Goal: Information Seeking & Learning: Check status

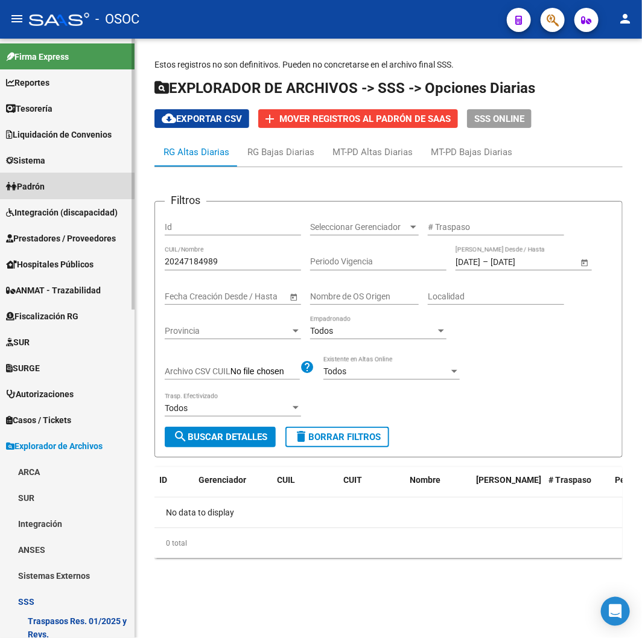
click at [37, 177] on link "Padrón" at bounding box center [67, 186] width 135 height 26
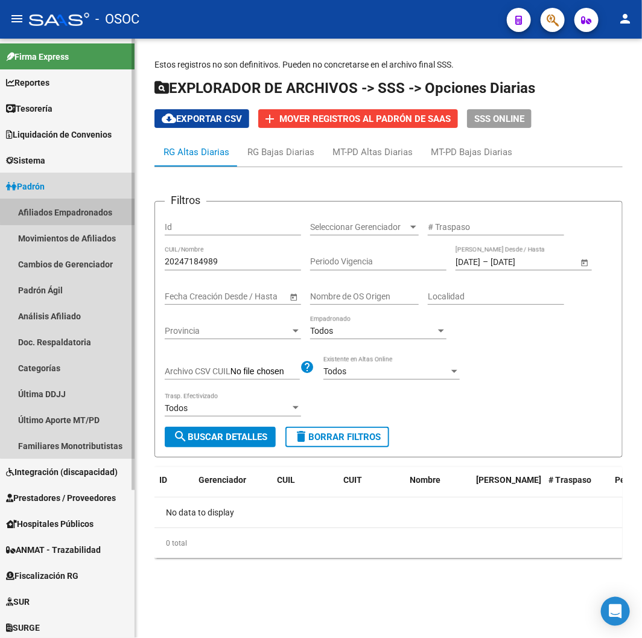
click at [70, 209] on link "Afiliados Empadronados" at bounding box center [67, 212] width 135 height 26
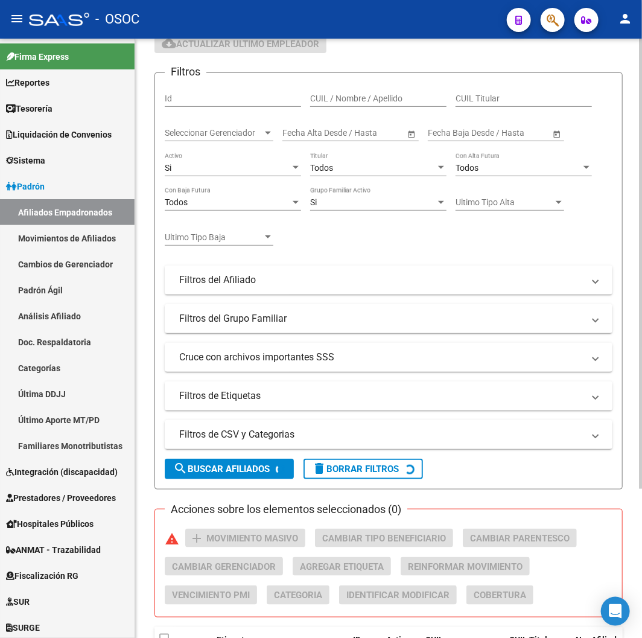
scroll to position [200, 0]
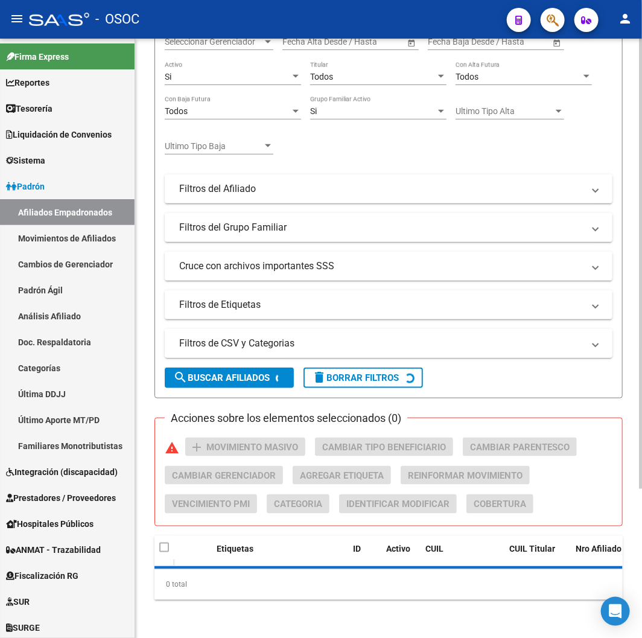
click at [332, 351] on mat-expansion-panel-header "Filtros de CSV y Categorias" at bounding box center [389, 343] width 448 height 29
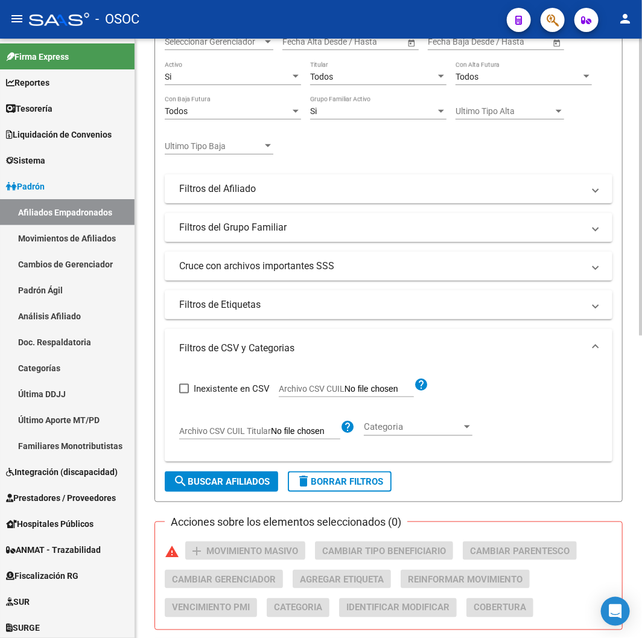
click at [314, 387] on span "Archivo CSV CUIL" at bounding box center [312, 389] width 66 height 10
click at [344, 387] on input "Archivo CSV CUIL" at bounding box center [378, 389] width 69 height 11
type input "C:\fakepath\archivo para filtrar en SAAS.csv"
click at [221, 471] on form "Filtros Id CUIL / Nombre / Apellido CUIL Titular Seleccionar Gerenciador Selecc…" at bounding box center [388, 241] width 468 height 521
click at [221, 475] on button "search Buscar Afiliados" at bounding box center [221, 481] width 113 height 21
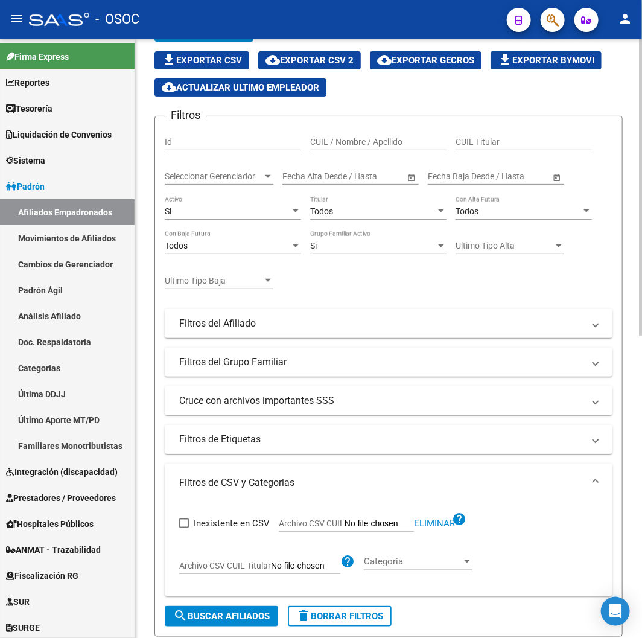
scroll to position [0, 0]
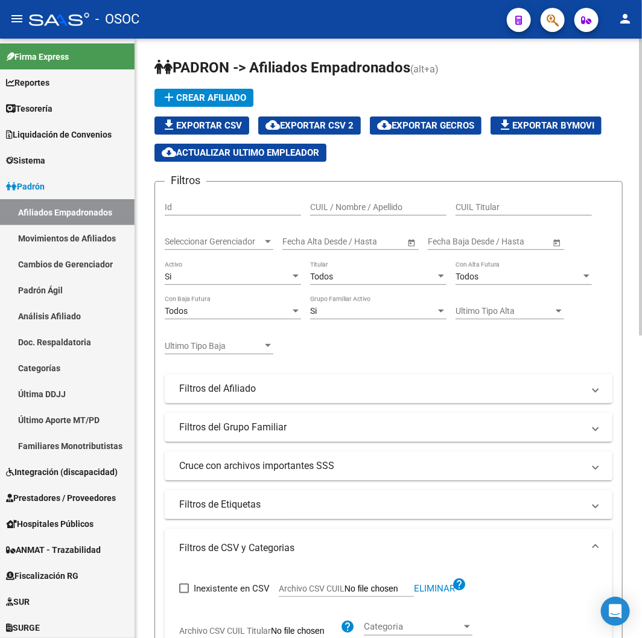
click at [302, 382] on mat-panel-title "Filtros del Afiliado" at bounding box center [381, 388] width 404 height 13
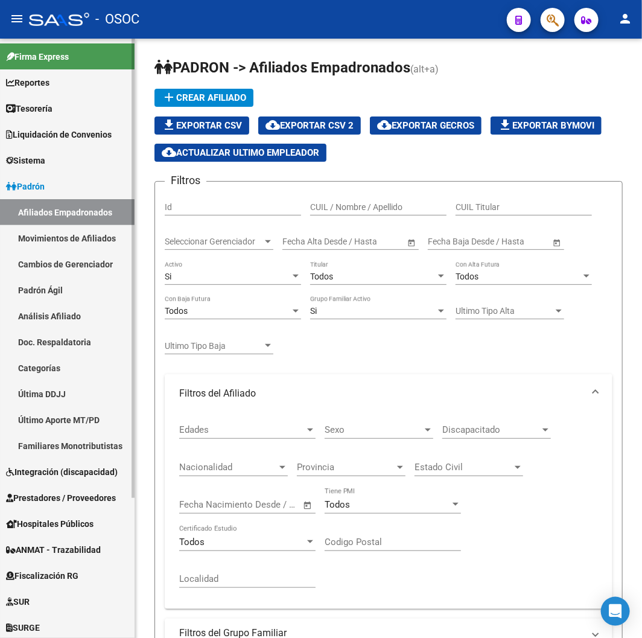
click at [70, 101] on link "Tesorería" at bounding box center [67, 108] width 135 height 26
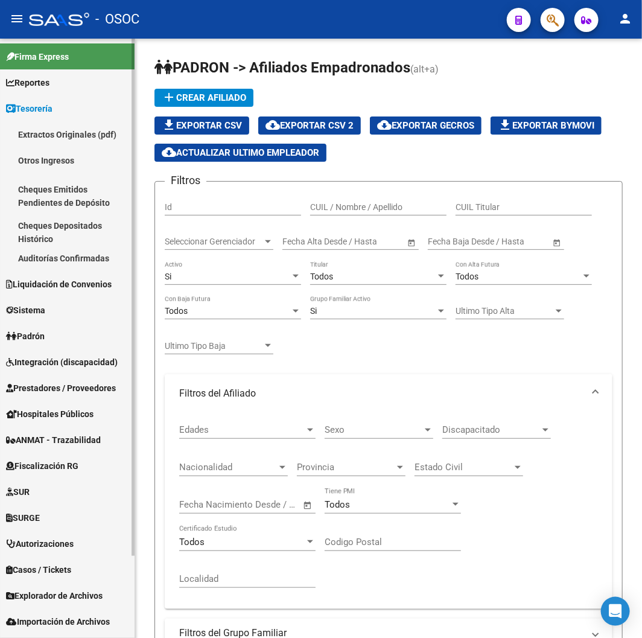
click at [67, 87] on link "Reportes" at bounding box center [67, 82] width 135 height 26
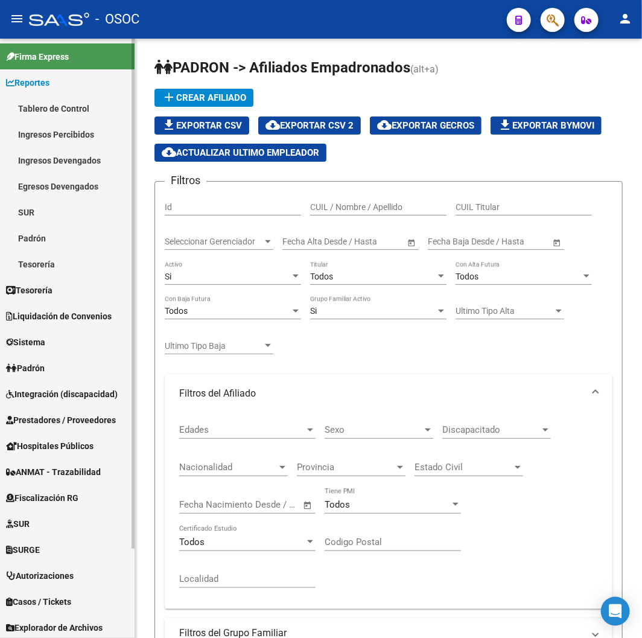
click at [52, 288] on span "Tesorería" at bounding box center [29, 290] width 46 height 13
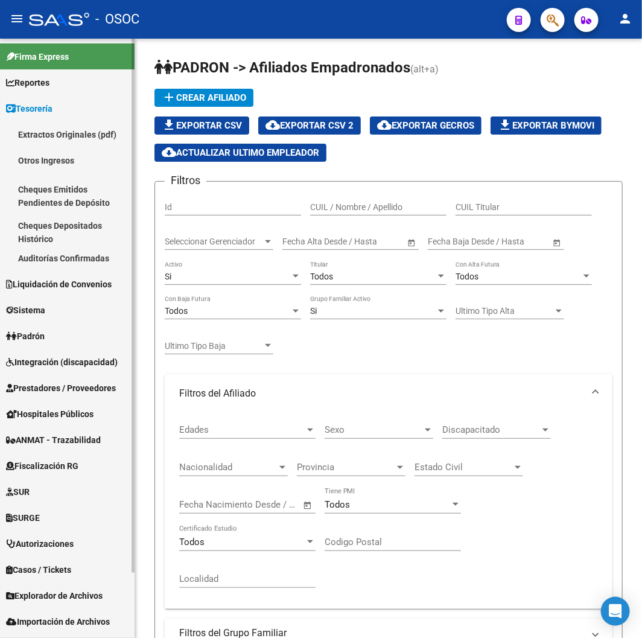
click at [62, 284] on span "Liquidación de Convenios" at bounding box center [59, 283] width 106 height 13
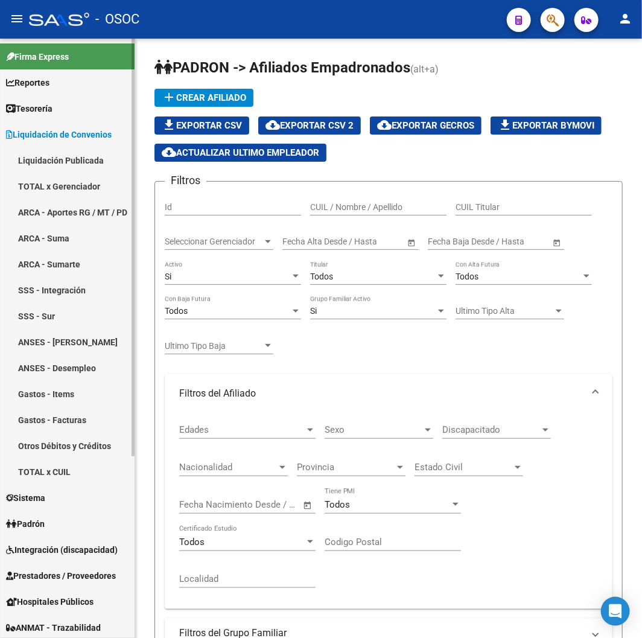
click at [84, 205] on link "ARCA - Aportes RG / MT / PD" at bounding box center [67, 212] width 135 height 26
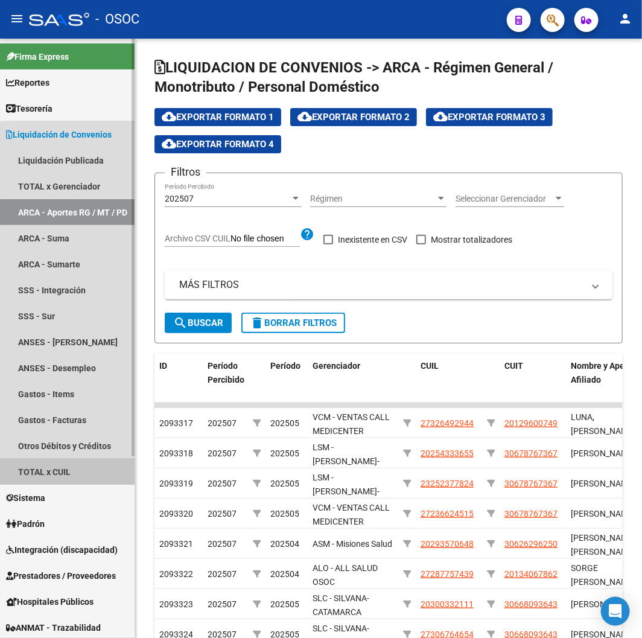
click at [87, 461] on link "TOTAL x CUIL" at bounding box center [67, 471] width 135 height 26
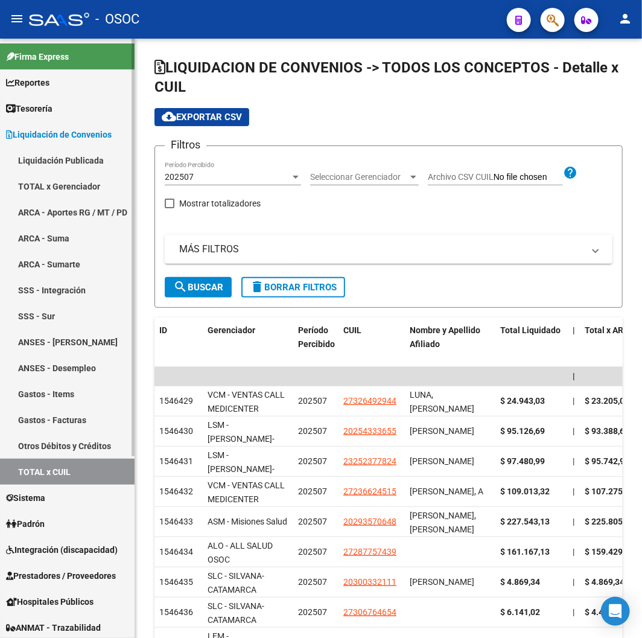
click at [81, 209] on link "ARCA - Aportes RG / MT / PD" at bounding box center [67, 212] width 135 height 26
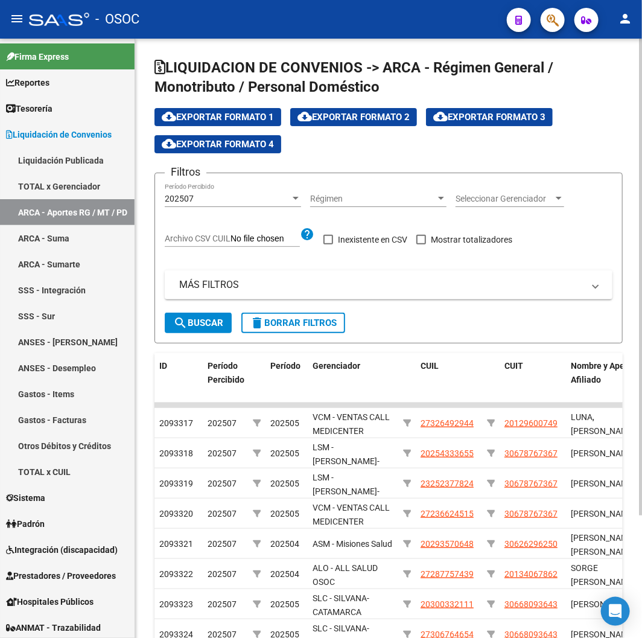
click at [220, 238] on span "Archivo CSV CUIL" at bounding box center [198, 238] width 66 height 10
click at [230, 238] on input "Archivo CSV CUIL" at bounding box center [264, 238] width 69 height 11
type input "C:\fakepath\archivo para filtrar en SAAS.csv"
click at [197, 317] on span "search Buscar" at bounding box center [198, 322] width 50 height 11
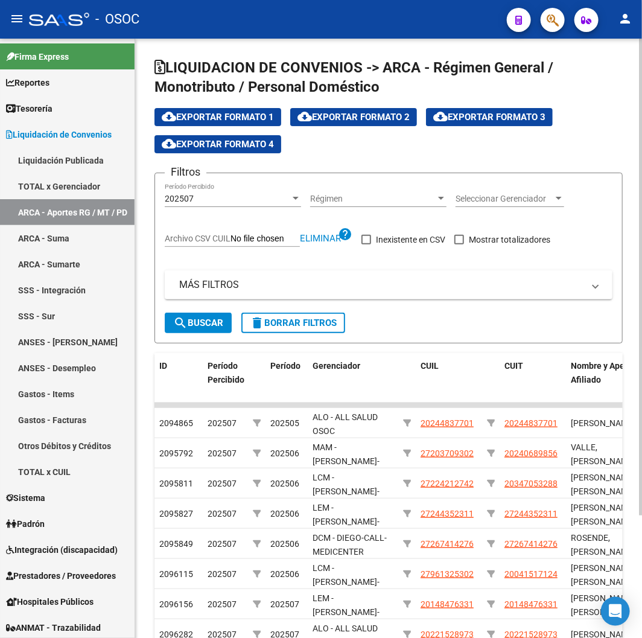
click at [379, 116] on span "cloud_download Exportar Formato 2" at bounding box center [353, 117] width 112 height 11
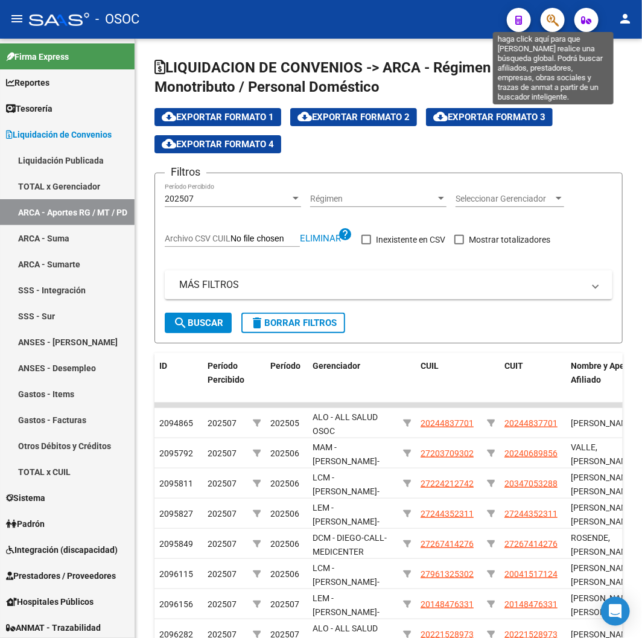
click at [553, 25] on icon "button" at bounding box center [553, 20] width 12 height 14
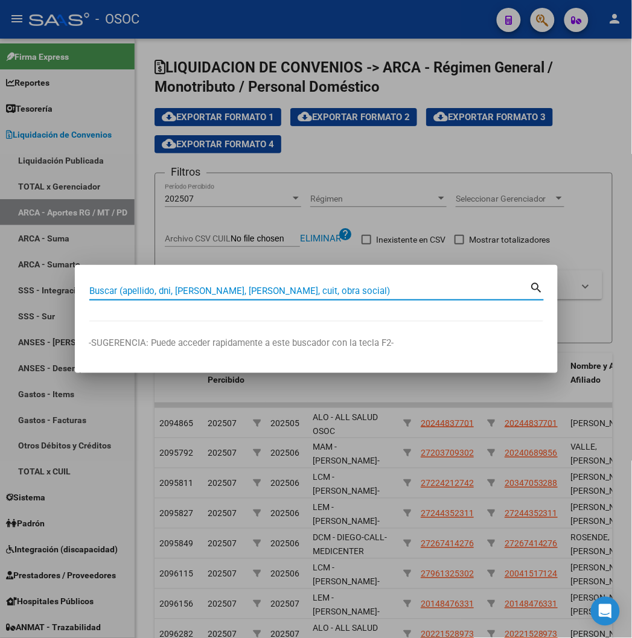
paste input "27203709302"
type input "27203709302"
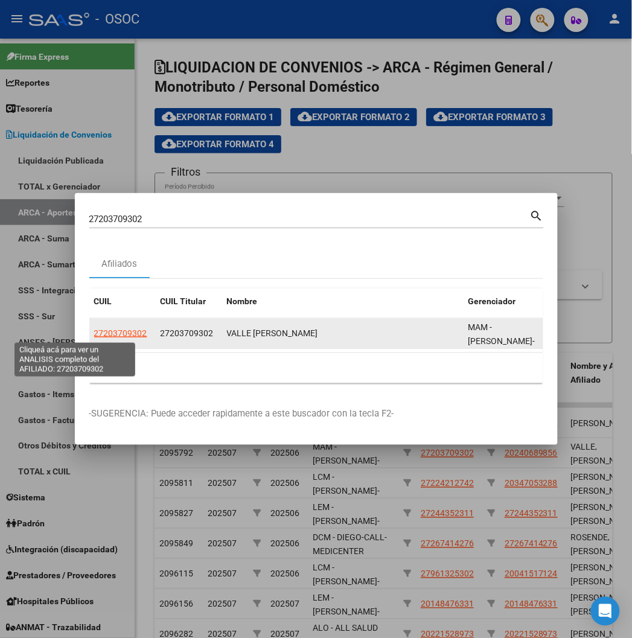
click at [95, 328] on span "27203709302" at bounding box center [120, 333] width 53 height 10
type textarea "27203709302"
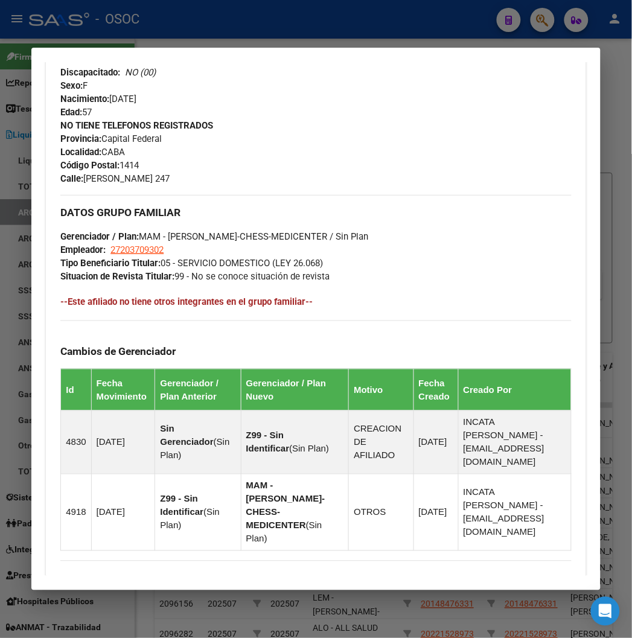
scroll to position [689, 0]
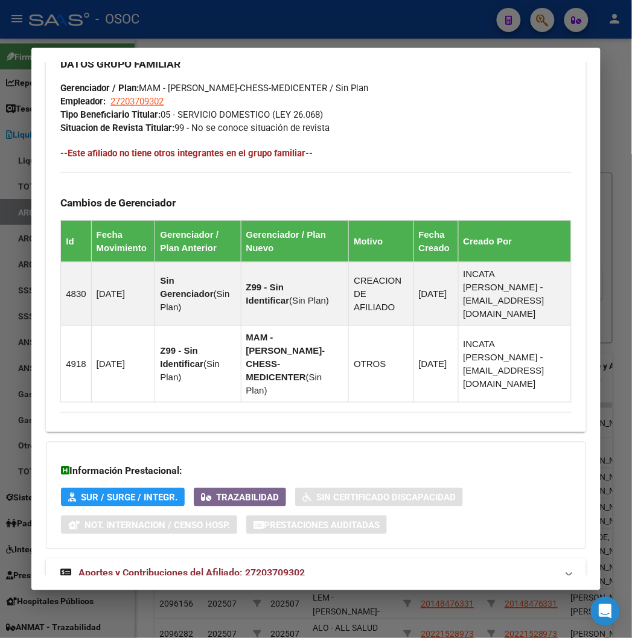
click at [145, 567] on span "Aportes y Contribuciones del Afiliado: 27203709302" at bounding box center [191, 572] width 226 height 11
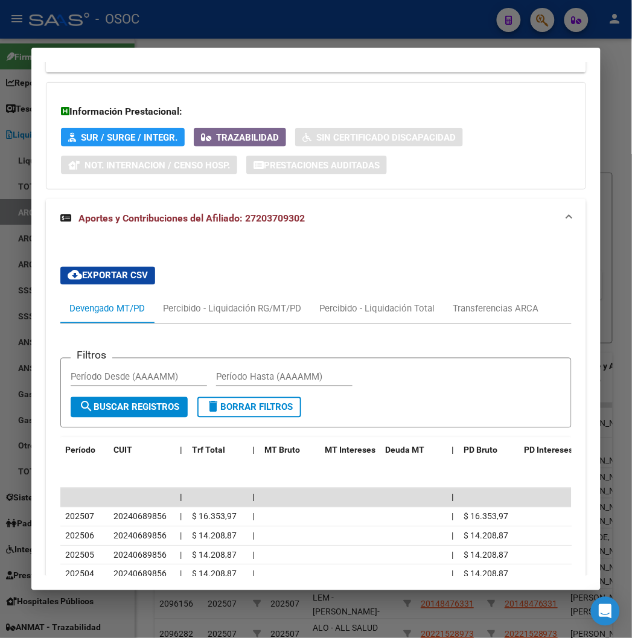
scroll to position [1118, 0]
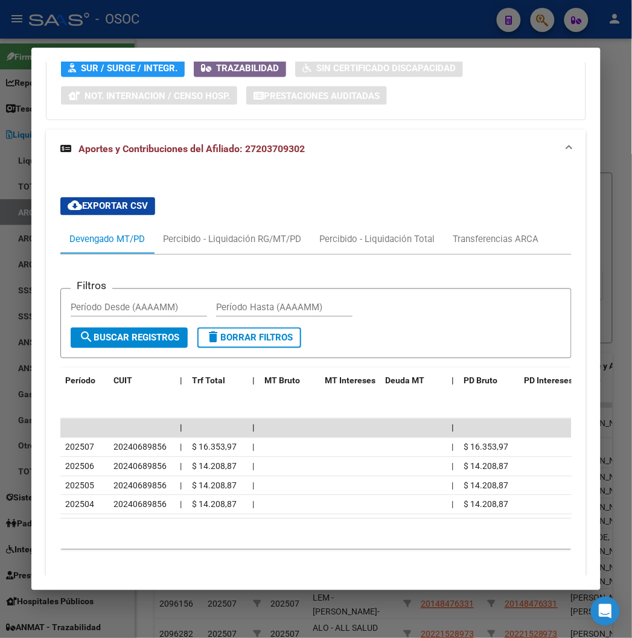
click at [128, 16] on div at bounding box center [316, 319] width 632 height 638
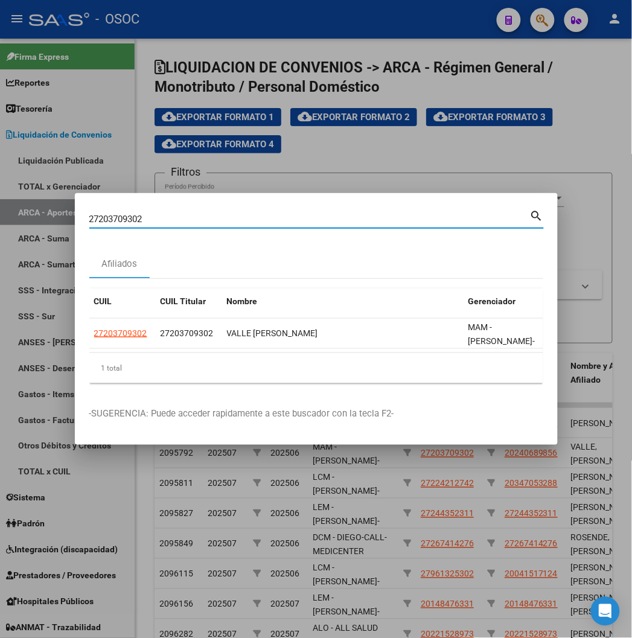
click at [100, 215] on input "27203709302" at bounding box center [309, 219] width 440 height 11
paste input "2421274"
type input "27224212742"
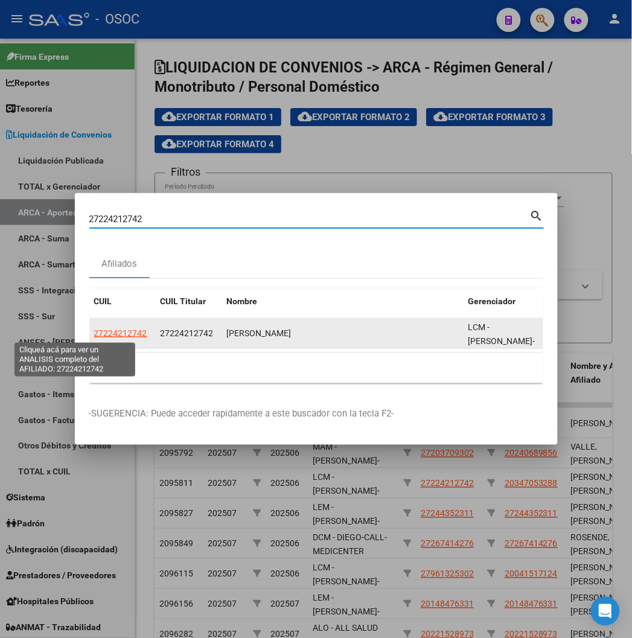
click at [94, 334] on span "27224212742" at bounding box center [120, 333] width 53 height 10
type textarea "27224212742"
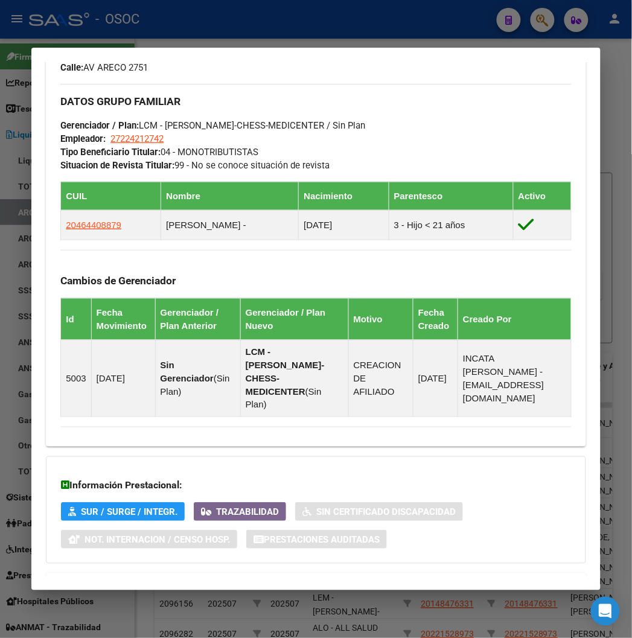
scroll to position [679, 0]
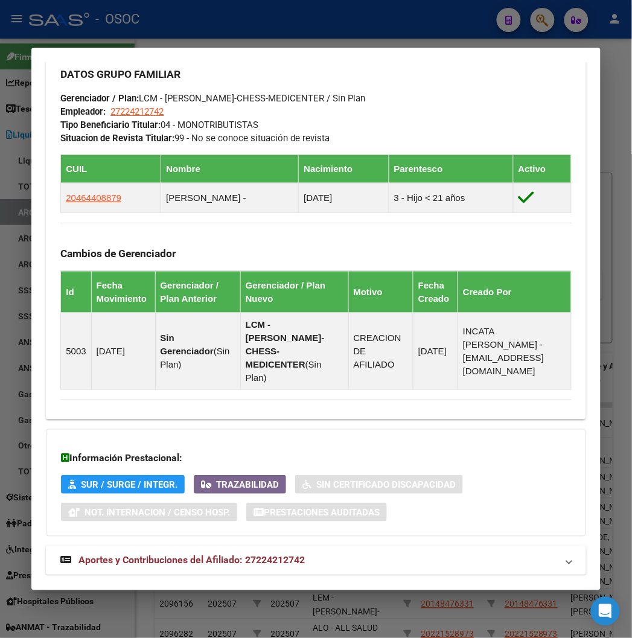
click at [156, 546] on mat-expansion-panel-header "Aportes y Contribuciones del Afiliado: 27224212742" at bounding box center [315, 560] width 539 height 29
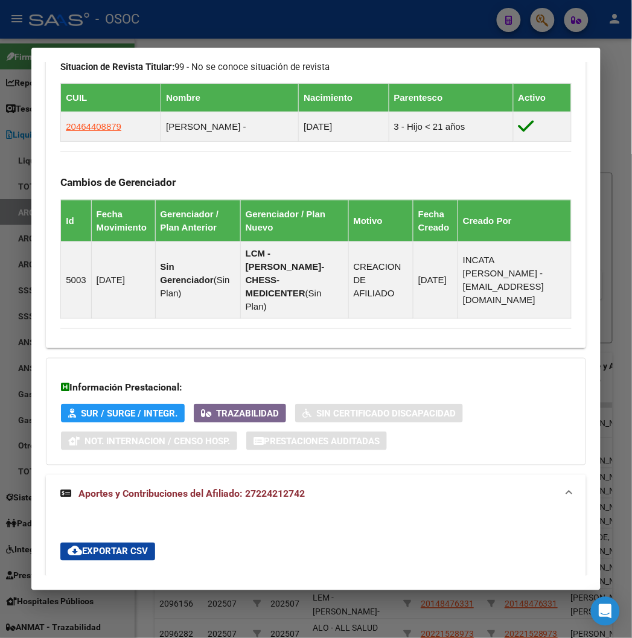
scroll to position [1085, 0]
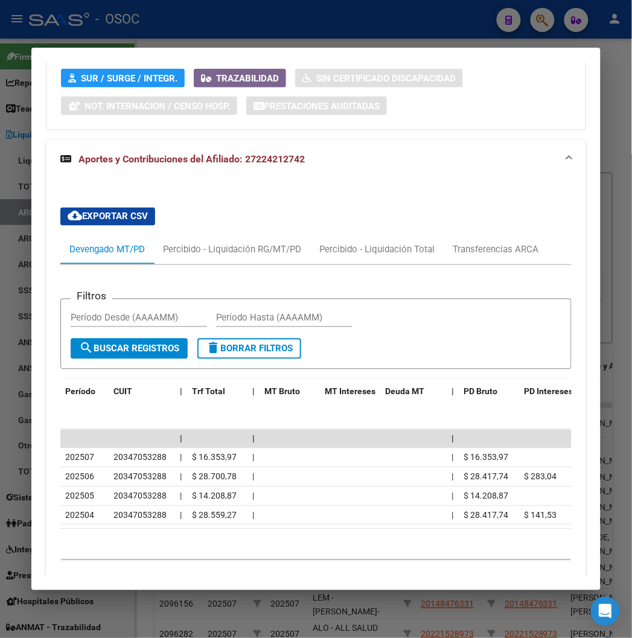
drag, startPoint x: 178, startPoint y: 14, endPoint x: 33, endPoint y: 200, distance: 235.9
click at [179, 14] on div at bounding box center [316, 319] width 632 height 638
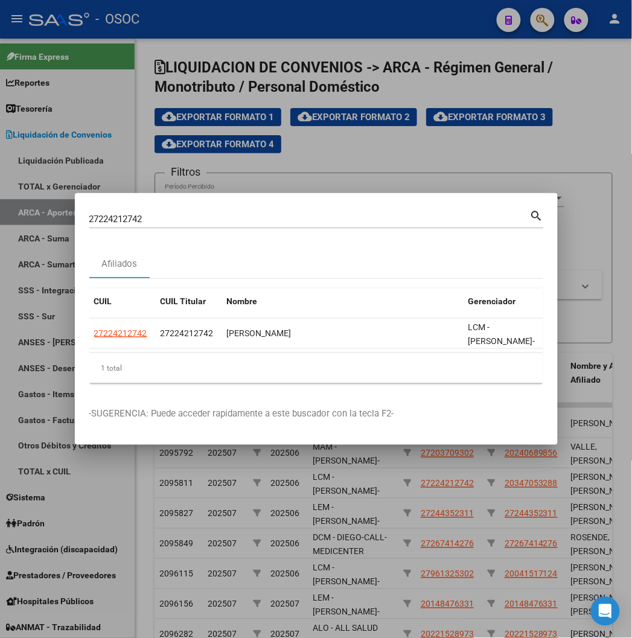
click at [89, 217] on input "27224212742" at bounding box center [309, 219] width 440 height 11
paste input "0221528973"
type input "20221528973"
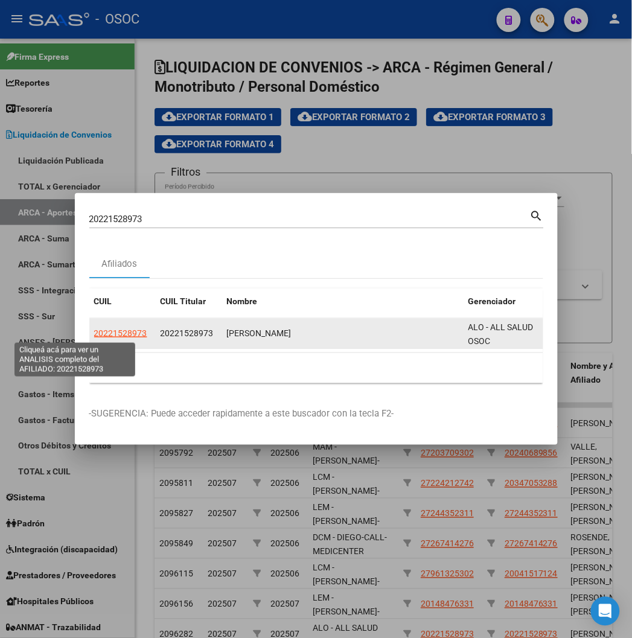
click at [94, 332] on span "20221528973" at bounding box center [120, 333] width 53 height 10
type textarea "20221528973"
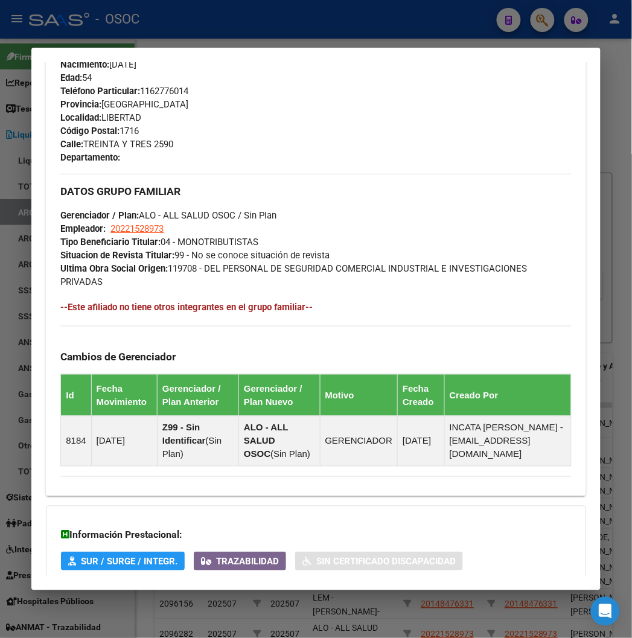
scroll to position [688, 0]
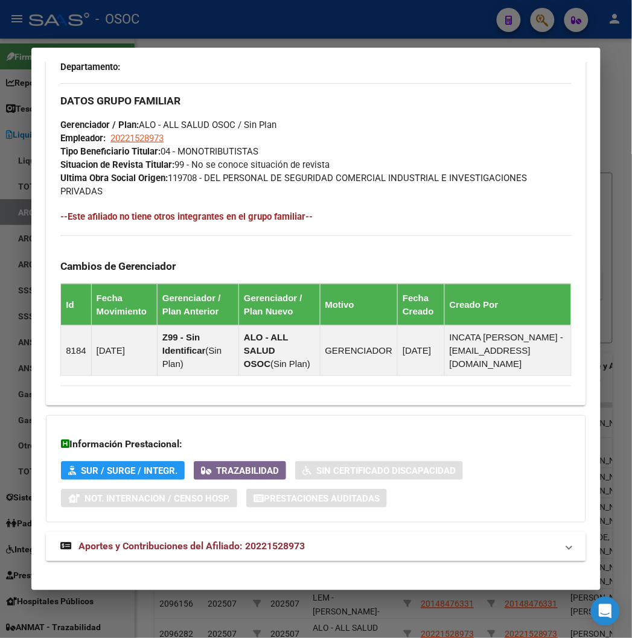
click at [144, 541] on span "Aportes y Contribuciones del Afiliado: 20221528973" at bounding box center [191, 546] width 226 height 11
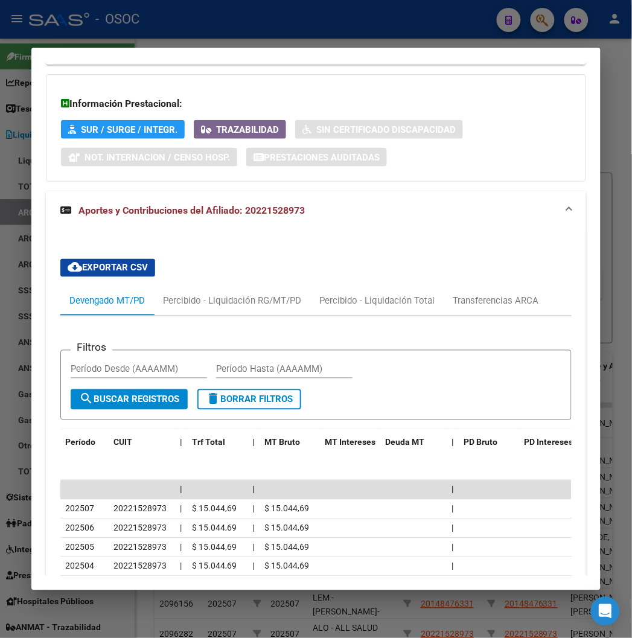
scroll to position [1062, 0]
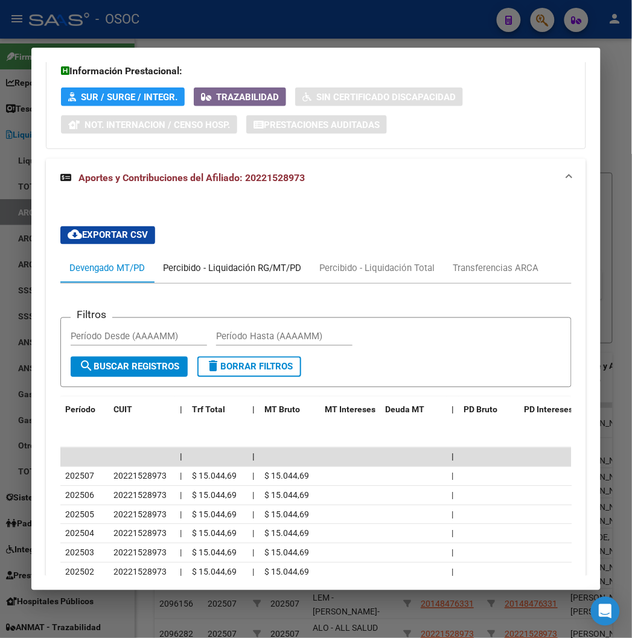
click at [265, 254] on div "Percibido - Liquidación RG/MT/PD" at bounding box center [232, 268] width 156 height 29
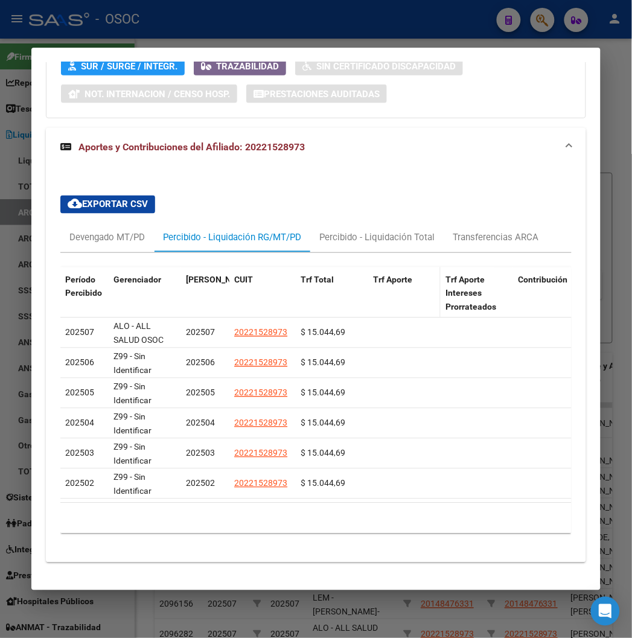
scroll to position [1104, 0]
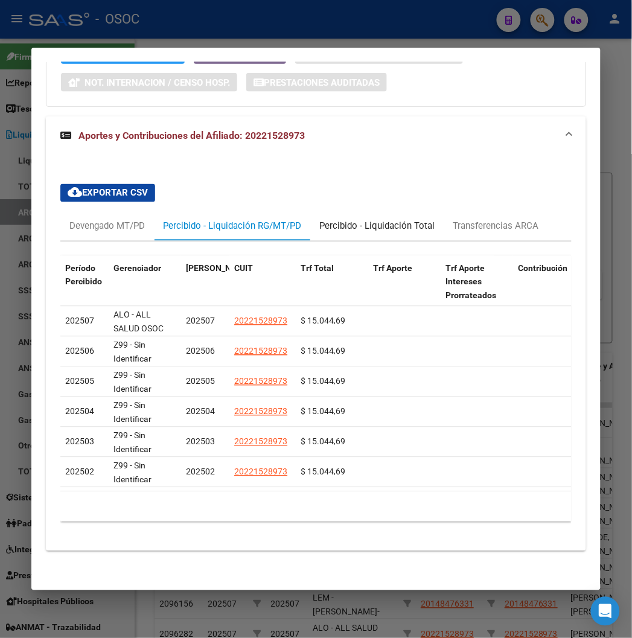
click at [316, 212] on div "Percibido - Liquidación Total" at bounding box center [376, 226] width 133 height 29
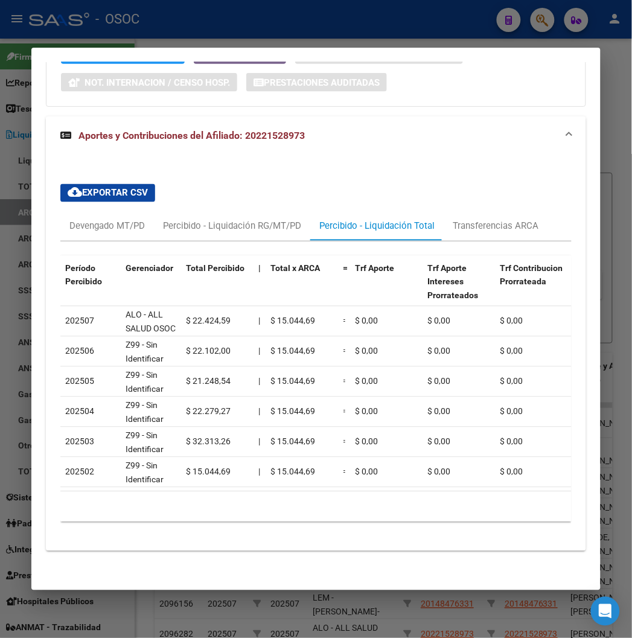
click at [84, 33] on div at bounding box center [316, 319] width 632 height 638
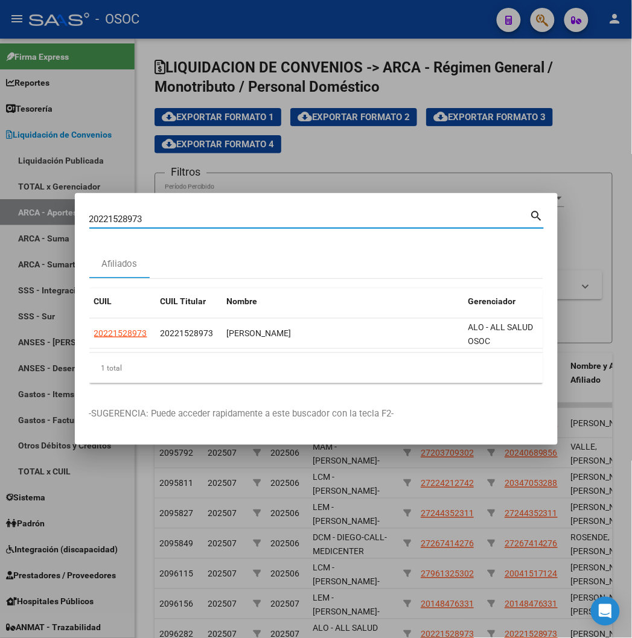
click at [104, 221] on input "20221528973" at bounding box center [309, 219] width 440 height 11
paste input "7224212742"
type input "27224212742"
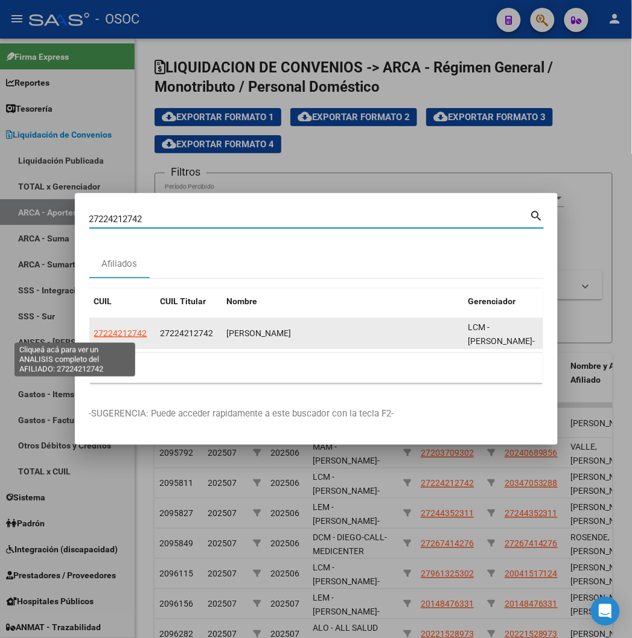
click at [94, 332] on span "27224212742" at bounding box center [120, 333] width 53 height 10
type textarea "27224212742"
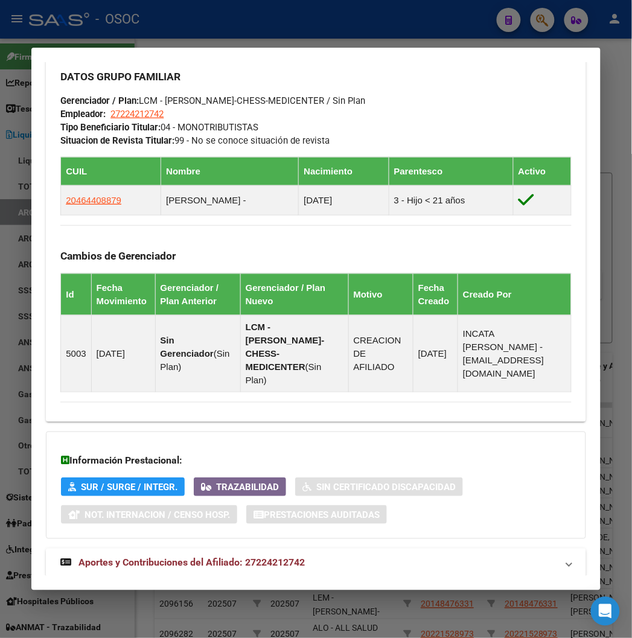
scroll to position [679, 0]
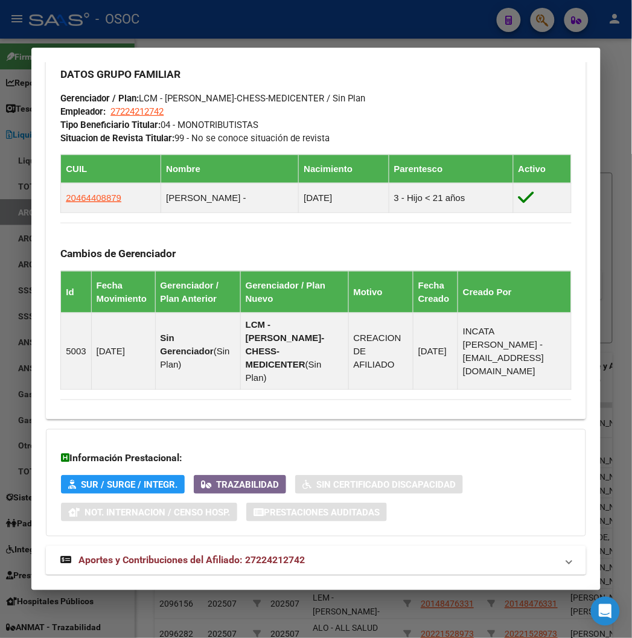
click at [173, 553] on strong "Aportes y Contribuciones del Afiliado: 27224212742" at bounding box center [182, 560] width 244 height 14
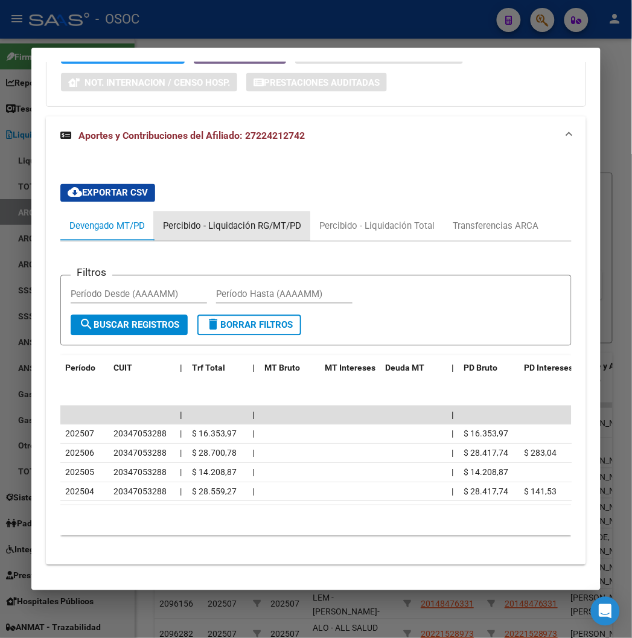
click at [214, 212] on div "Percibido - Liquidación RG/MT/PD" at bounding box center [232, 226] width 156 height 29
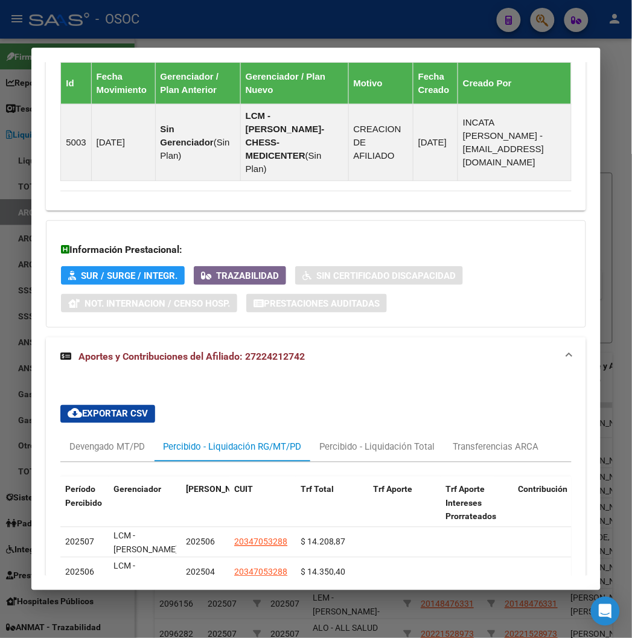
scroll to position [1035, 0]
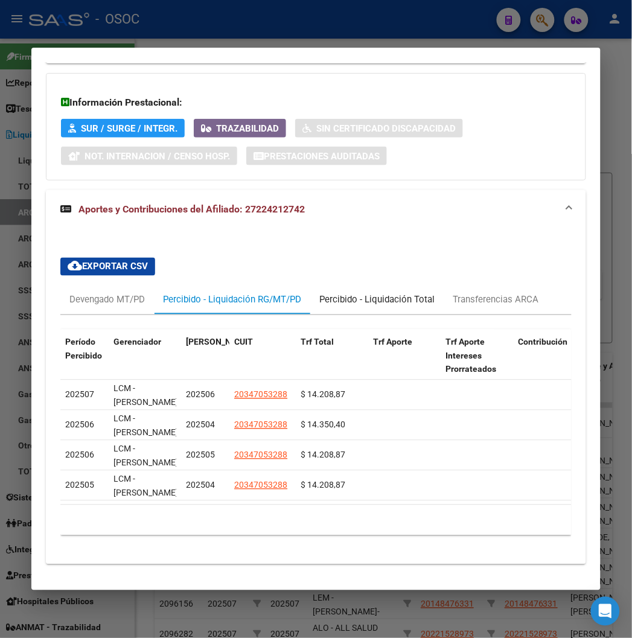
click at [342, 293] on div "Percibido - Liquidación Total" at bounding box center [376, 299] width 115 height 13
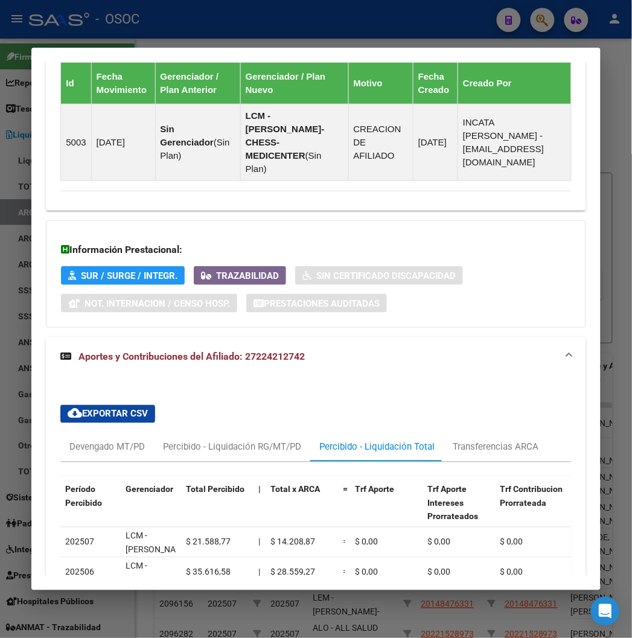
scroll to position [1004, 0]
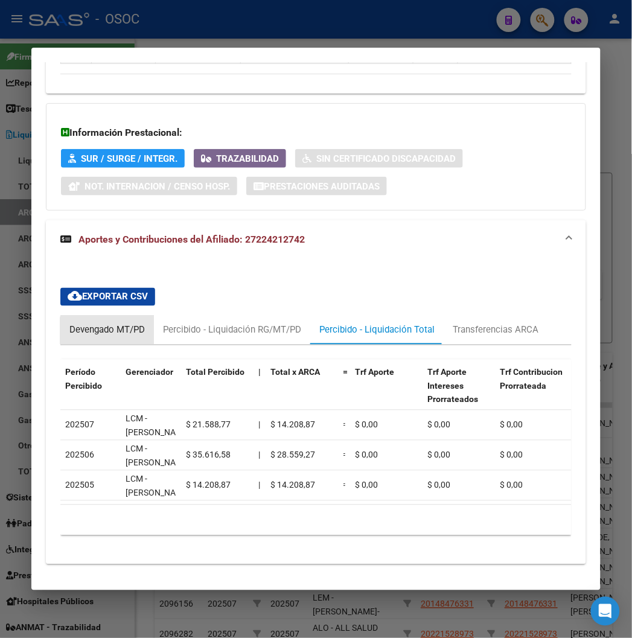
click at [92, 323] on div "Devengado MT/PD" at bounding box center [106, 329] width 75 height 13
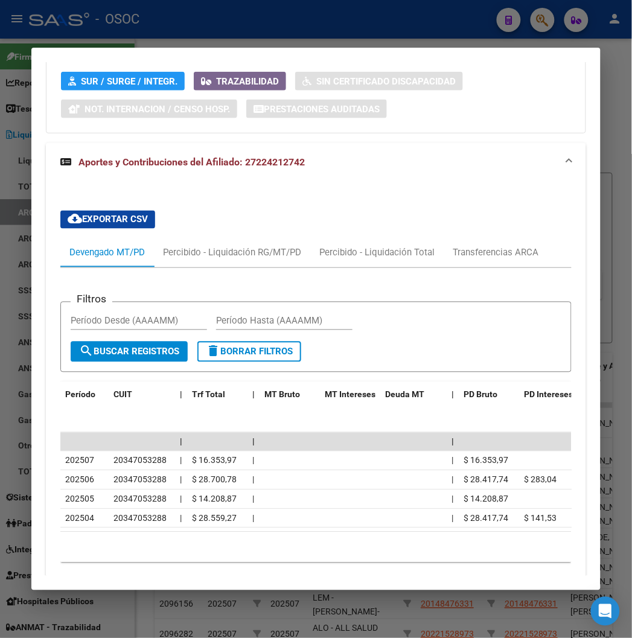
scroll to position [1108, 0]
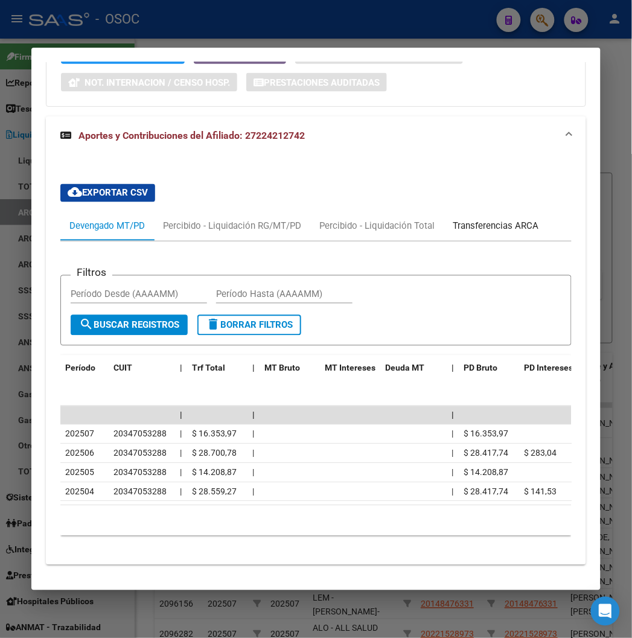
click at [477, 220] on div "Transferencias ARCA" at bounding box center [495, 226] width 86 height 13
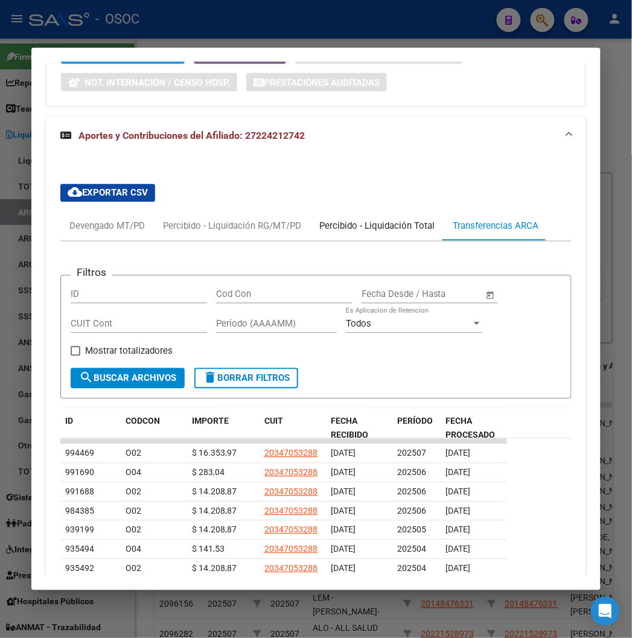
click at [383, 213] on div "Percibido - Liquidación Total" at bounding box center [376, 226] width 133 height 29
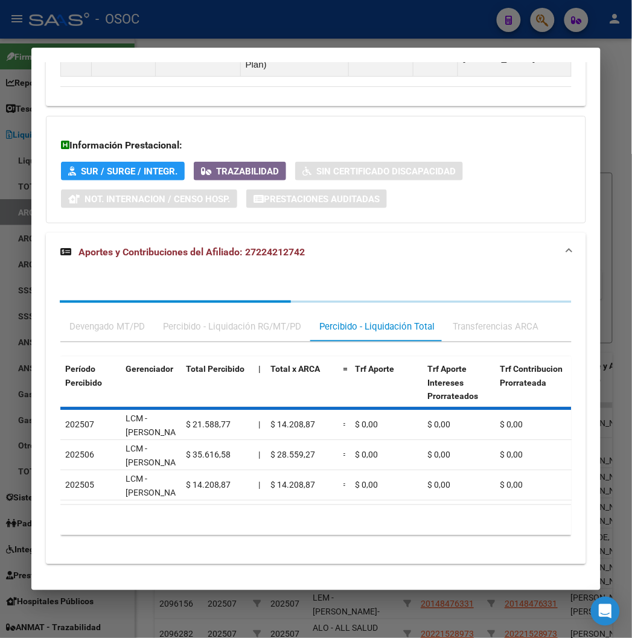
scroll to position [1004, 0]
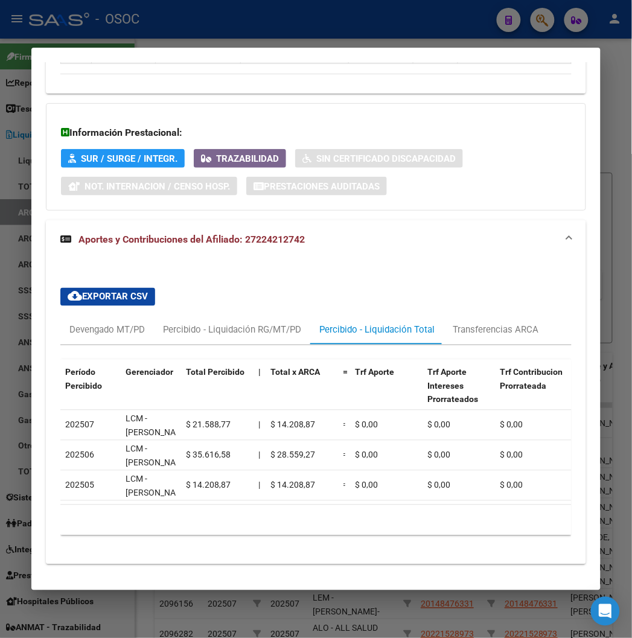
drag, startPoint x: 162, startPoint y: 489, endPoint x: 123, endPoint y: 457, distance: 50.1
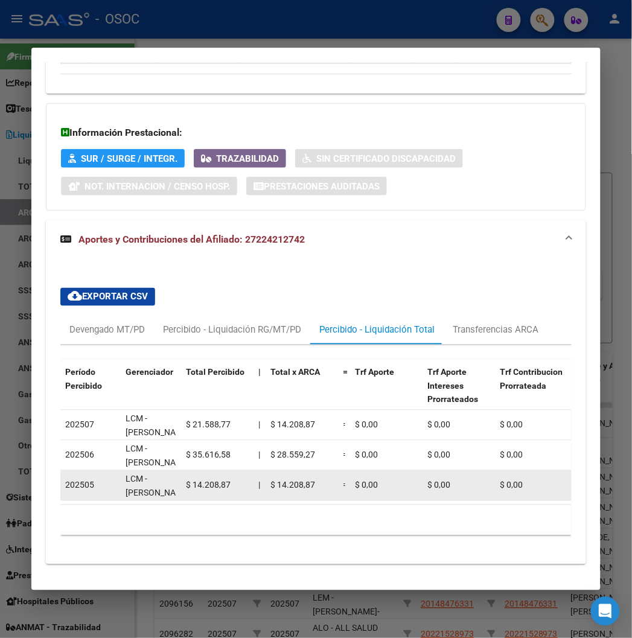
click at [133, 505] on div "3 total 1" at bounding box center [315, 520] width 510 height 30
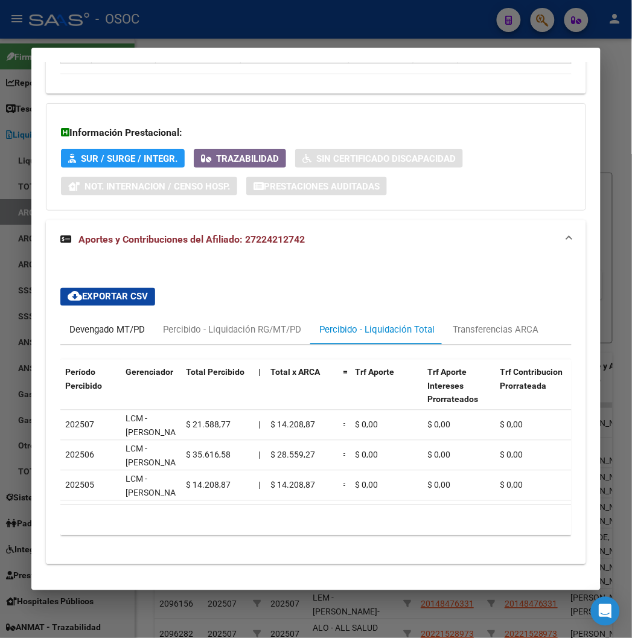
click at [74, 315] on div "Devengado MT/PD" at bounding box center [107, 329] width 94 height 29
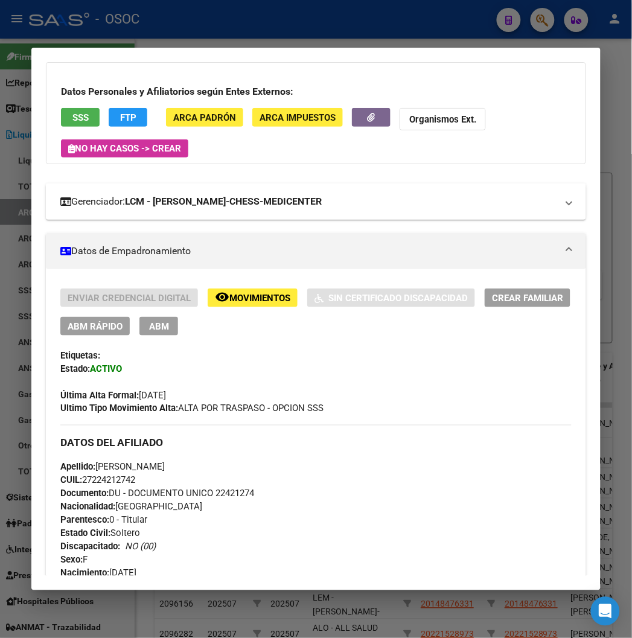
scroll to position [0, 0]
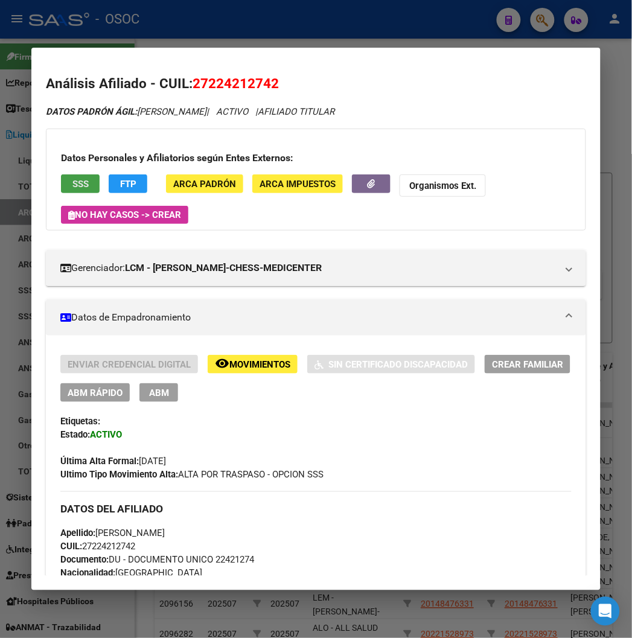
click at [75, 181] on button "SSS" at bounding box center [80, 183] width 39 height 19
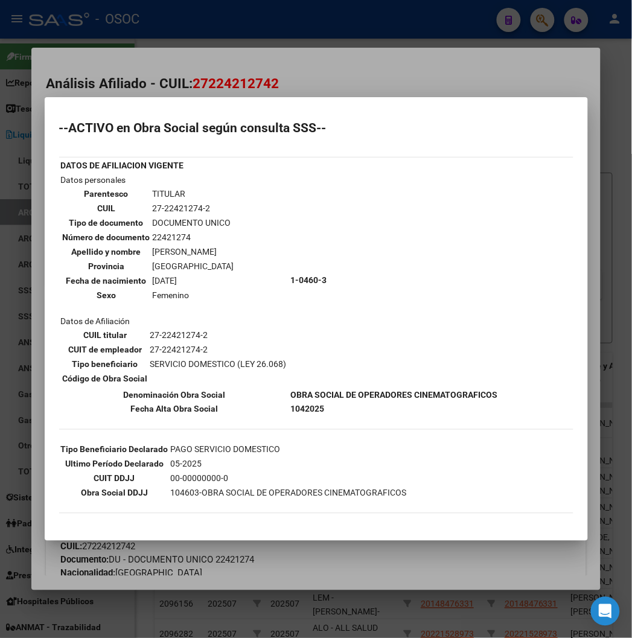
click at [152, 207] on td "27-22421274-2" at bounding box center [193, 207] width 83 height 13
copy td "22421274"
click at [154, 106] on mat-dialog-container "--ACTIVO en Obra Social según consulta SSS-- DATOS DE AFILIACION VIGENTE Datos …" at bounding box center [316, 318] width 543 height 443
click at [159, 90] on div at bounding box center [316, 319] width 632 height 638
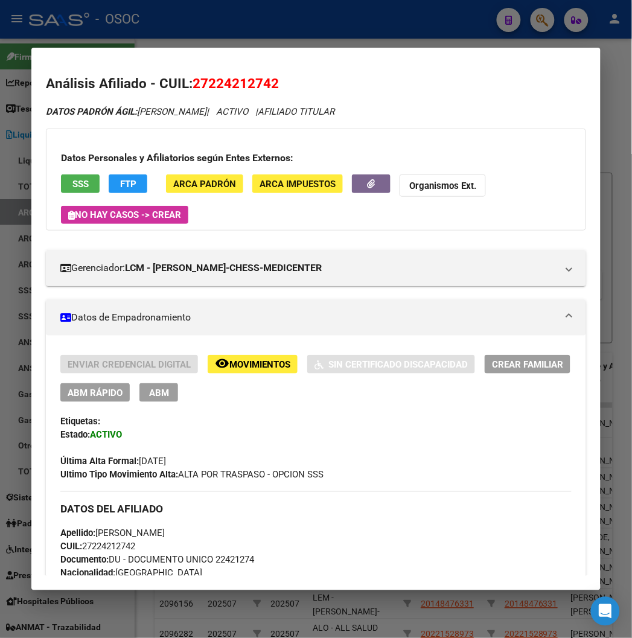
click at [71, 390] on span "ABM Rápido" at bounding box center [95, 392] width 55 height 11
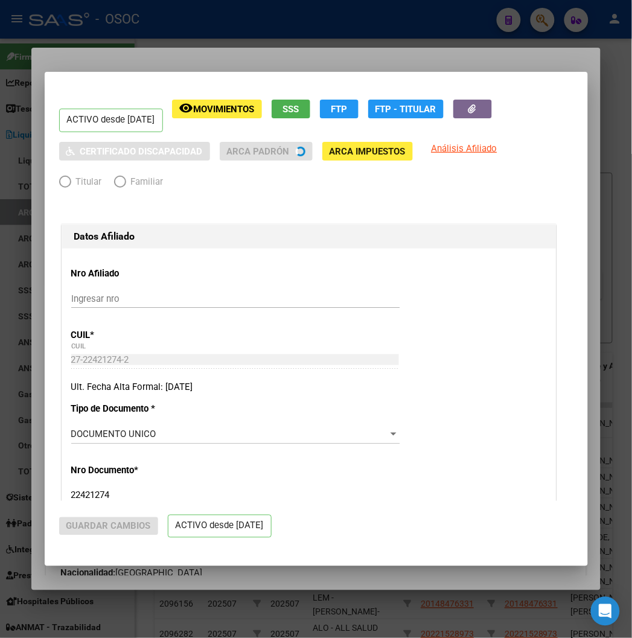
radio input "true"
type input "27-22421274-2"
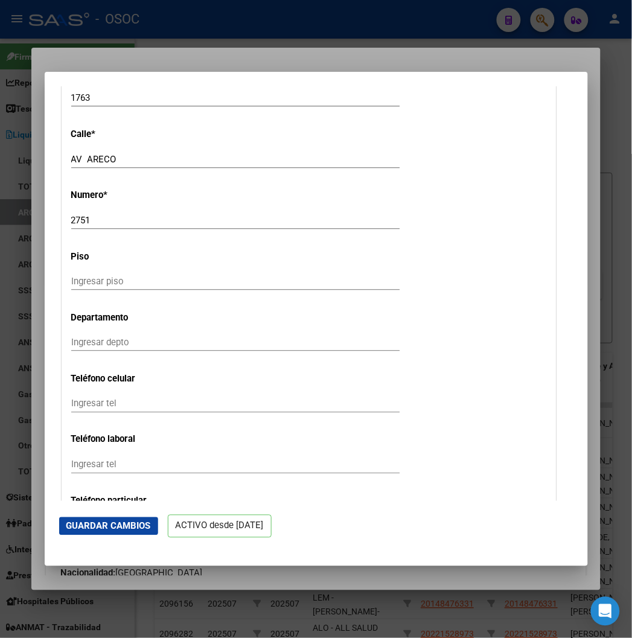
scroll to position [1608, 0]
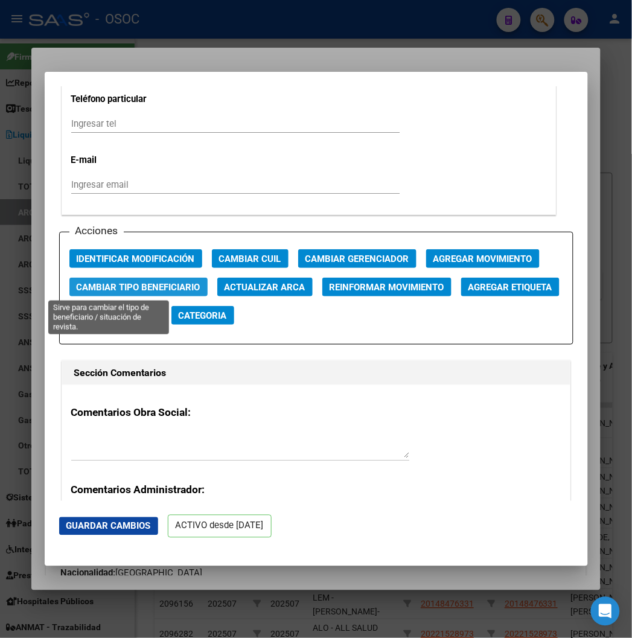
click at [129, 288] on span "Cambiar Tipo Beneficiario" at bounding box center [139, 287] width 124 height 11
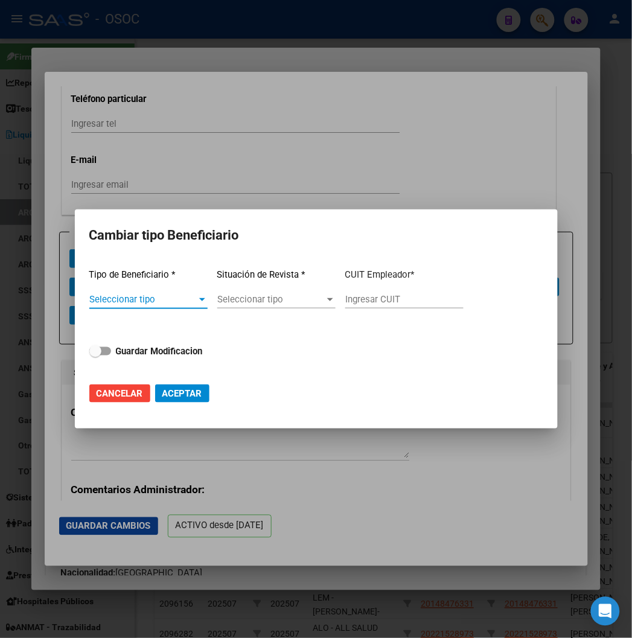
click at [130, 291] on div "Seleccionar tipo Seleccionar tipo" at bounding box center [148, 299] width 118 height 18
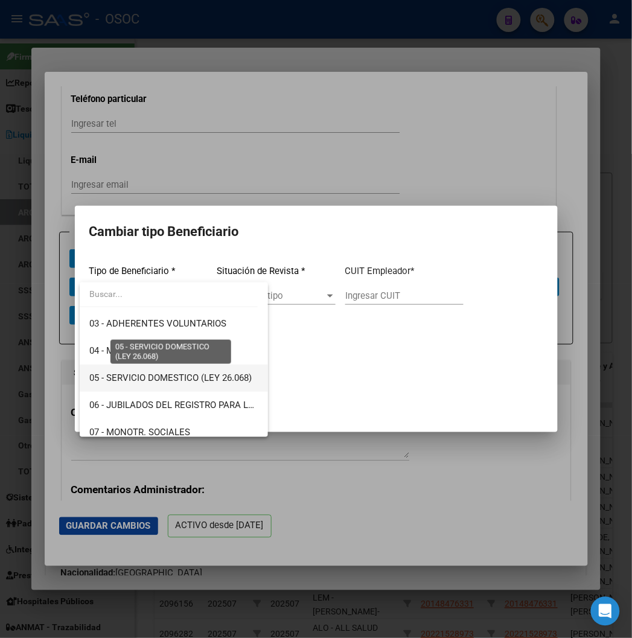
scroll to position [134, 0]
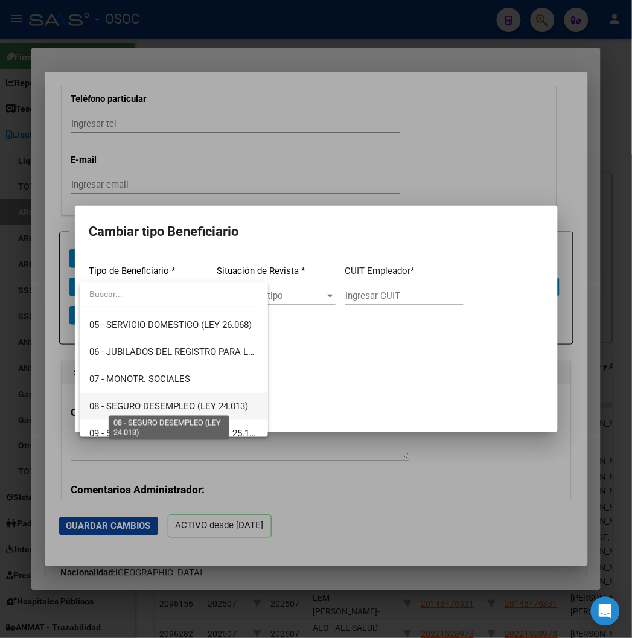
click at [154, 401] on span "08 - SEGURO DESEMPLEO (LEY 24.013)" at bounding box center [168, 406] width 159 height 11
type input "33-63761744-9"
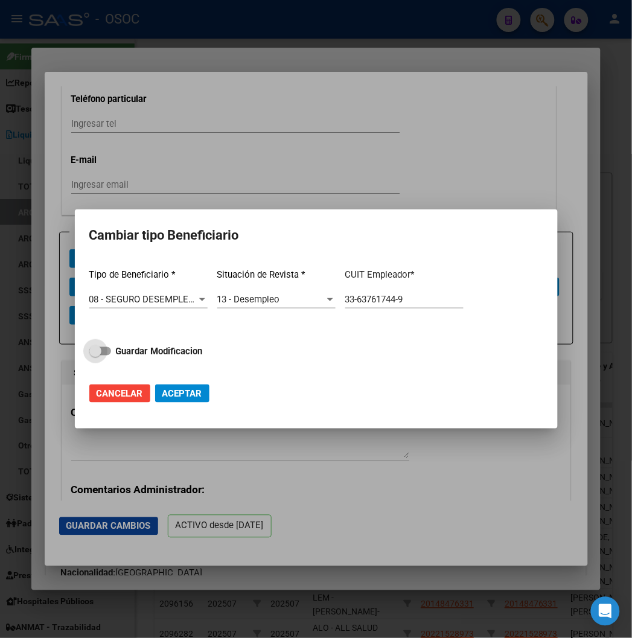
click at [133, 358] on span "Guardar Modificacion" at bounding box center [159, 351] width 87 height 14
click at [95, 356] on input "Guardar Modificacion" at bounding box center [95, 355] width 1 height 1
checkbox input "true"
click at [189, 388] on span "Aceptar" at bounding box center [182, 393] width 40 height 11
type input "33-63761744-9"
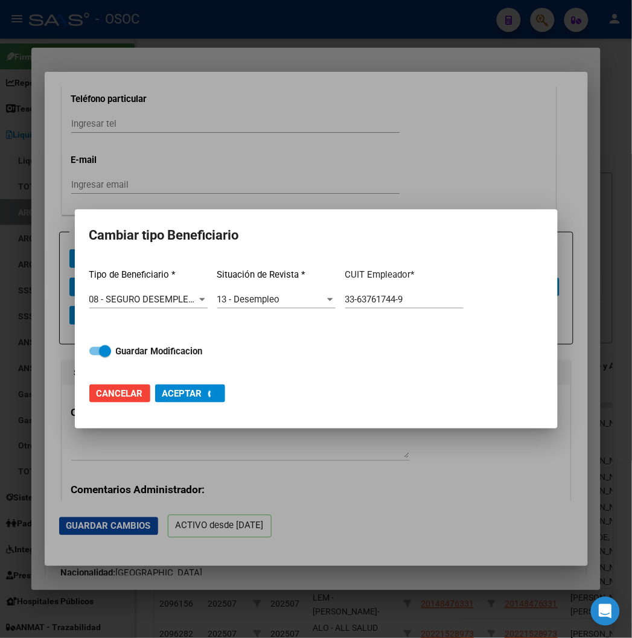
checkbox input "false"
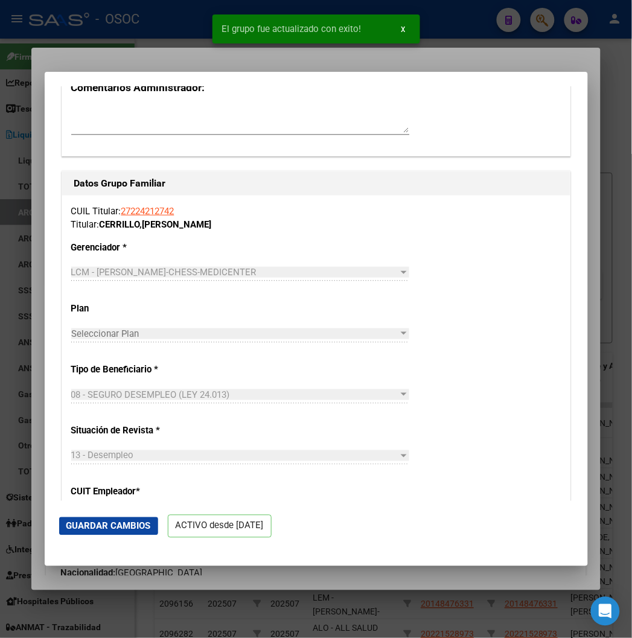
scroll to position [1608, 0]
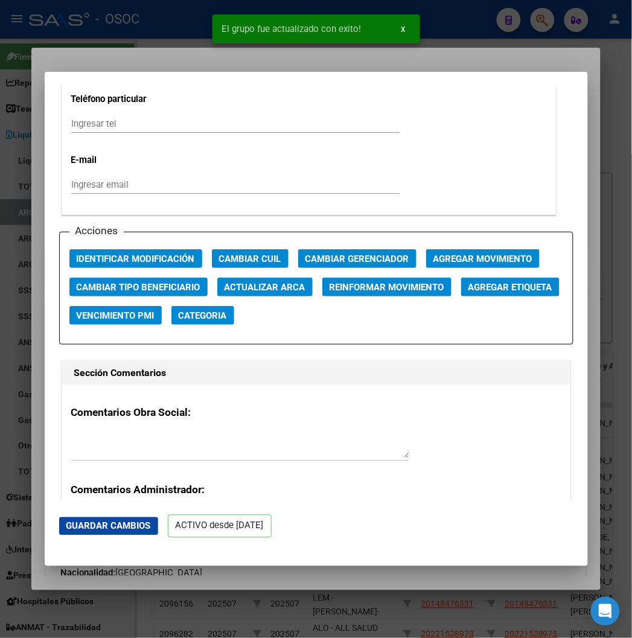
click at [145, 39] on div at bounding box center [316, 319] width 632 height 638
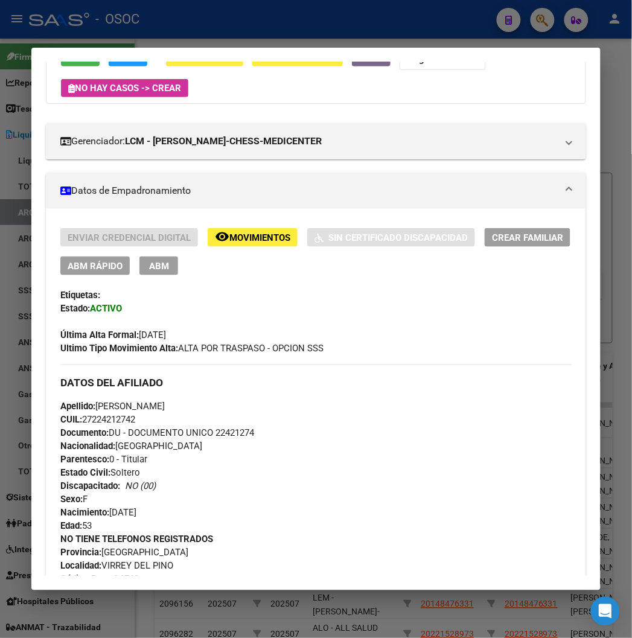
scroll to position [0, 0]
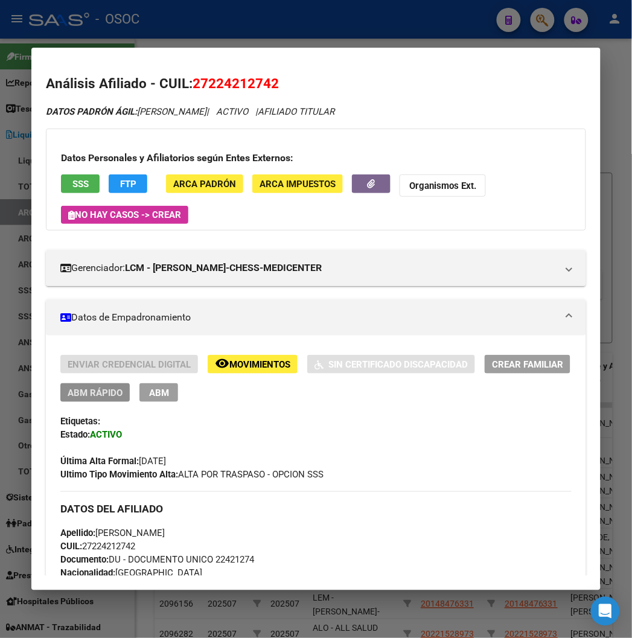
click at [98, 388] on span "ABM Rápido" at bounding box center [95, 392] width 55 height 11
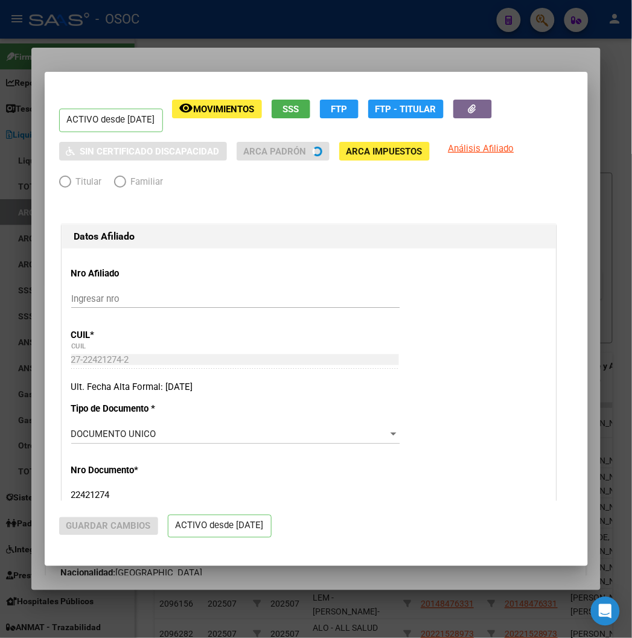
radio input "true"
type input "33-63761744-9"
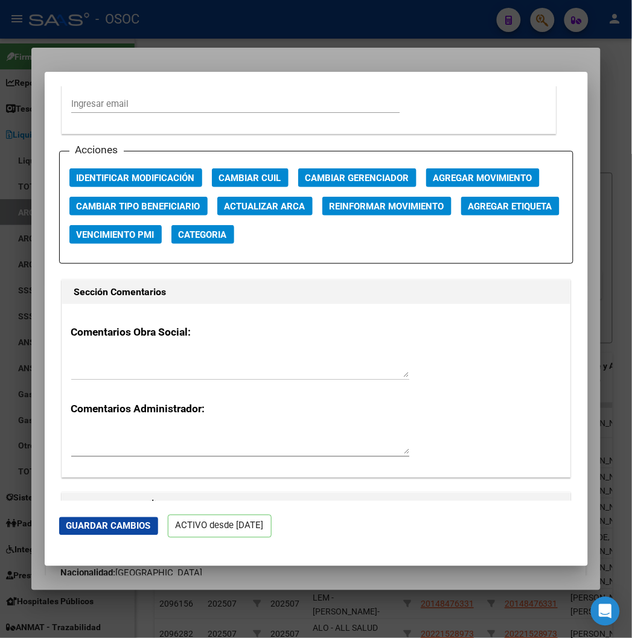
scroll to position [1675, 0]
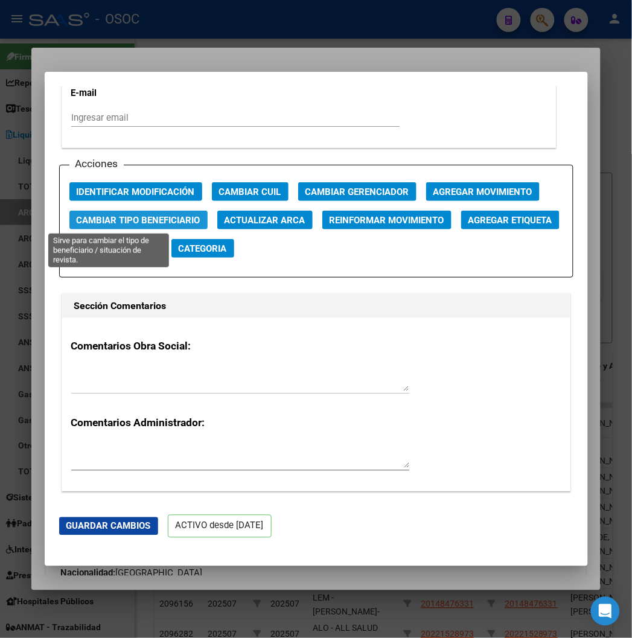
click at [142, 215] on span "Cambiar Tipo Beneficiario" at bounding box center [139, 220] width 124 height 11
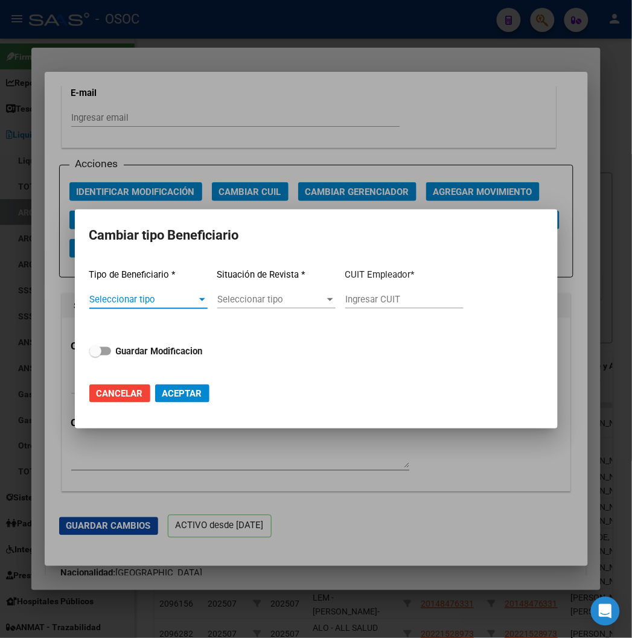
click at [141, 310] on div "Seleccionar tipo Seleccionar tipo" at bounding box center [148, 305] width 118 height 30
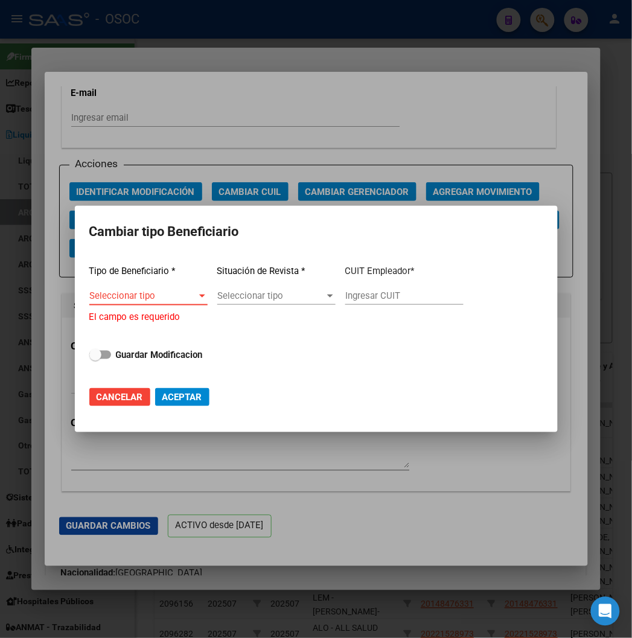
click at [140, 300] on span "Seleccionar tipo" at bounding box center [142, 295] width 107 height 11
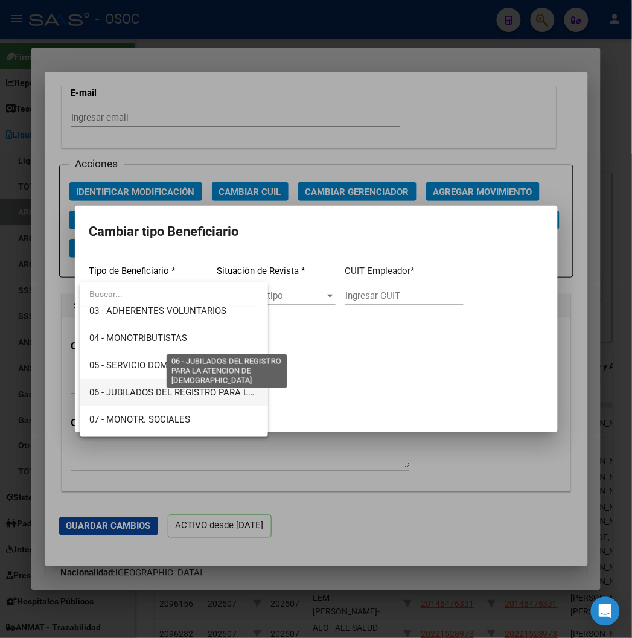
scroll to position [91, 0]
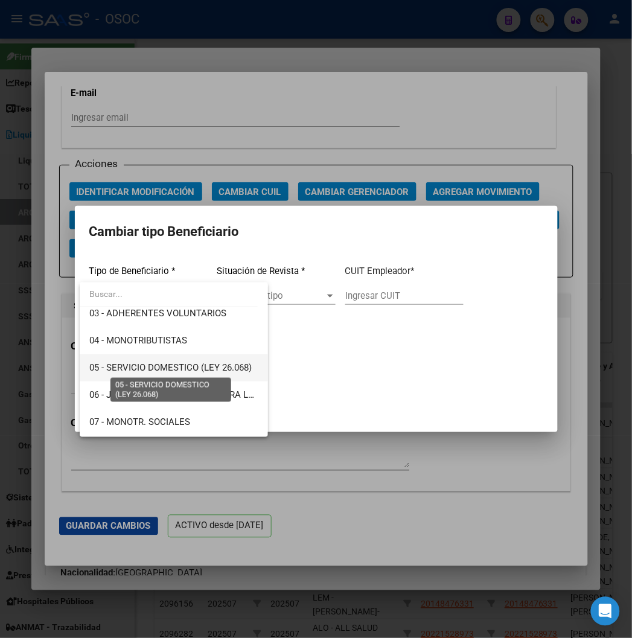
click at [165, 369] on span "05 - SERVICIO DOMESTICO (LEY 26.068)" at bounding box center [170, 367] width 162 height 11
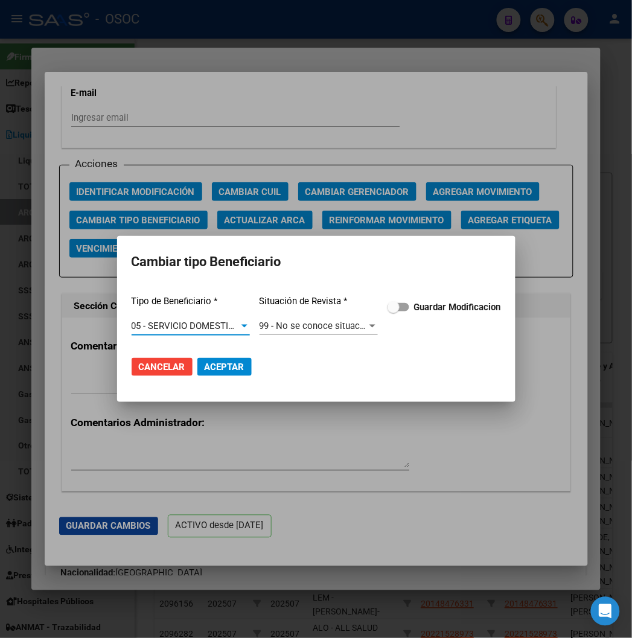
click at [443, 302] on strong "Guardar Modificacion" at bounding box center [457, 307] width 87 height 11
click at [393, 311] on input "Guardar Modificacion" at bounding box center [393, 311] width 1 height 1
checkbox input "true"
click at [238, 368] on span "Aceptar" at bounding box center [224, 366] width 40 height 11
type input "27-22421274-2"
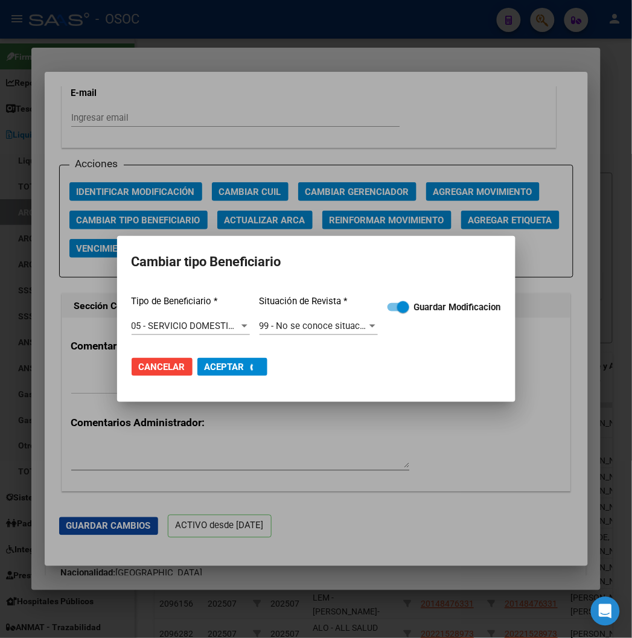
checkbox input "false"
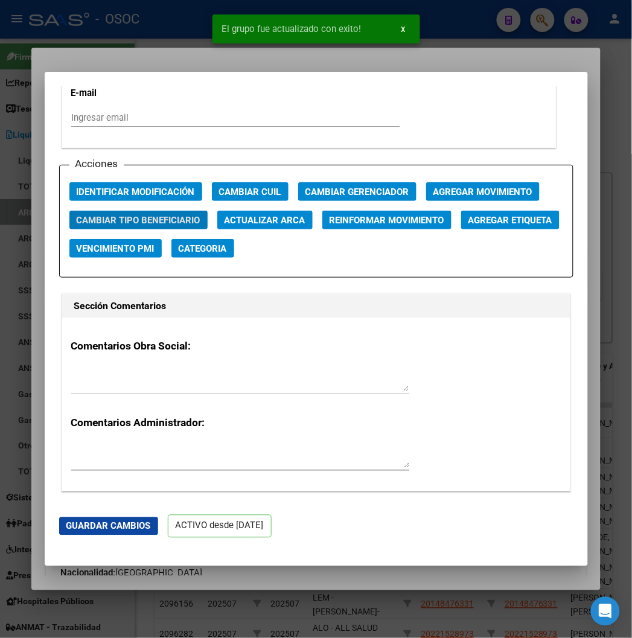
click at [139, 45] on div at bounding box center [316, 319] width 632 height 638
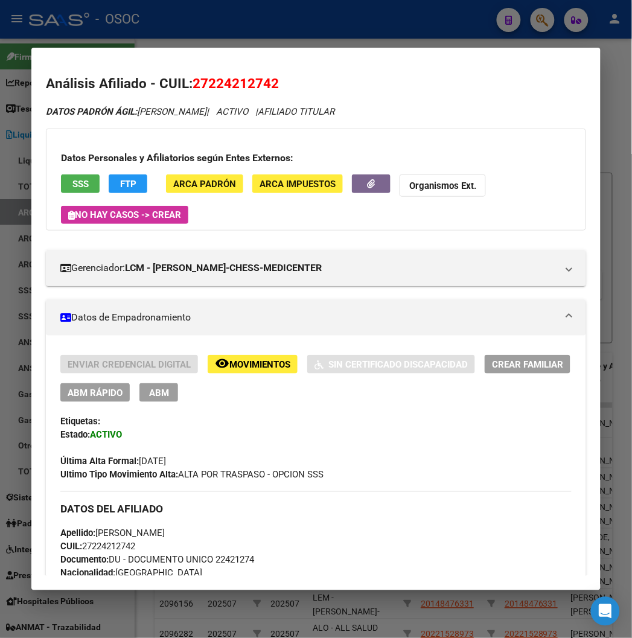
click at [103, 21] on div at bounding box center [316, 319] width 632 height 638
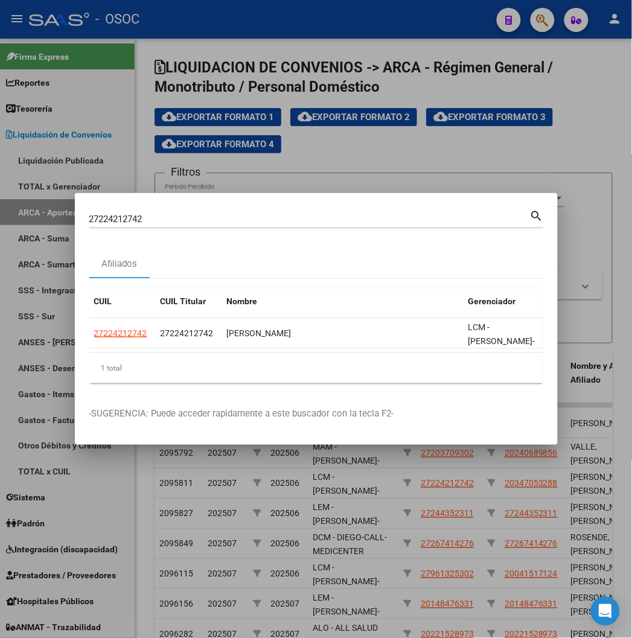
click at [100, 224] on input "27224212742" at bounding box center [309, 219] width 440 height 11
paste input "0244837701"
type input "20244837701"
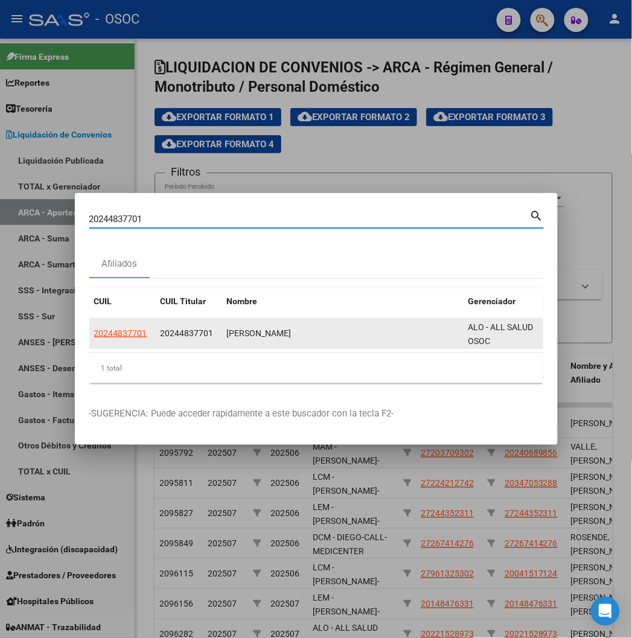
click at [92, 341] on datatable-body-cell "20244837701" at bounding box center [122, 334] width 66 height 30
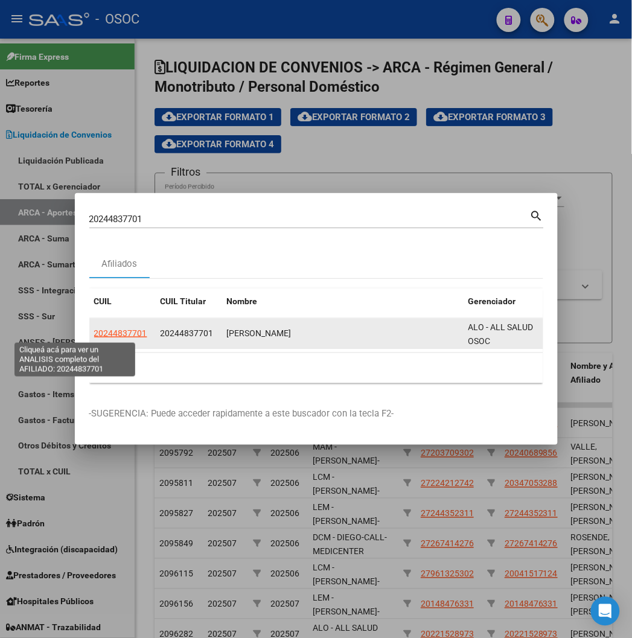
click at [94, 331] on span "20244837701" at bounding box center [120, 333] width 53 height 10
type textarea "20244837701"
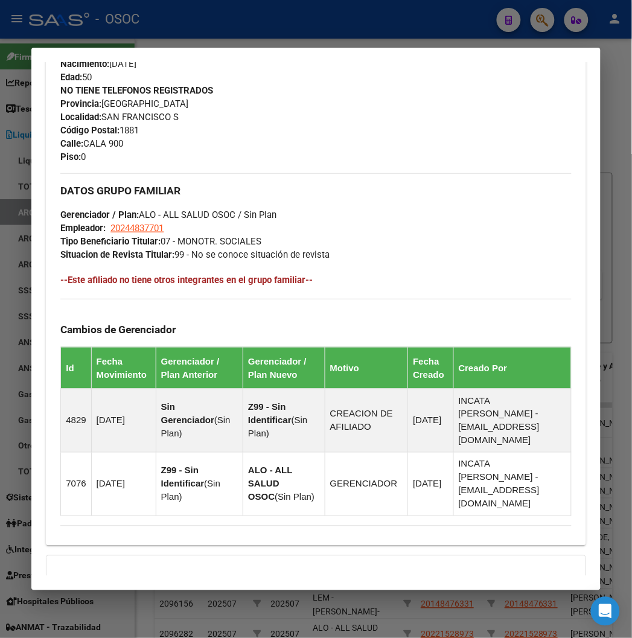
scroll to position [702, 0]
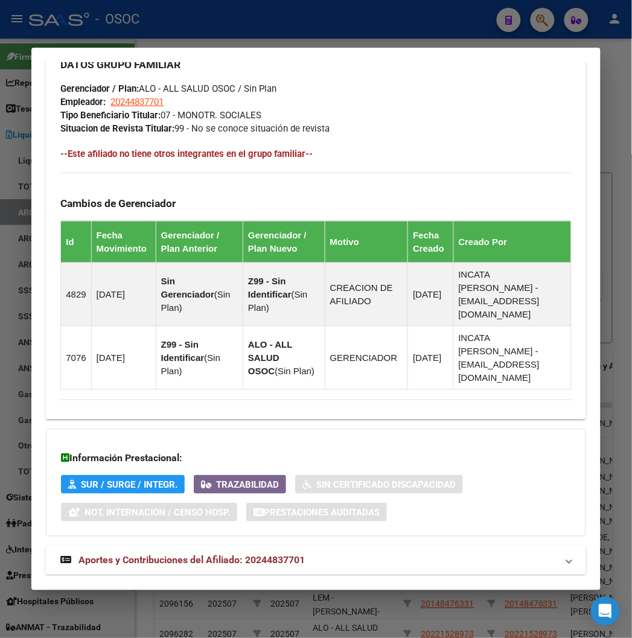
click at [122, 553] on strong "Aportes y Contribuciones del Afiliado: 20244837701" at bounding box center [182, 560] width 244 height 14
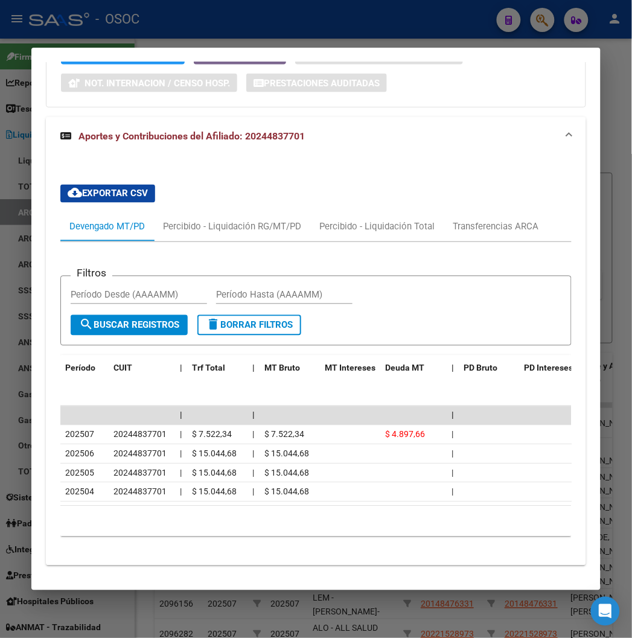
scroll to position [1131, 0]
click at [171, 31] on div at bounding box center [316, 319] width 632 height 638
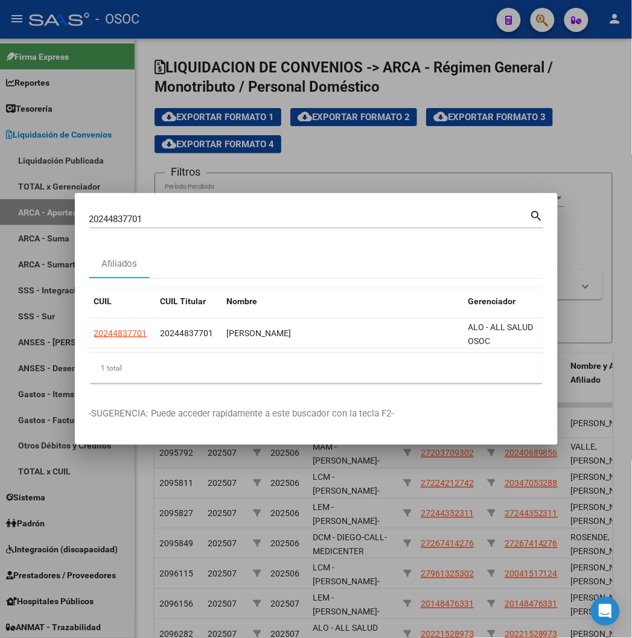
click at [94, 216] on input "20244837701" at bounding box center [309, 219] width 440 height 11
paste input "7267414276"
type input "27267414276"
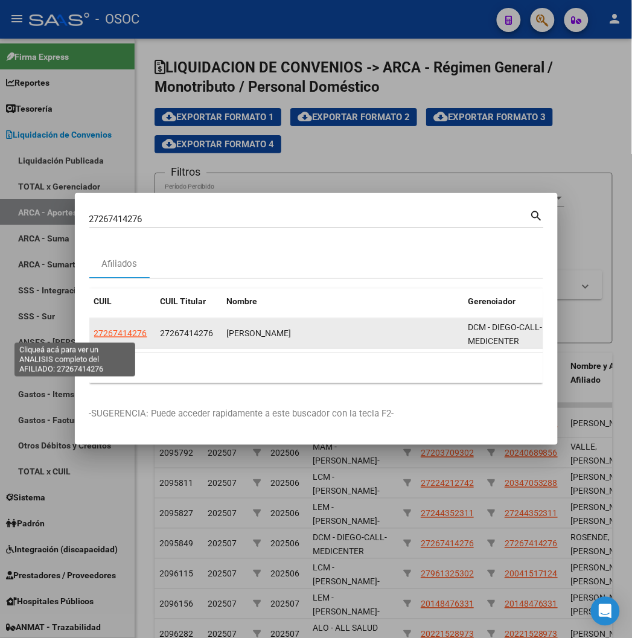
click at [94, 329] on span "27267414276" at bounding box center [120, 333] width 53 height 10
type textarea "27267414276"
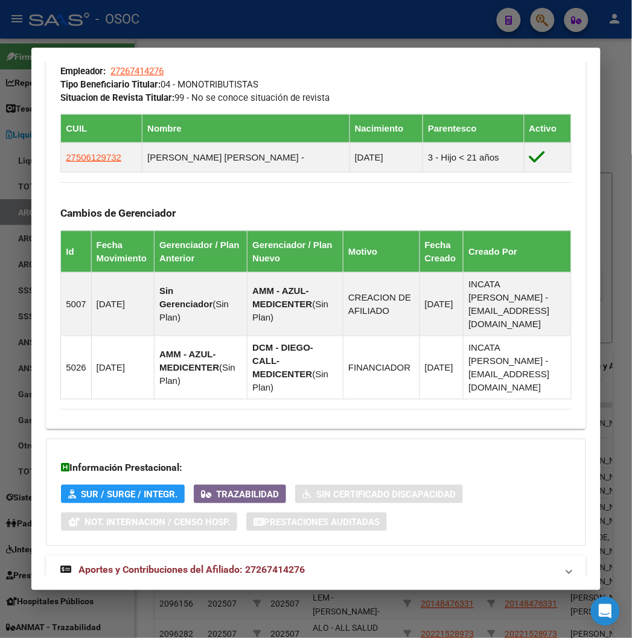
scroll to position [743, 0]
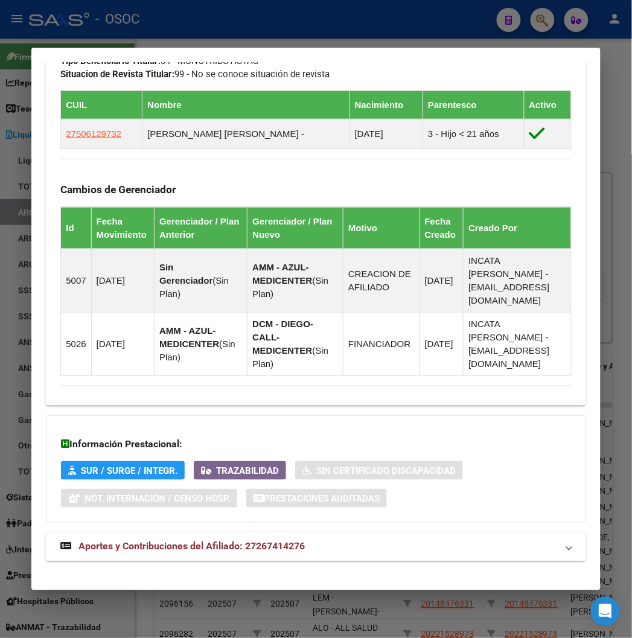
click at [205, 541] on span "Aportes y Contribuciones del Afiliado: 27267414276" at bounding box center [191, 546] width 226 height 11
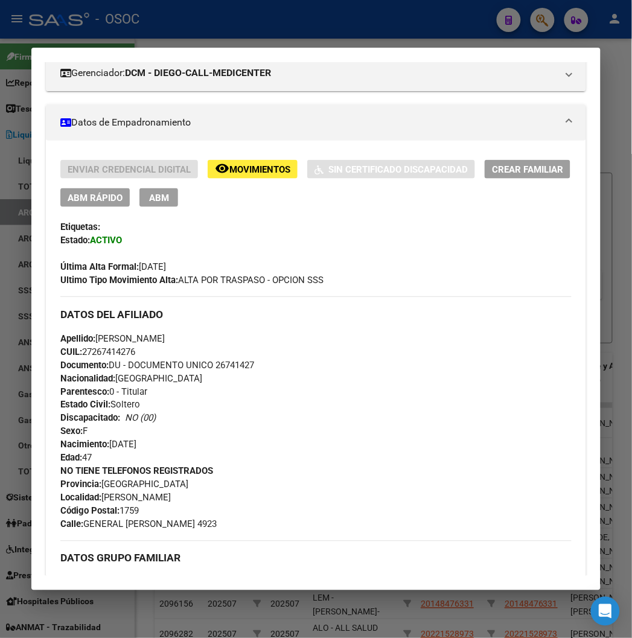
scroll to position [0, 0]
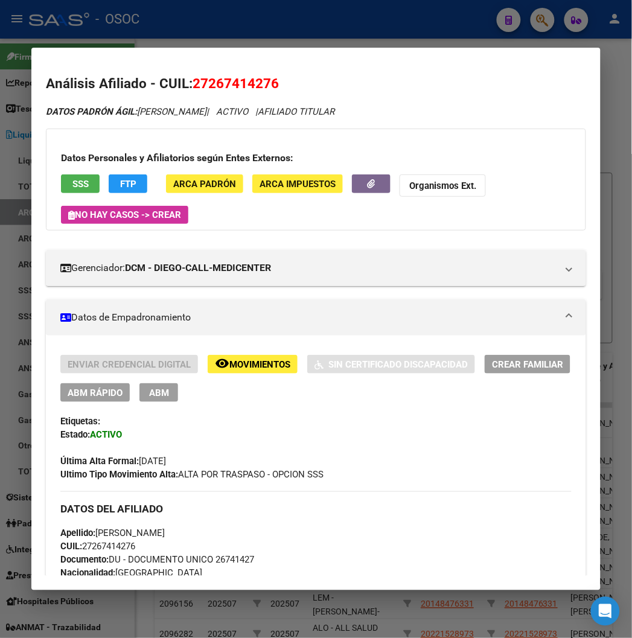
click at [72, 179] on span "SSS" at bounding box center [80, 184] width 16 height 11
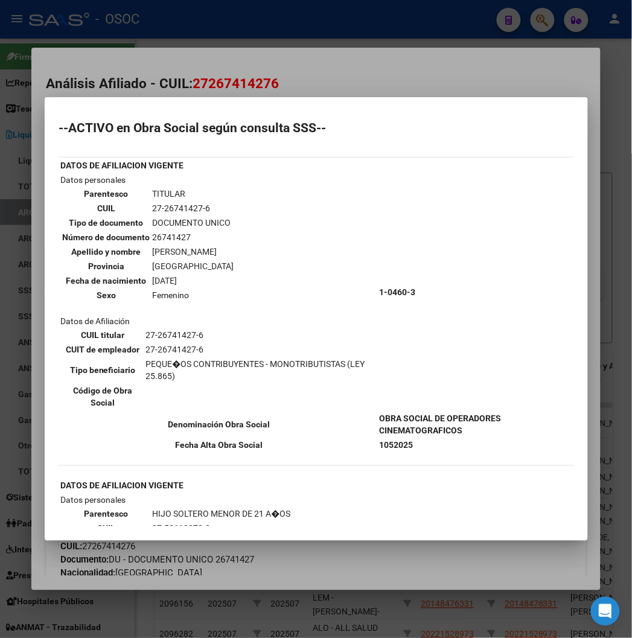
click at [262, 55] on div at bounding box center [316, 319] width 632 height 638
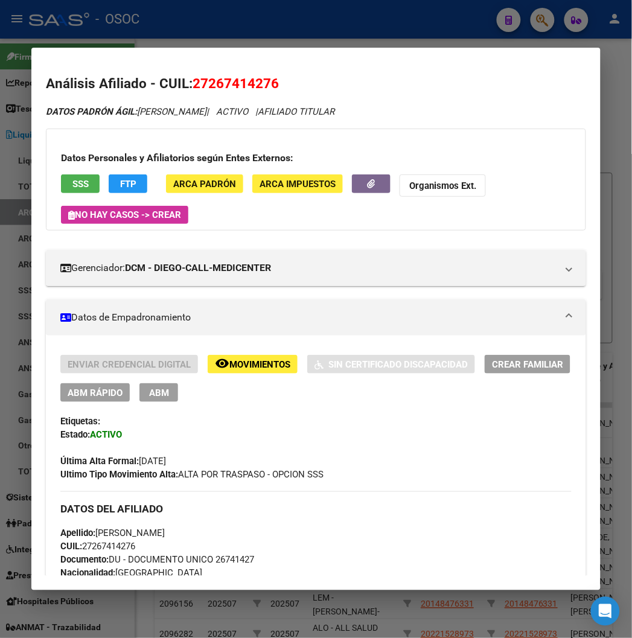
click at [212, 69] on mat-dialog-content "Análisis Afiliado - CUIL: 27267414276 DATOS PADRÓN ÁGIL: ROSENDE VANESA ELIZABE…" at bounding box center [315, 318] width 568 height 513
click at [208, 83] on span "27267414276" at bounding box center [235, 83] width 86 height 16
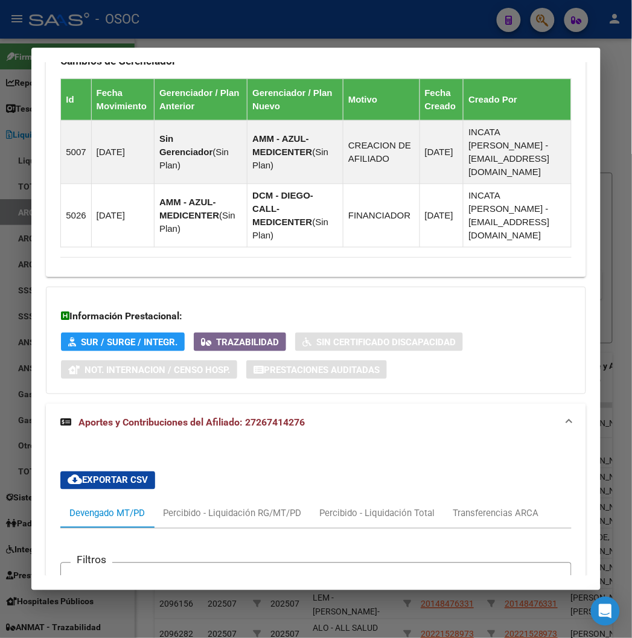
scroll to position [1133, 0]
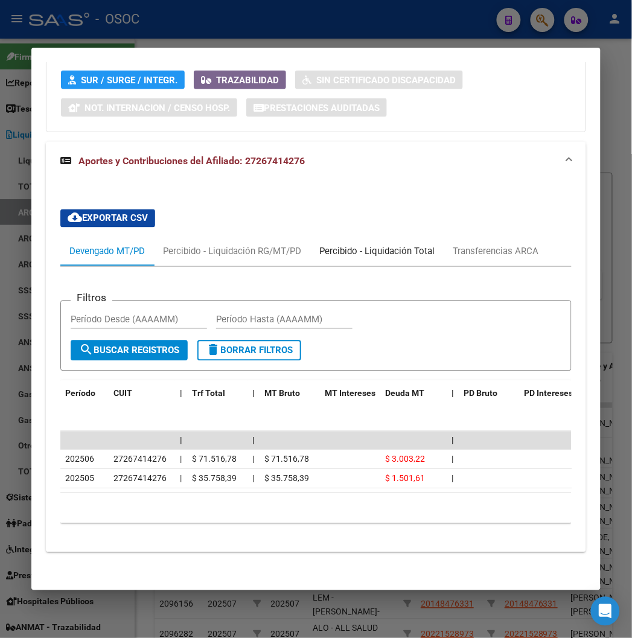
click at [395, 245] on div "Percibido - Liquidación Total" at bounding box center [376, 251] width 115 height 13
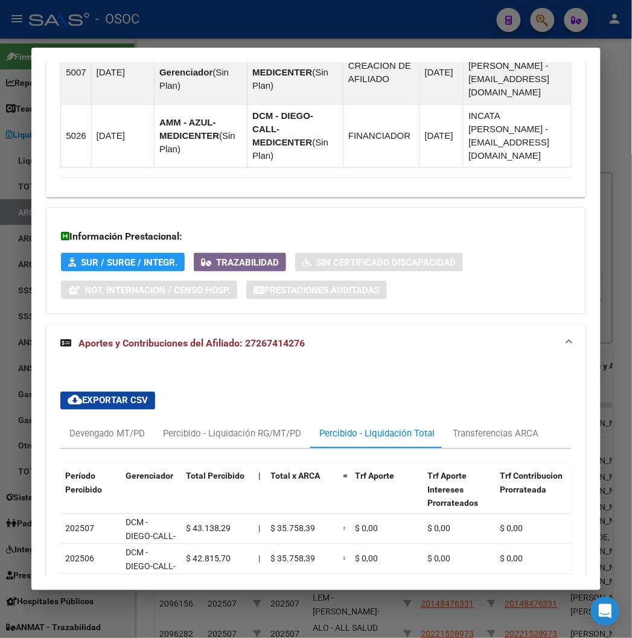
scroll to position [1068, 0]
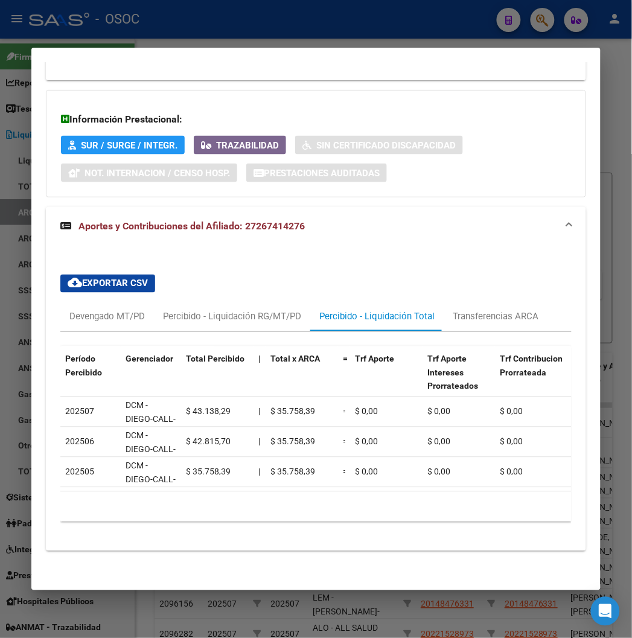
click at [262, 332] on div "Período Percibido Gerenciador Total Percibido | Total x ARCA = Trf Aporte Trf A…" at bounding box center [315, 432] width 510 height 200
click at [247, 310] on div "Percibido - Liquidación RG/MT/PD" at bounding box center [232, 316] width 138 height 13
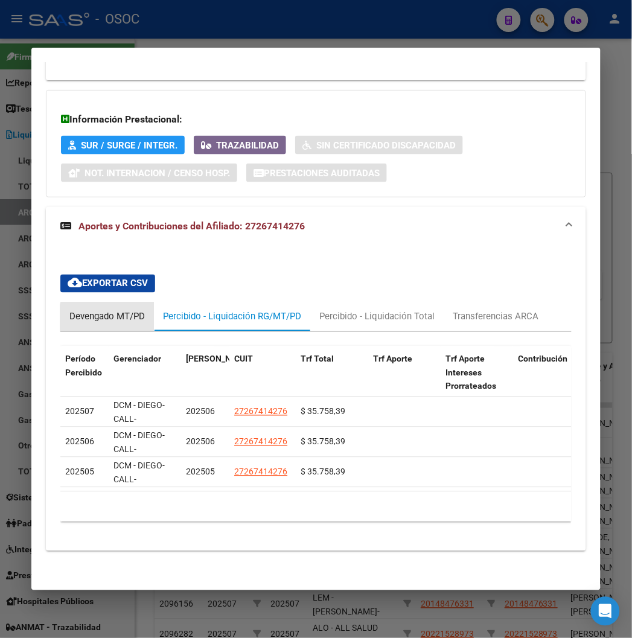
click at [121, 310] on div "Devengado MT/PD" at bounding box center [106, 316] width 75 height 13
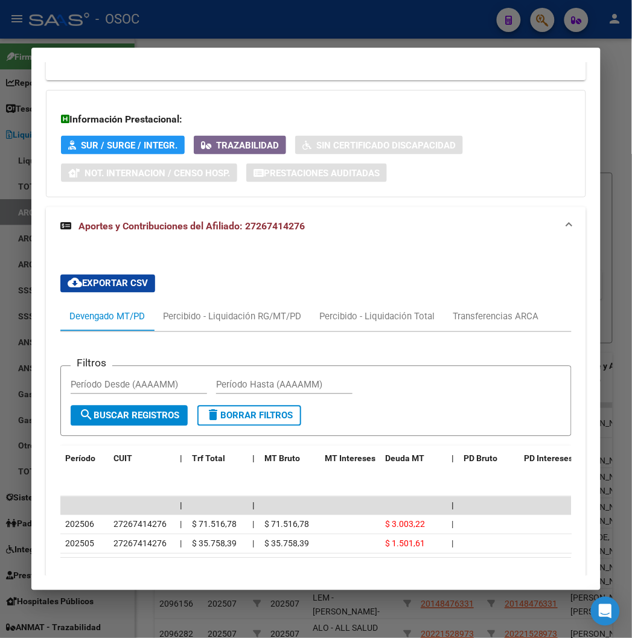
scroll to position [1133, 0]
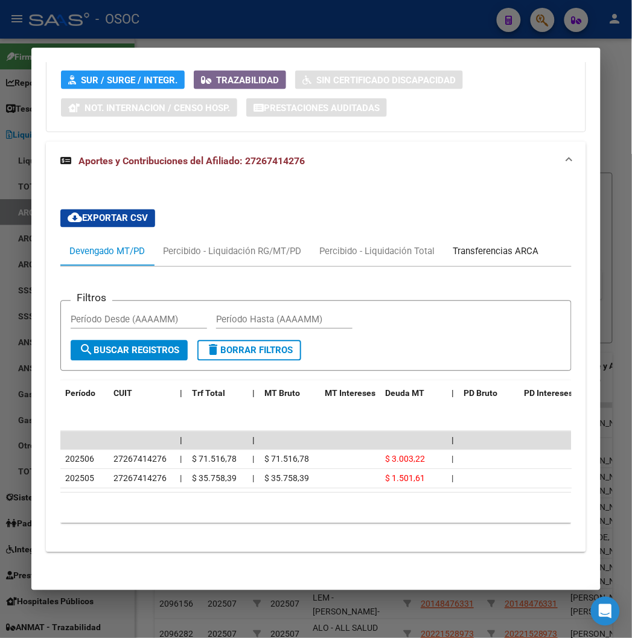
click at [466, 245] on div "Transferencias ARCA" at bounding box center [495, 251] width 86 height 13
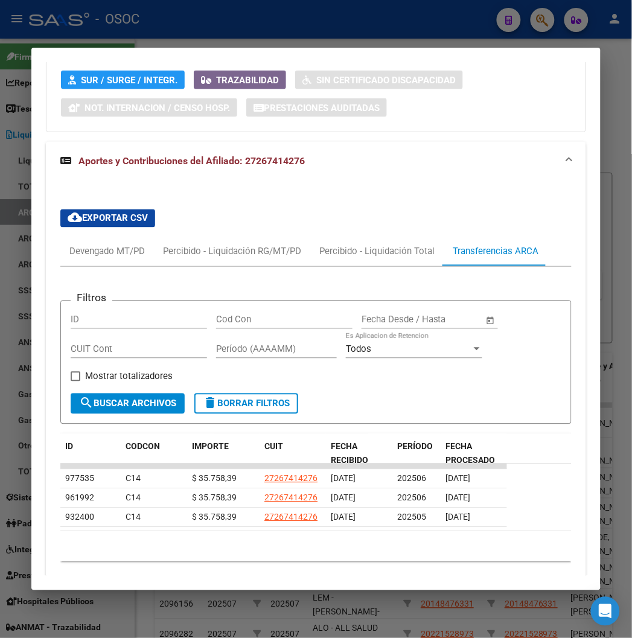
click at [397, 267] on div "Filtros ID Cod Con Start date – End date Fecha Desde / Hasta CUIT Cont Período …" at bounding box center [315, 419] width 510 height 305
click at [393, 247] on div "Percibido - Liquidación Total" at bounding box center [376, 251] width 133 height 29
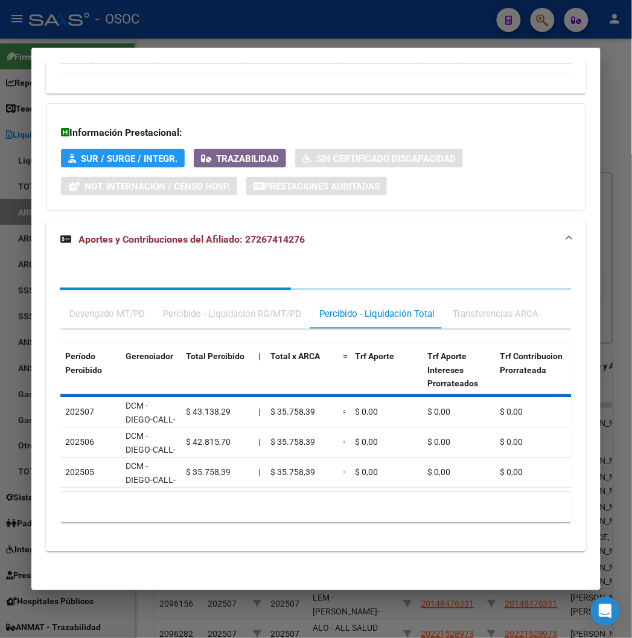
scroll to position [1068, 0]
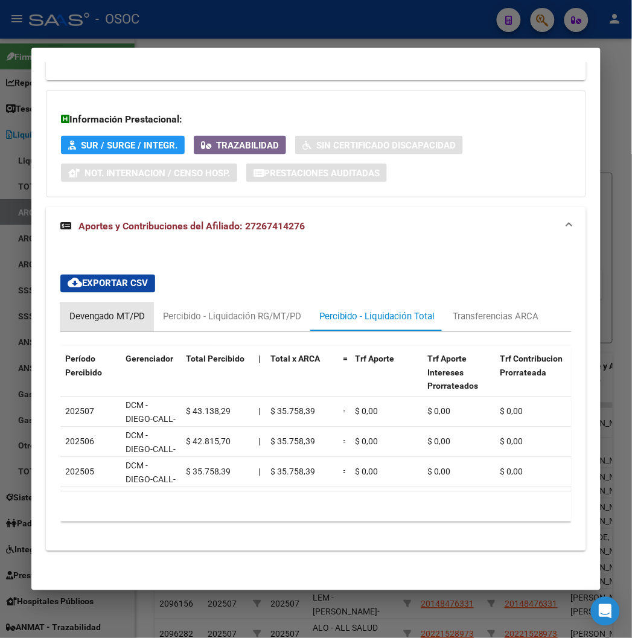
click at [89, 310] on div "Devengado MT/PD" at bounding box center [106, 316] width 75 height 13
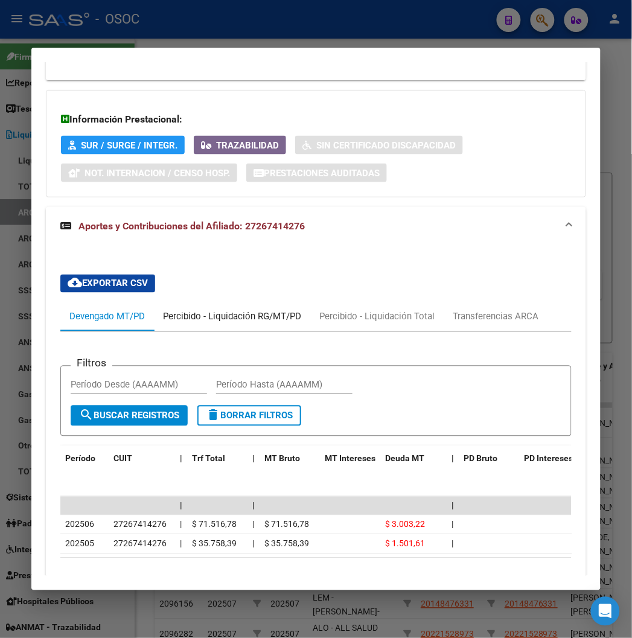
click at [256, 316] on div "Percibido - Liquidación RG/MT/PD" at bounding box center [232, 316] width 156 height 29
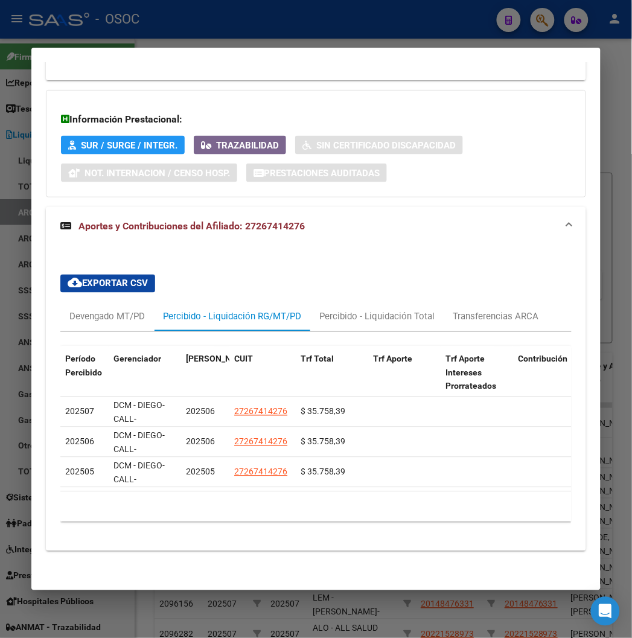
click at [219, 48] on mat-dialog-container "Análisis Afiliado - CUIL: 27267414276 DATOS PADRÓN ÁGIL: ROSENDE VANESA ELIZABE…" at bounding box center [315, 319] width 568 height 542
click at [173, 44] on div at bounding box center [316, 319] width 632 height 638
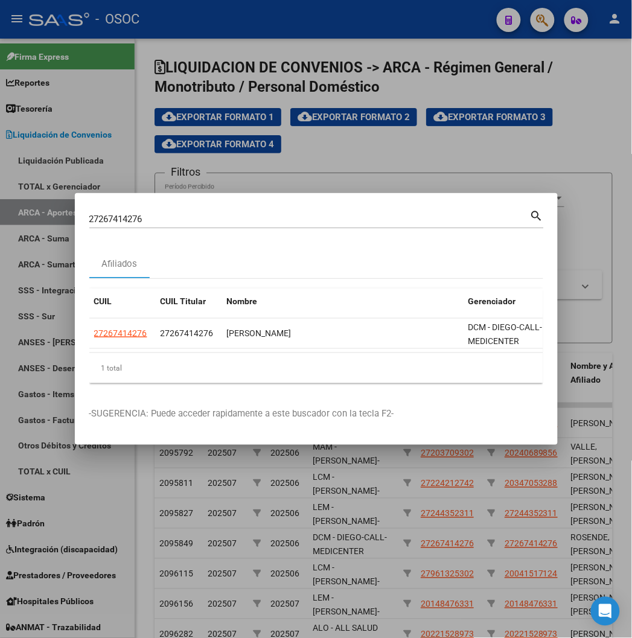
click at [113, 217] on input "27267414276" at bounding box center [309, 219] width 440 height 11
paste input "3329975959"
type input "23329975959"
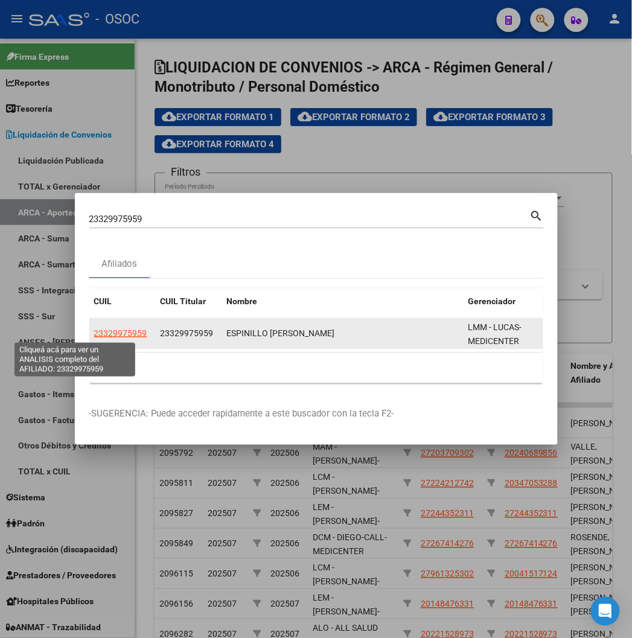
click at [94, 332] on span "23329975959" at bounding box center [120, 333] width 53 height 10
type textarea "23329975959"
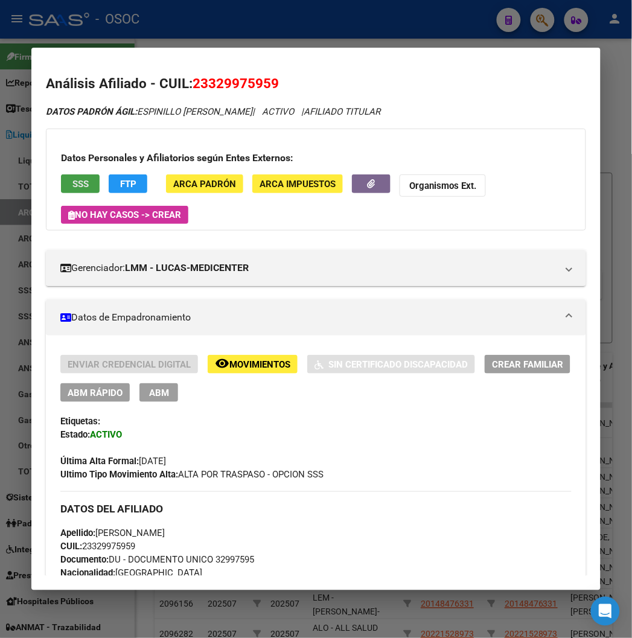
click at [72, 184] on span "SSS" at bounding box center [80, 184] width 16 height 11
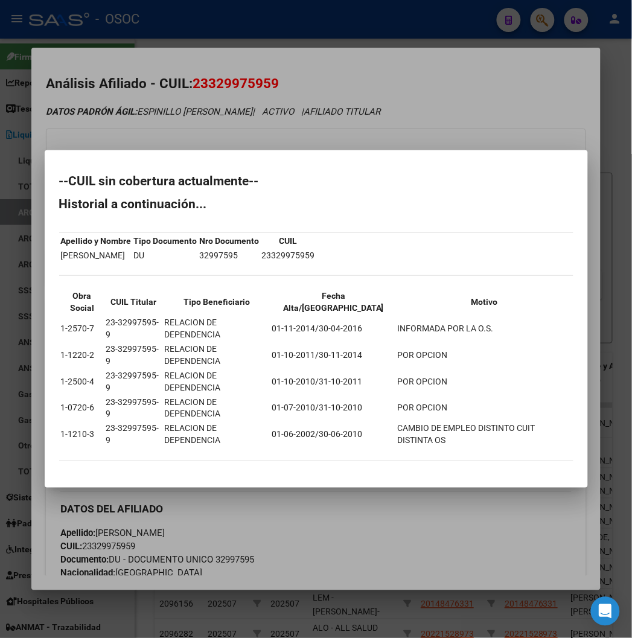
click at [167, 87] on div at bounding box center [316, 319] width 632 height 638
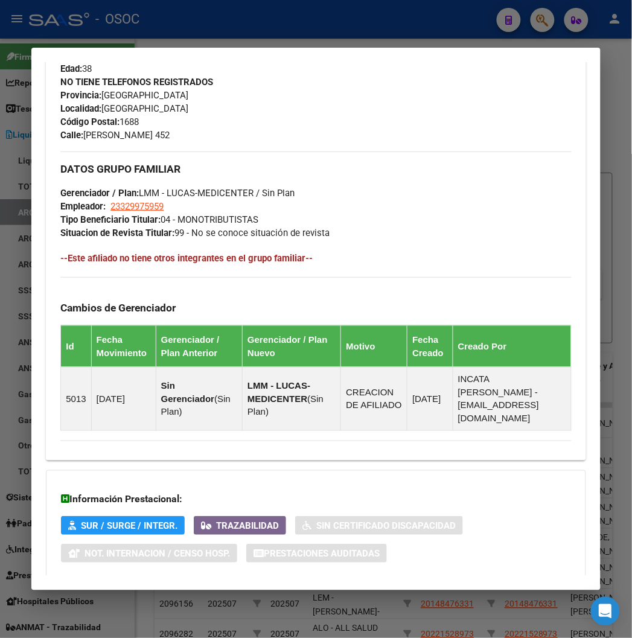
scroll to position [638, 0]
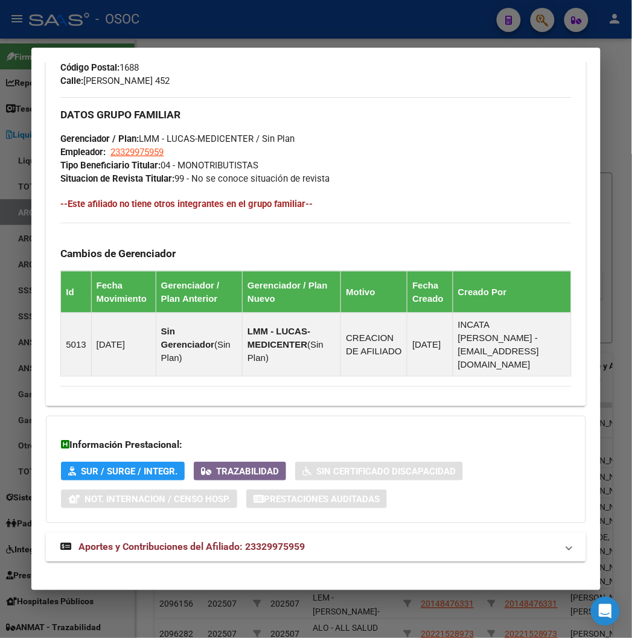
drag, startPoint x: 110, startPoint y: 539, endPoint x: 119, endPoint y: 515, distance: 25.0
click at [111, 541] on span "Aportes y Contribuciones del Afiliado: 23329975959" at bounding box center [191, 546] width 226 height 11
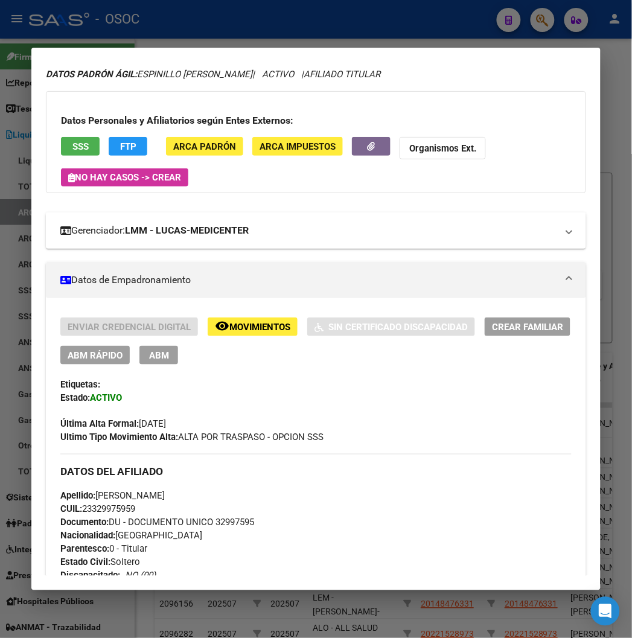
scroll to position [0, 0]
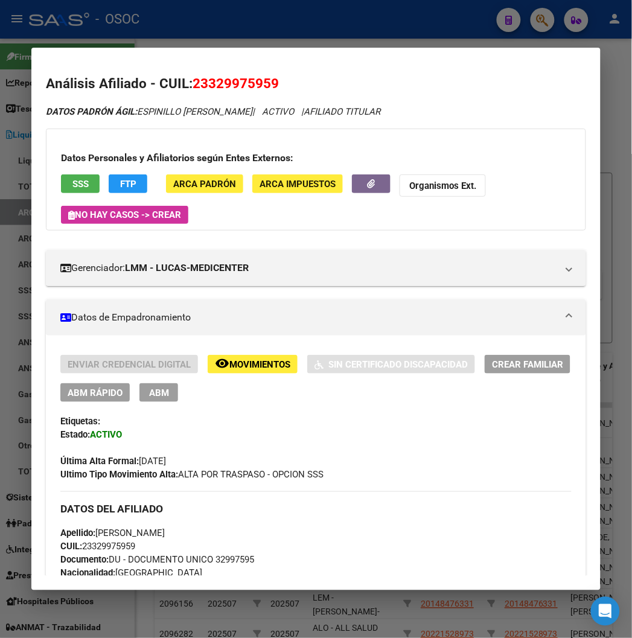
click at [221, 91] on span "23329975959" at bounding box center [235, 83] width 86 height 16
copy span "23329975959"
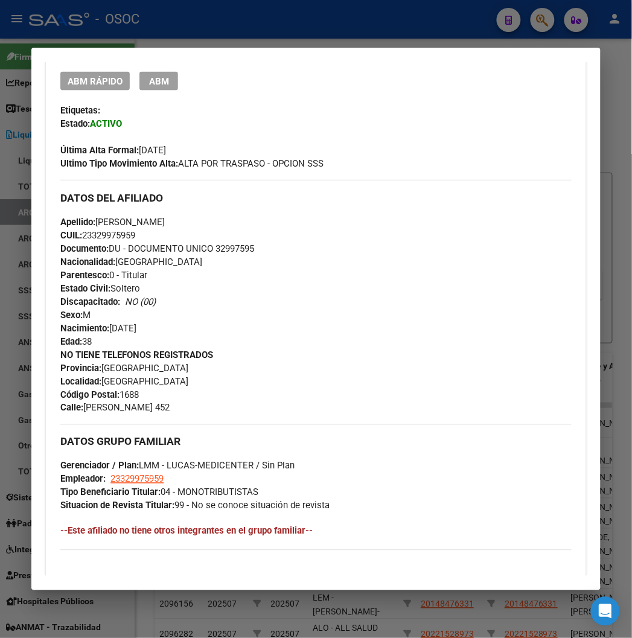
scroll to position [268, 0]
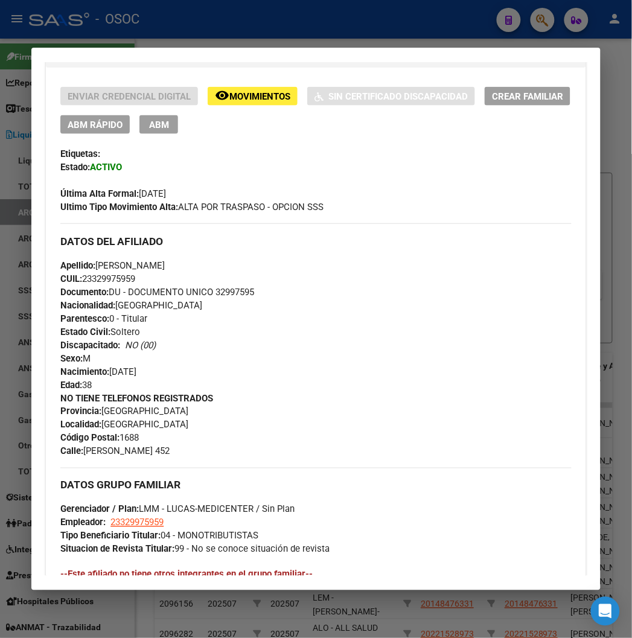
click at [218, 287] on span "Documento: DU - DOCUMENTO UNICO 32997595" at bounding box center [157, 292] width 194 height 11
copy span "32997595"
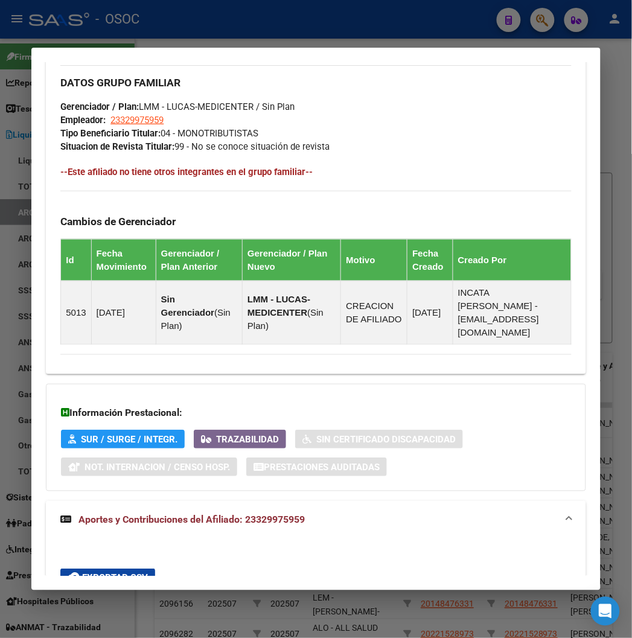
scroll to position [1010, 0]
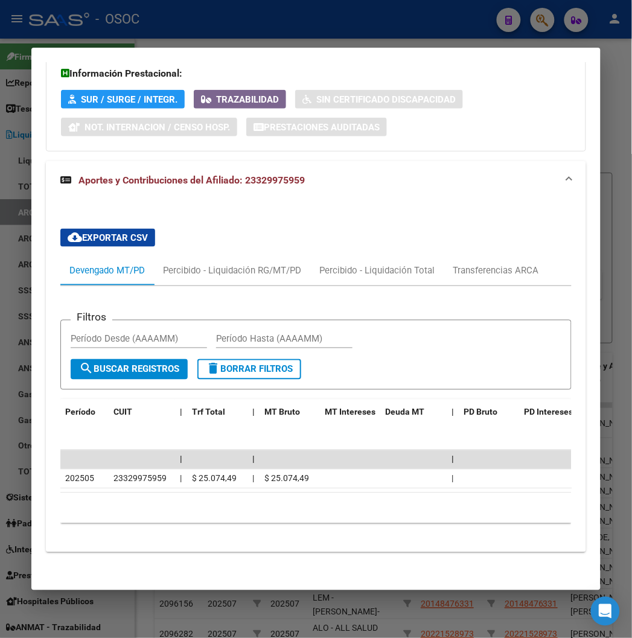
click at [137, 30] on div at bounding box center [316, 319] width 632 height 638
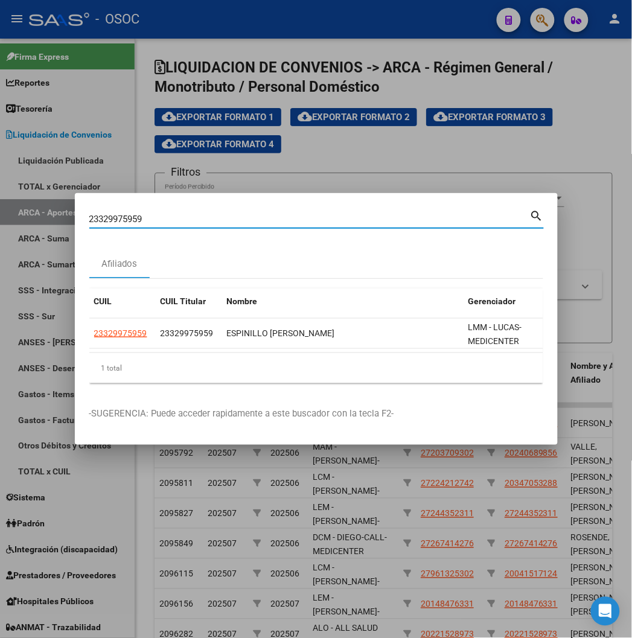
click at [89, 218] on input "23329975959" at bounding box center [309, 219] width 440 height 11
paste input "7400058178"
type input "27400058178"
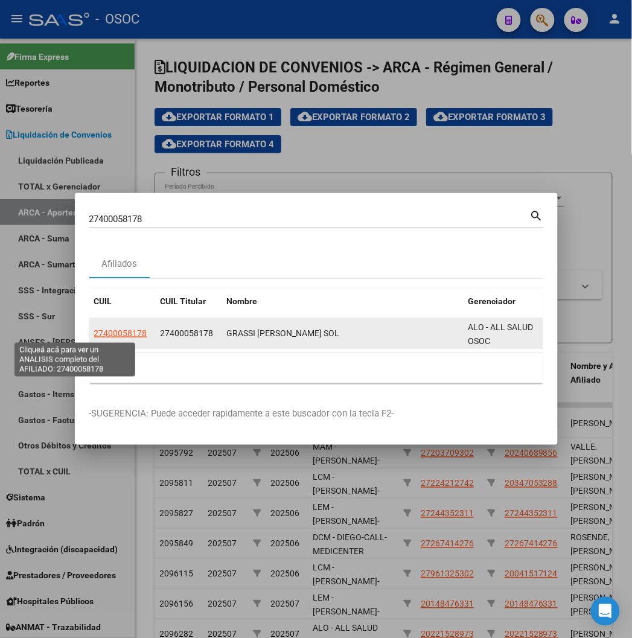
click at [94, 331] on span "27400058178" at bounding box center [120, 333] width 53 height 10
type textarea "27400058178"
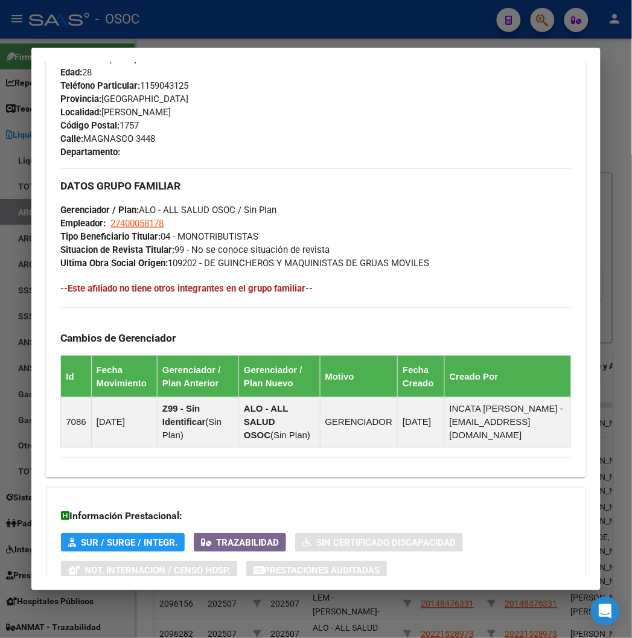
scroll to position [688, 0]
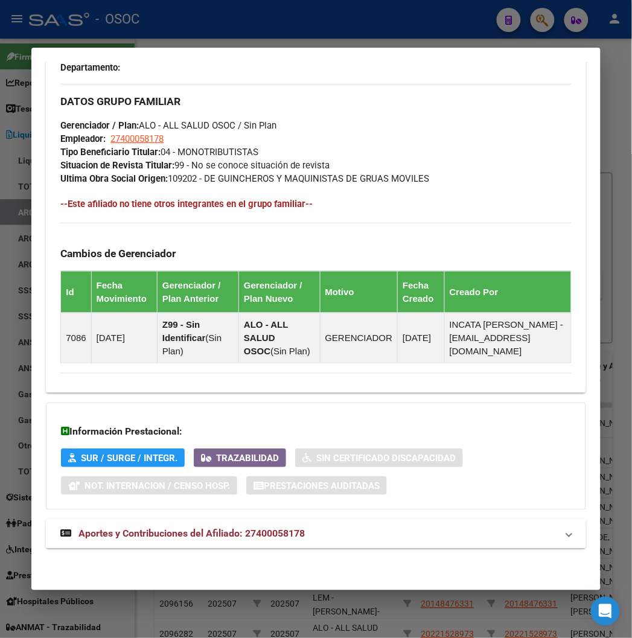
click at [192, 531] on span "Aportes y Contribuciones del Afiliado: 27400058178" at bounding box center [191, 533] width 226 height 11
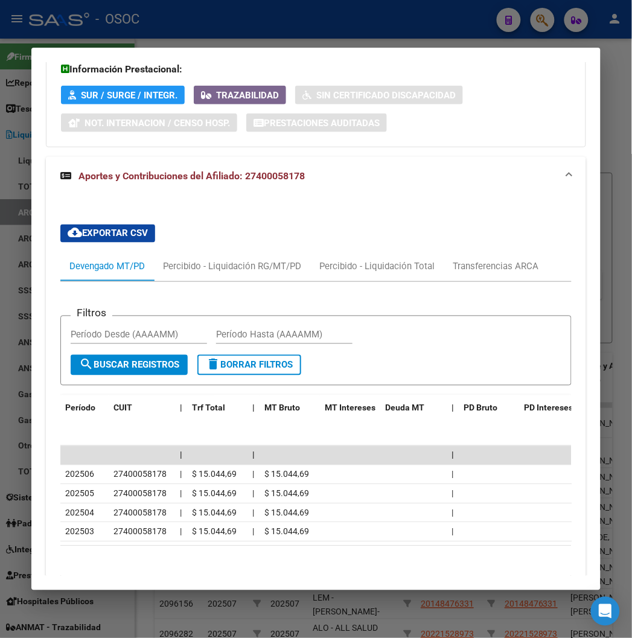
scroll to position [1117, 0]
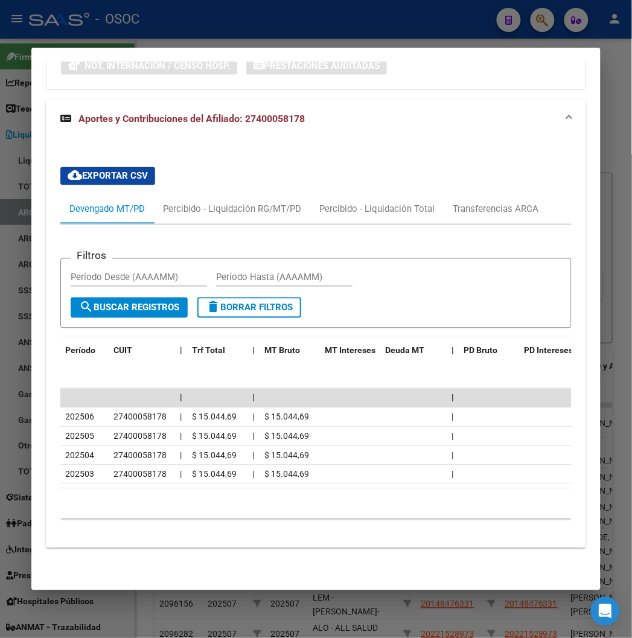
click at [215, 183] on div "cloud_download Exportar CSV Devengado MT/PD Percibido - Liquidación RG/MT/PD Pe…" at bounding box center [315, 343] width 510 height 372
click at [213, 195] on div "Percibido - Liquidación RG/MT/PD" at bounding box center [232, 209] width 156 height 29
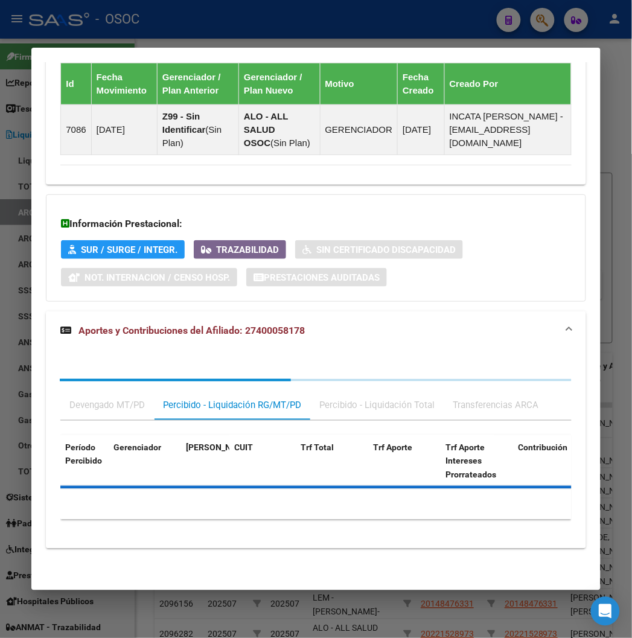
scroll to position [1044, 0]
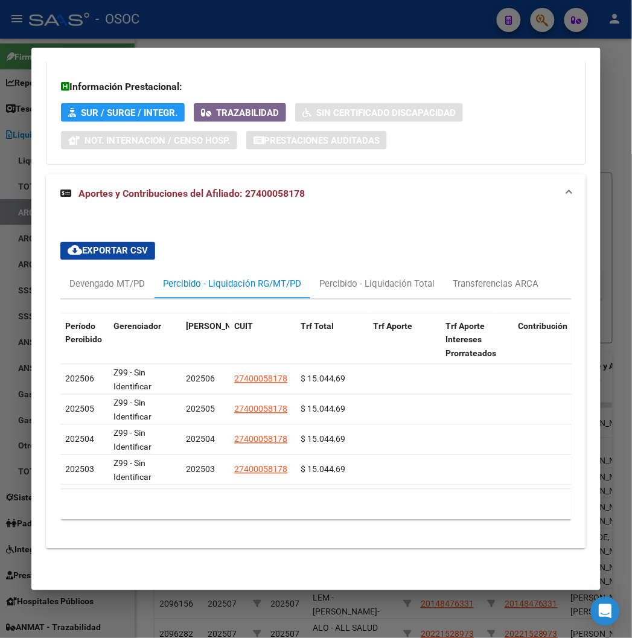
click at [157, 37] on div at bounding box center [316, 319] width 632 height 638
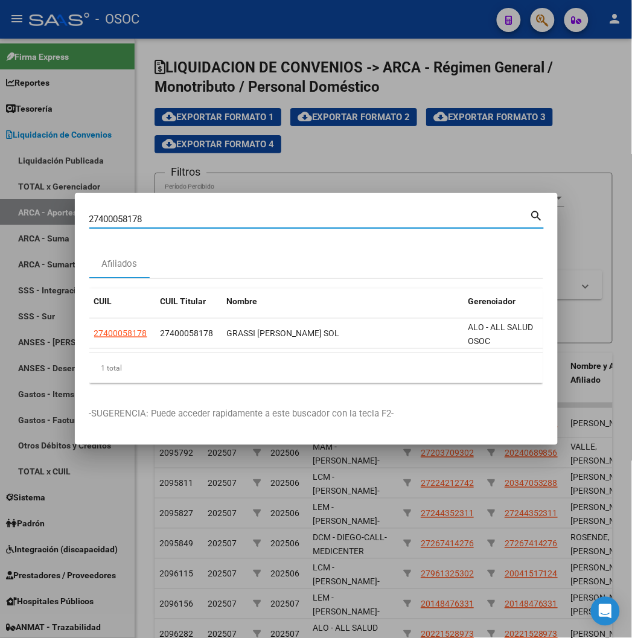
click at [89, 215] on input "27400058178" at bounding box center [309, 219] width 440 height 11
paste input "0443811703"
type input "20443811703"
click at [129, 223] on input "20443811703" at bounding box center [309, 219] width 440 height 11
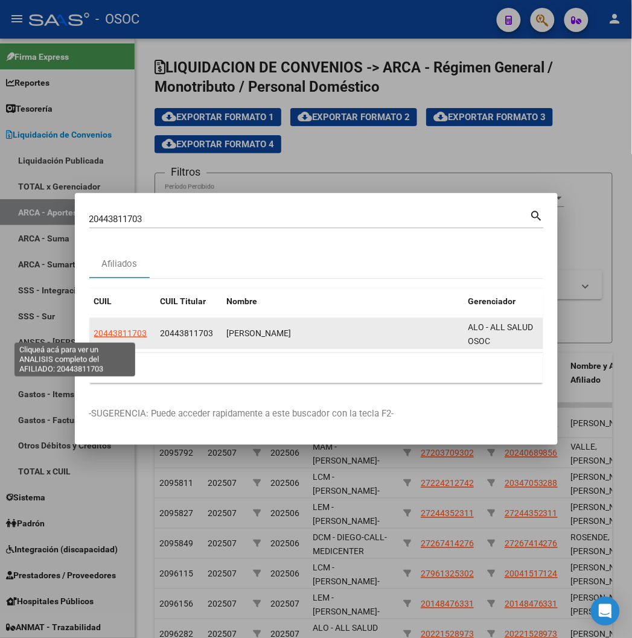
click at [94, 330] on span "20443811703" at bounding box center [120, 333] width 53 height 10
type textarea "20443811703"
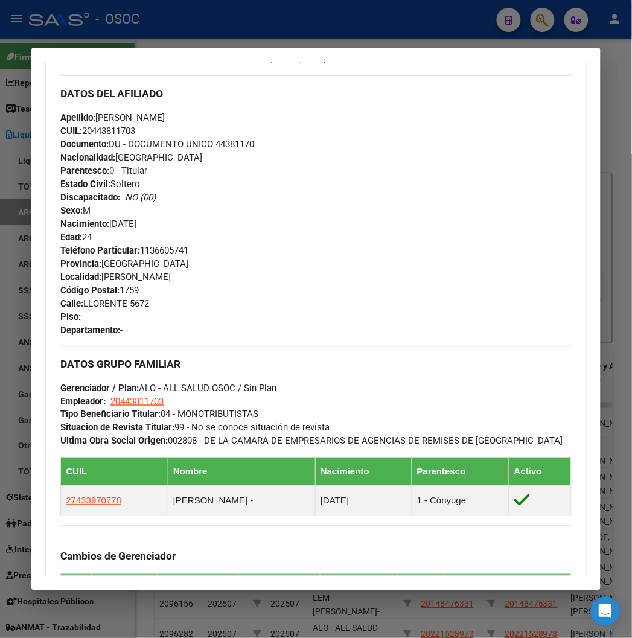
scroll to position [742, 0]
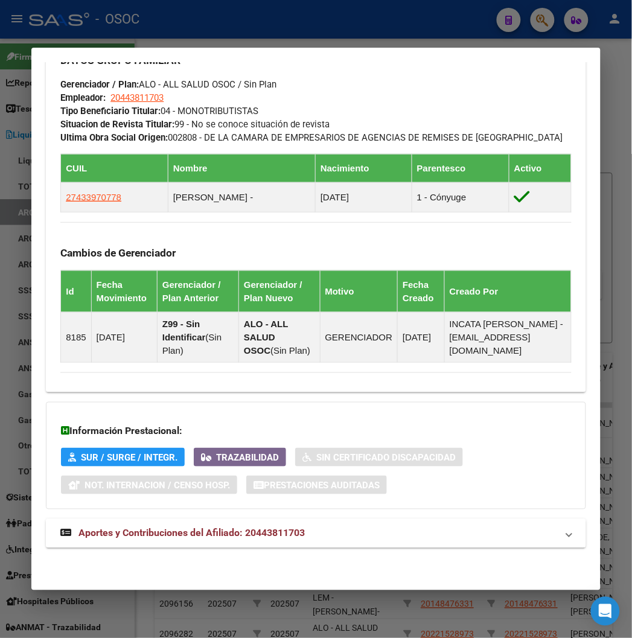
click at [179, 533] on span "Aportes y Contribuciones del Afiliado: 20443811703" at bounding box center [191, 532] width 226 height 11
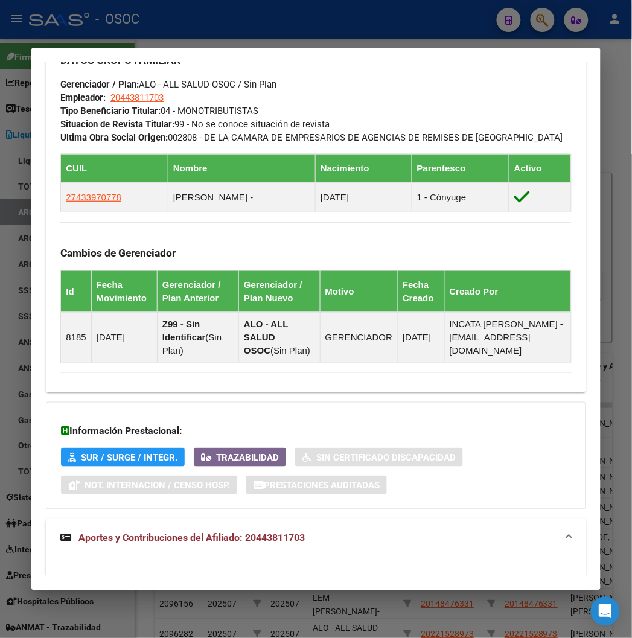
scroll to position [1190, 0]
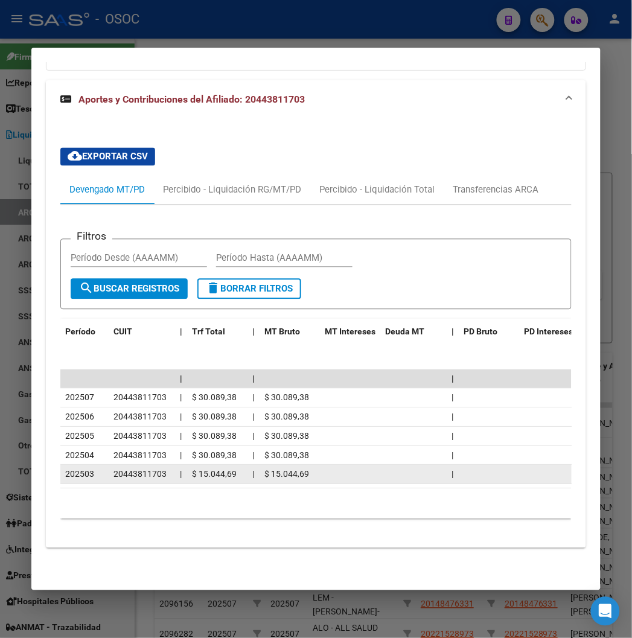
click at [122, 469] on span "20443811703" at bounding box center [139, 474] width 53 height 10
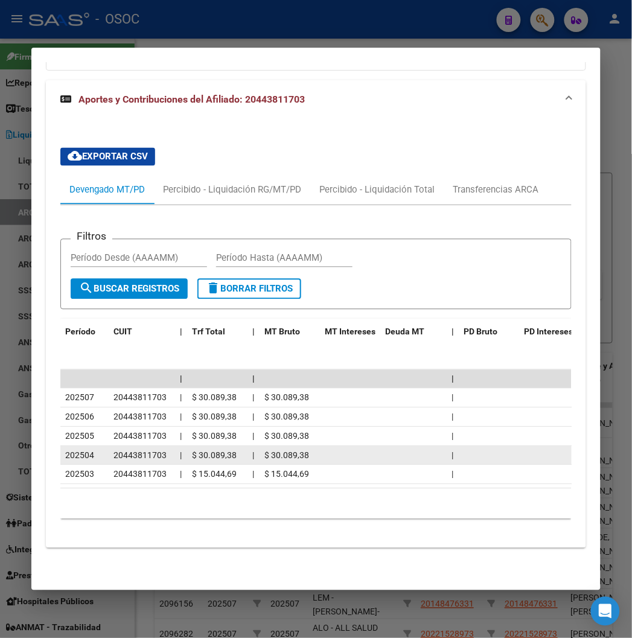
click at [156, 454] on datatable-body-cell "20443811703" at bounding box center [142, 455] width 66 height 19
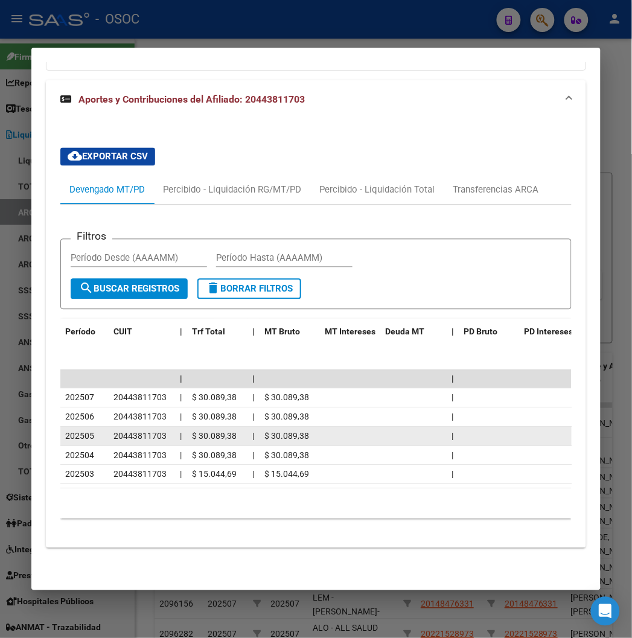
click at [136, 434] on datatable-body-cell "20443811703" at bounding box center [142, 436] width 66 height 19
click at [125, 427] on datatable-body-cell "20443811703" at bounding box center [142, 436] width 66 height 19
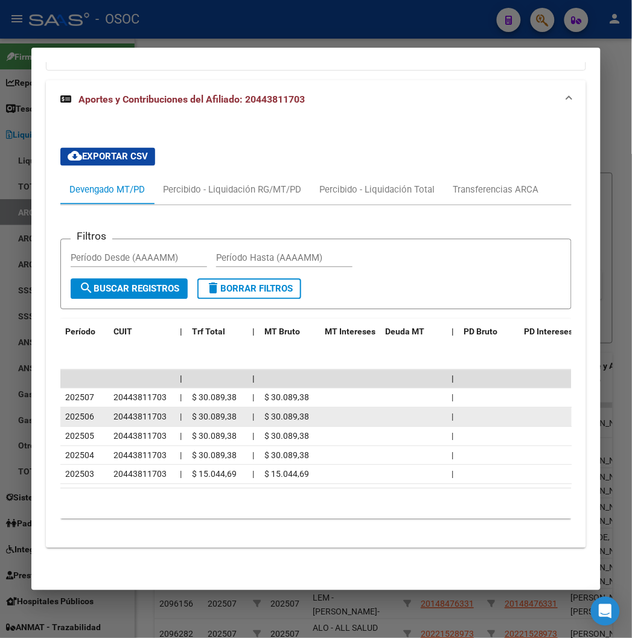
click at [124, 412] on span "20443811703" at bounding box center [139, 417] width 53 height 10
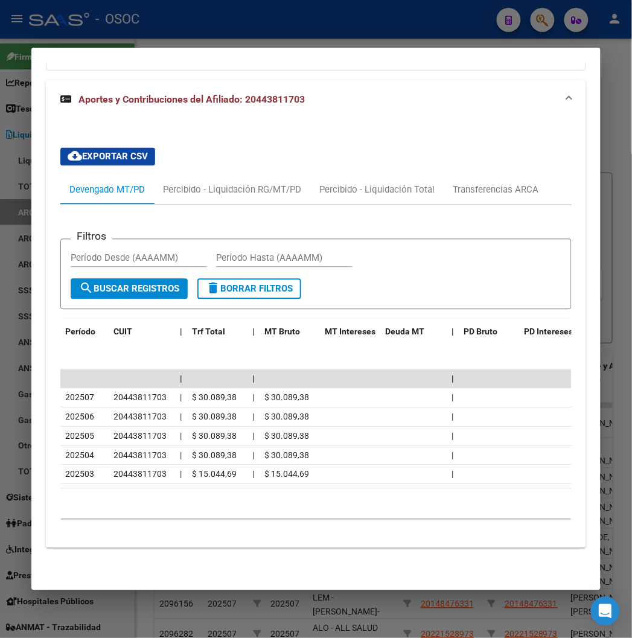
click at [183, 34] on div at bounding box center [316, 319] width 632 height 638
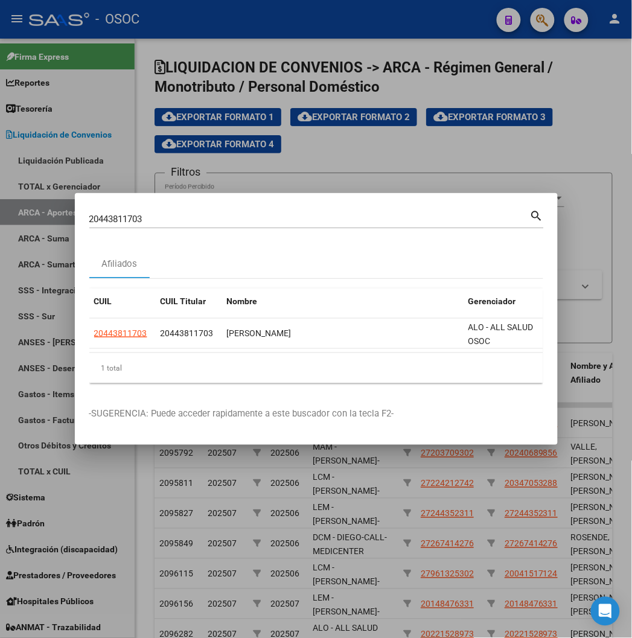
click at [93, 210] on div "20443811703 Buscar (apellido, dni, cuil, nro traspaso, cuit, obra social)" at bounding box center [309, 219] width 440 height 18
click at [95, 215] on input "20443811703" at bounding box center [309, 219] width 440 height 11
paste input "7961325302"
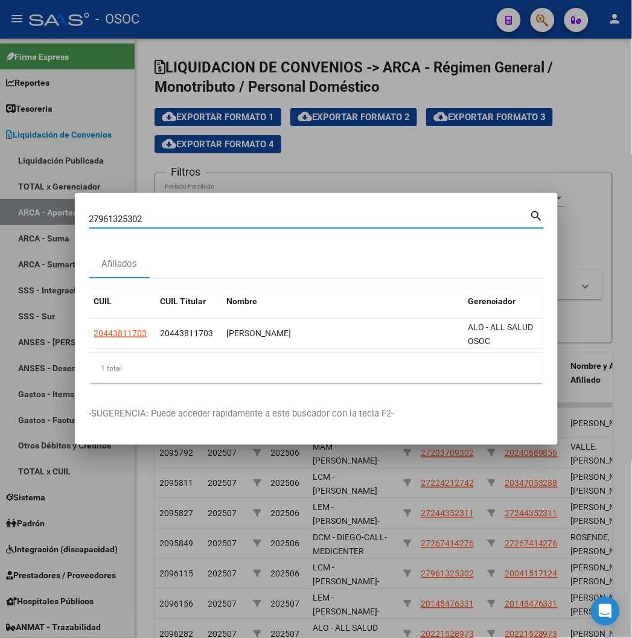
type input "27961325302"
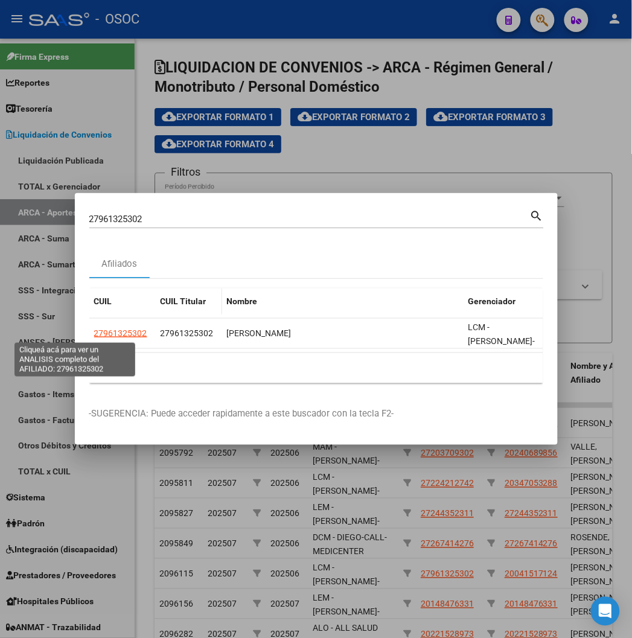
click at [95, 329] on span "27961325302" at bounding box center [120, 333] width 53 height 10
type textarea "27961325302"
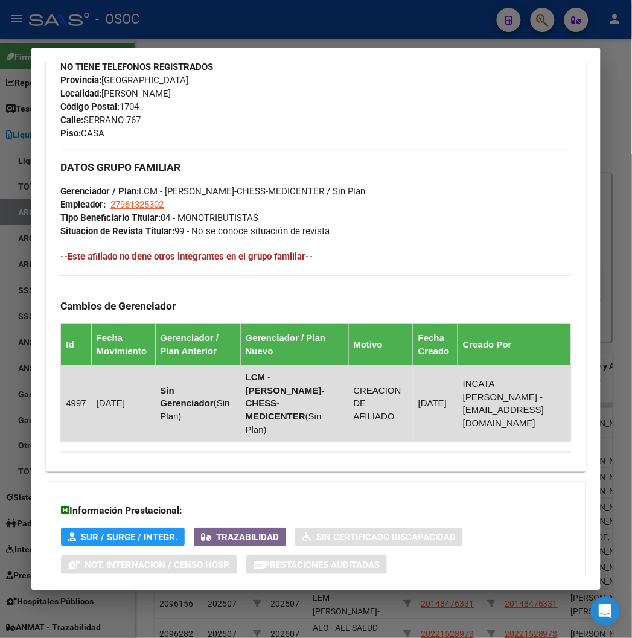
scroll to position [652, 0]
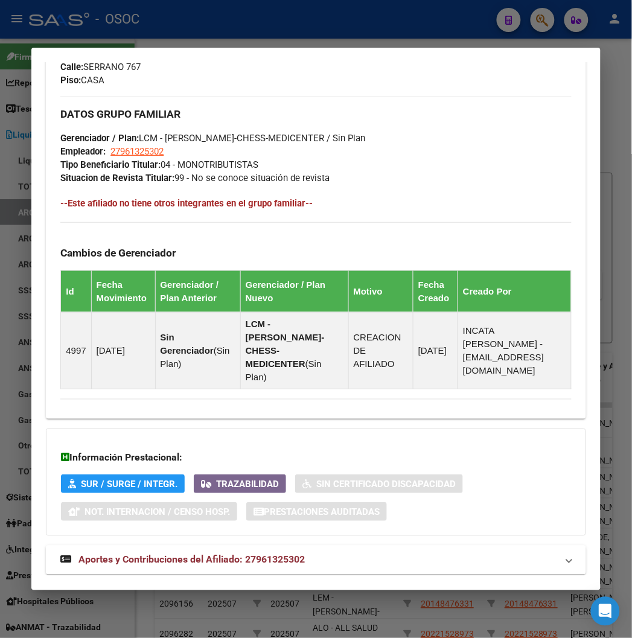
click at [174, 553] on strong "Aportes y Contribuciones del Afiliado: 27961325302" at bounding box center [182, 560] width 244 height 14
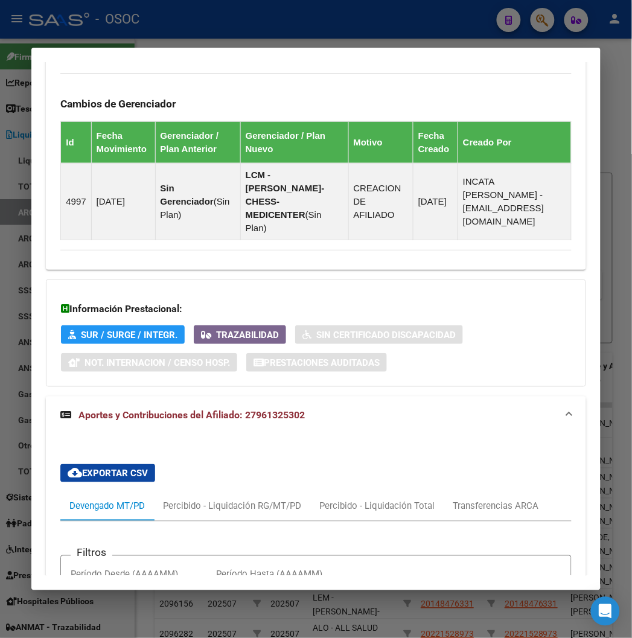
scroll to position [1081, 0]
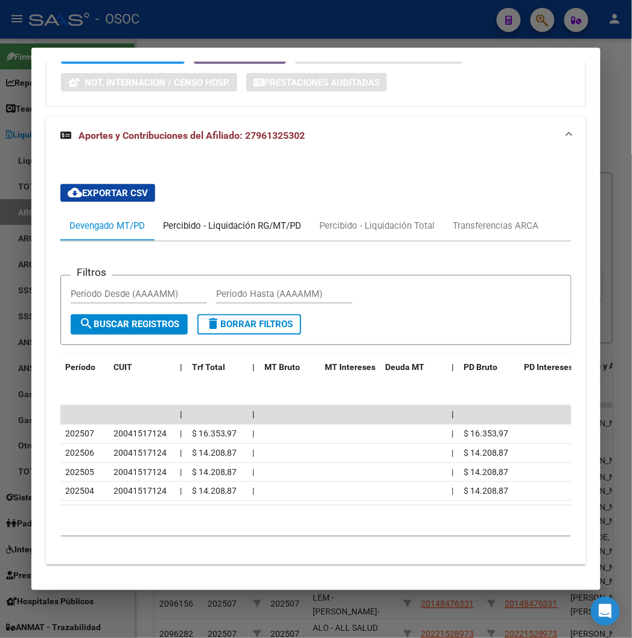
click at [212, 220] on div "Percibido - Liquidación RG/MT/PD" at bounding box center [232, 226] width 138 height 13
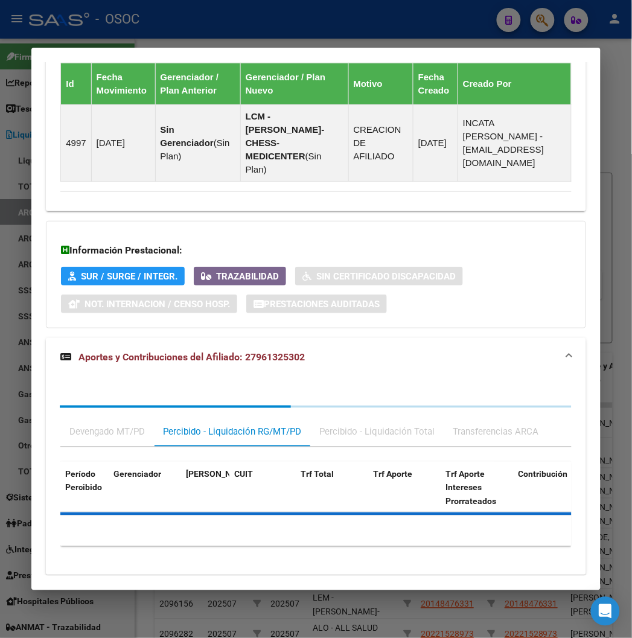
scroll to position [977, 0]
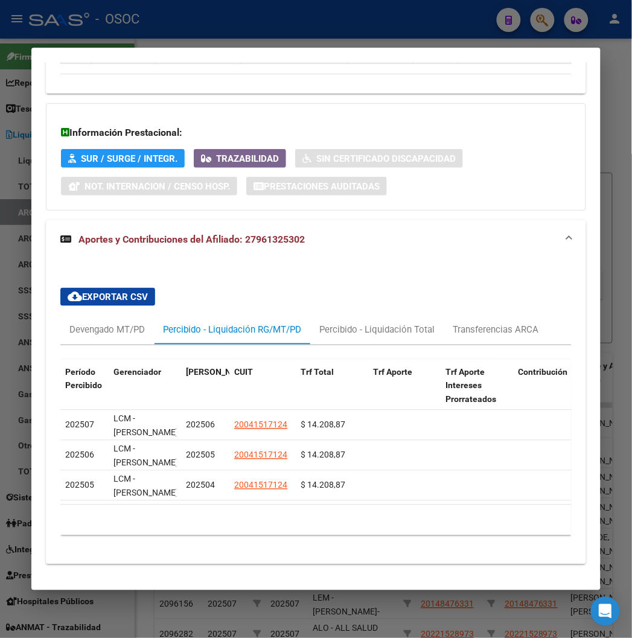
click at [218, 25] on div at bounding box center [316, 319] width 632 height 638
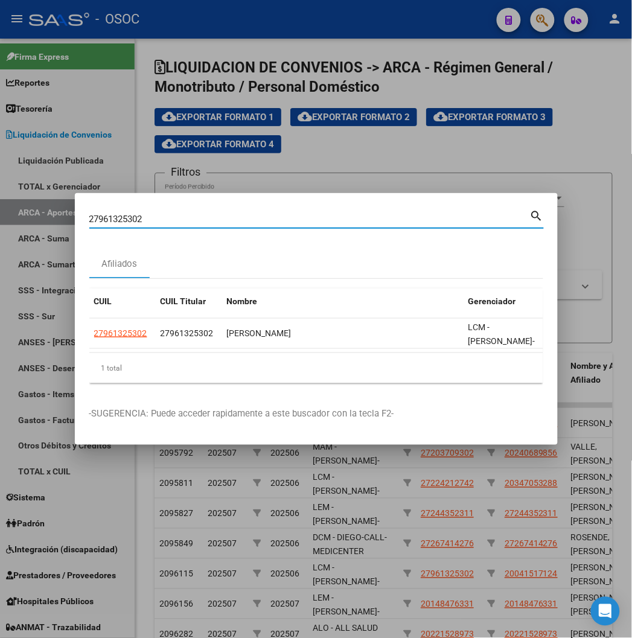
click at [89, 218] on input "27961325302" at bounding box center [309, 219] width 440 height 11
paste input "0454764057"
type input "20454764057"
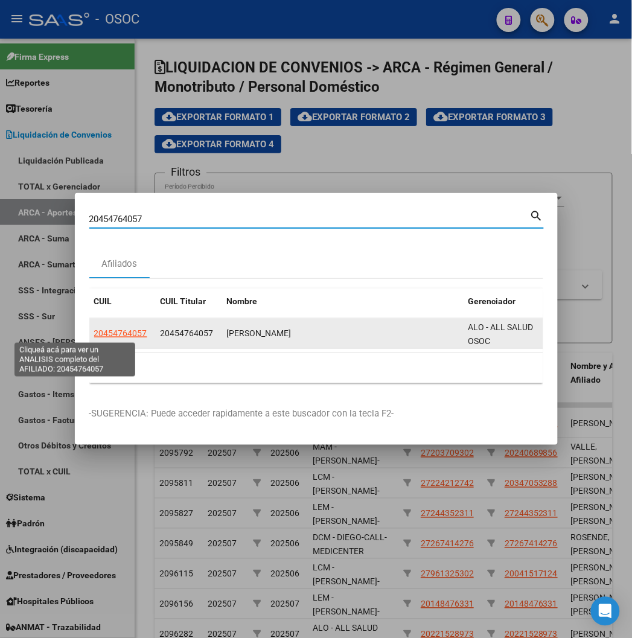
click at [94, 331] on span "20454764057" at bounding box center [120, 333] width 53 height 10
type textarea "20454764057"
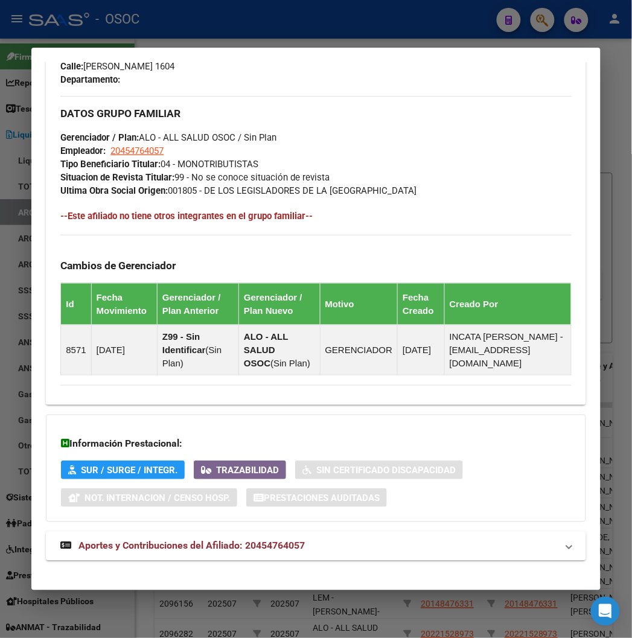
scroll to position [688, 0]
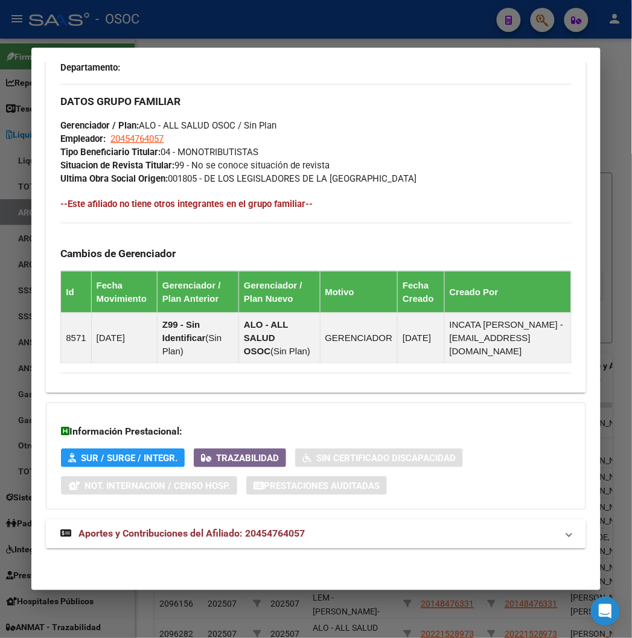
click at [228, 535] on span "Aportes y Contribuciones del Afiliado: 20454764057" at bounding box center [191, 533] width 226 height 11
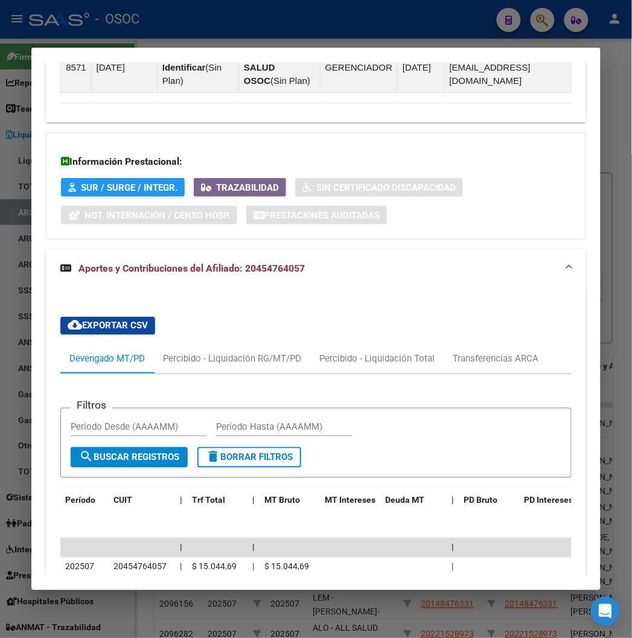
scroll to position [994, 0]
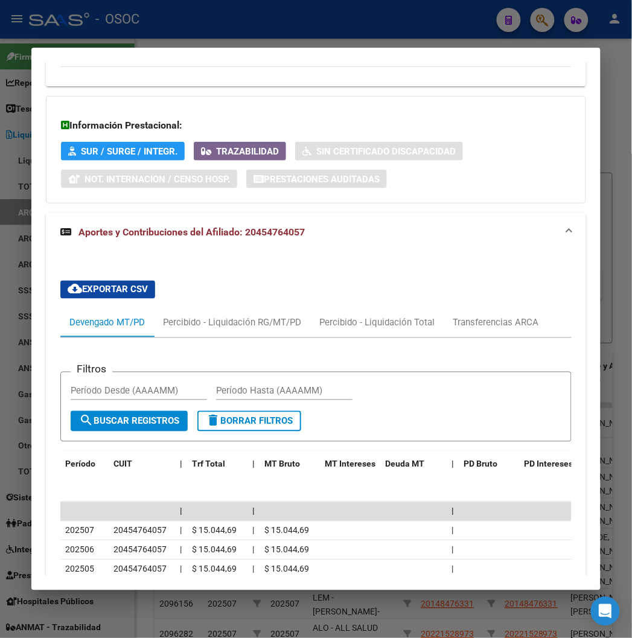
click at [311, 18] on div at bounding box center [316, 319] width 632 height 638
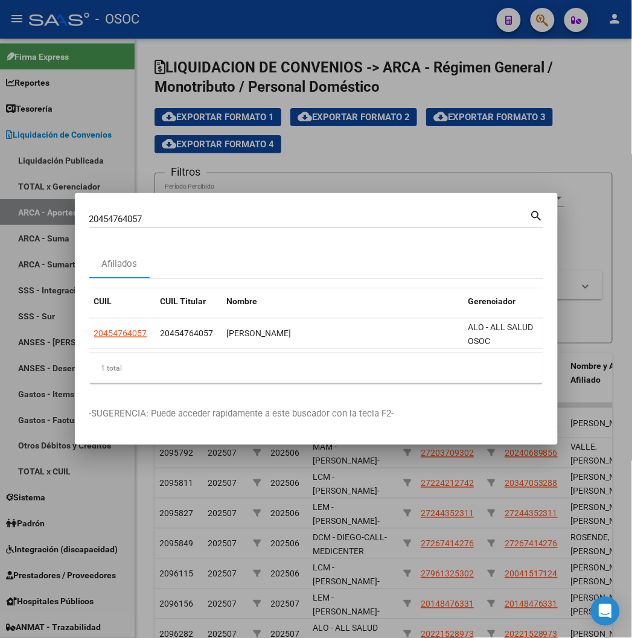
drag, startPoint x: 63, startPoint y: 206, endPoint x: 63, endPoint y: 215, distance: 9.7
click at [75, 210] on mat-dialog-container "20454764057 Buscar (apellido, dni, cuil, nro traspaso, cuit, obra social) searc…" at bounding box center [316, 319] width 483 height 252
click at [89, 215] on input "20454764057" at bounding box center [309, 219] width 440 height 11
paste input "32386623"
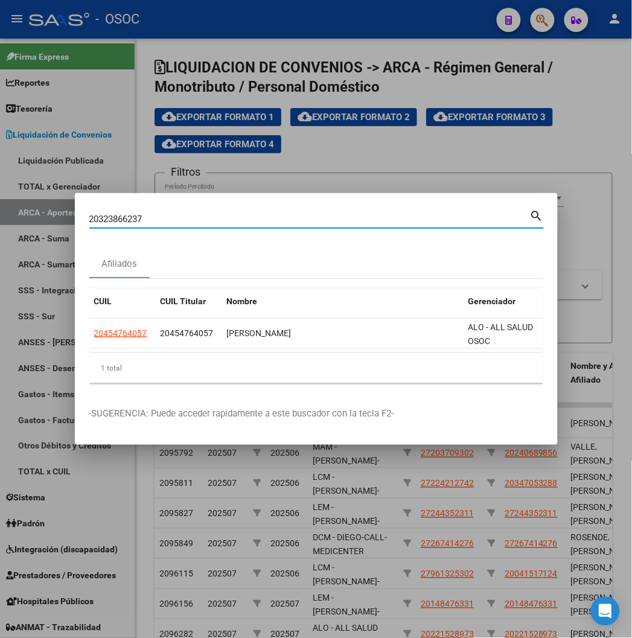
type input "20323866237"
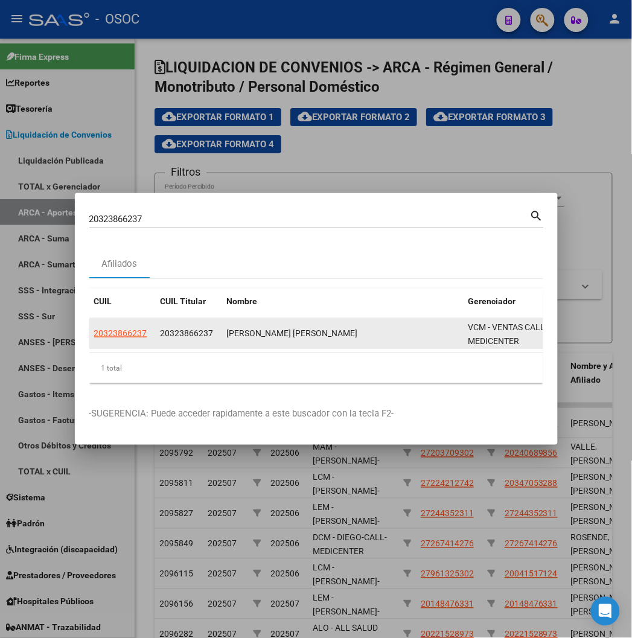
click at [94, 340] on app-link-go-to "20323866237" at bounding box center [120, 333] width 53 height 14
click at [94, 339] on app-link-go-to "20323866237" at bounding box center [120, 333] width 53 height 14
click at [94, 336] on span "20323866237" at bounding box center [120, 333] width 53 height 10
type textarea "20323866237"
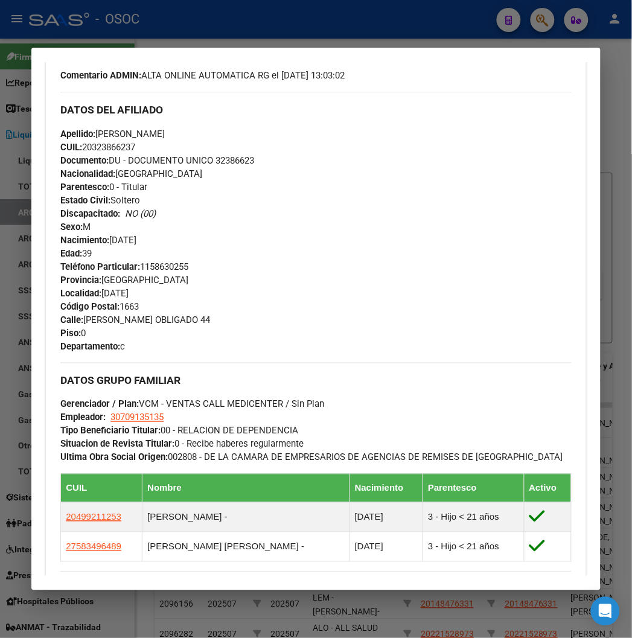
scroll to position [540, 0]
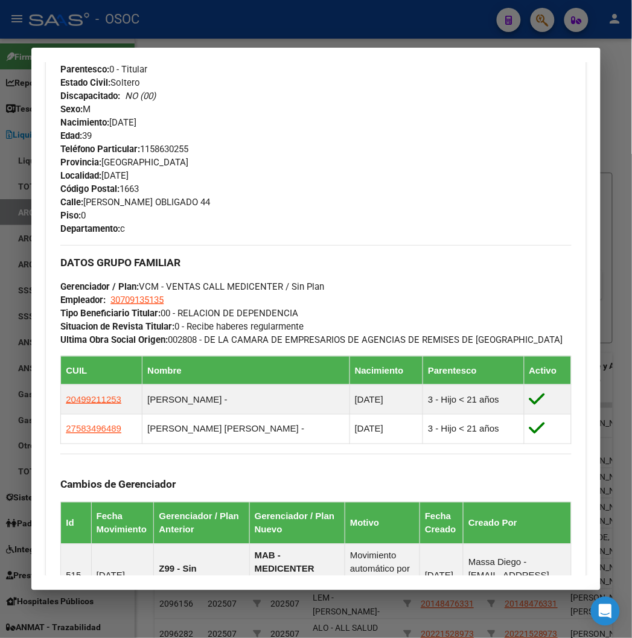
click at [160, 39] on div at bounding box center [316, 319] width 632 height 638
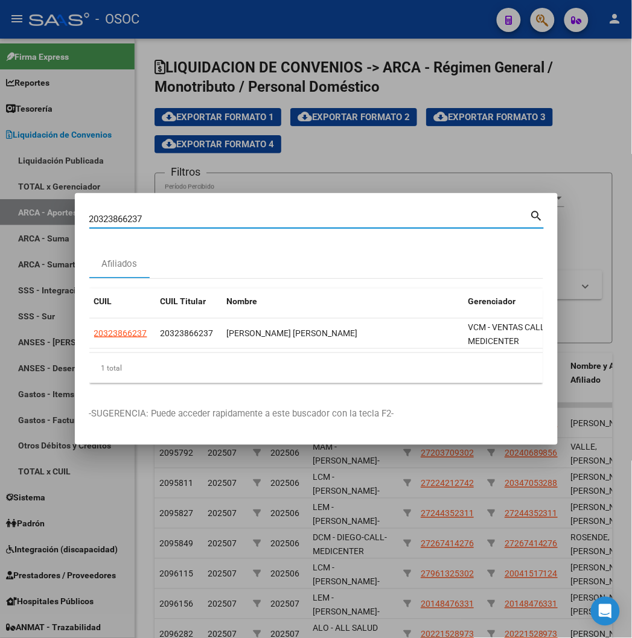
click at [110, 220] on input "20323866237" at bounding box center [309, 219] width 440 height 11
paste input "32770808"
type input "32770808"
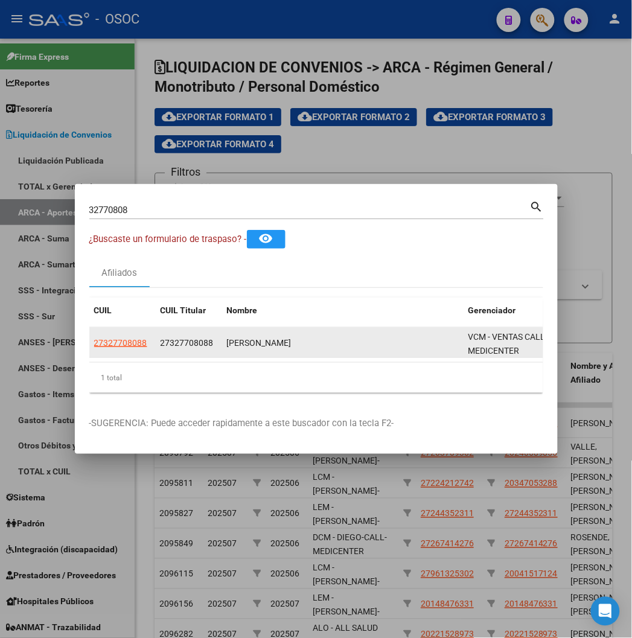
click at [94, 349] on app-link-go-to "27327708088" at bounding box center [120, 343] width 53 height 14
click at [94, 344] on span "27327708088" at bounding box center [120, 343] width 53 height 10
type textarea "27327708088"
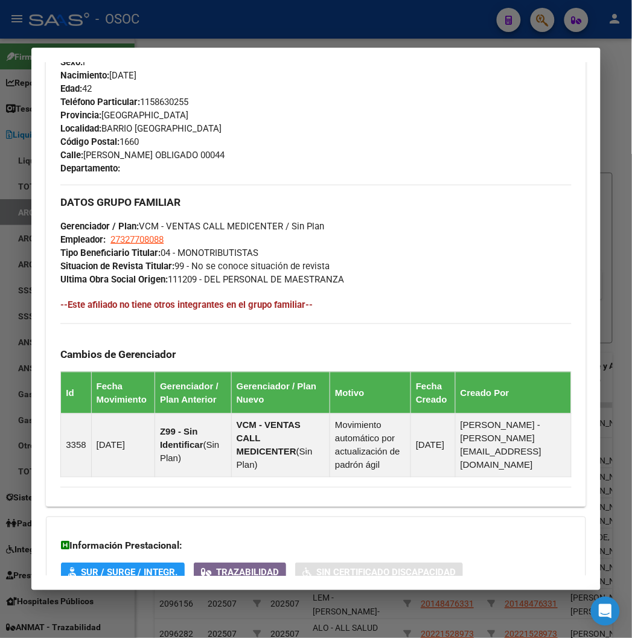
scroll to position [688, 0]
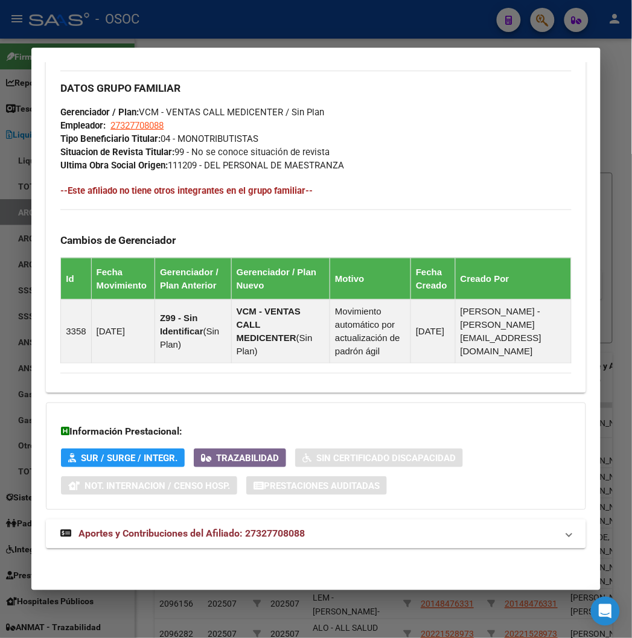
click at [141, 519] on mat-expansion-panel-header "Aportes y Contribuciones del Afiliado: 27327708088" at bounding box center [315, 533] width 539 height 29
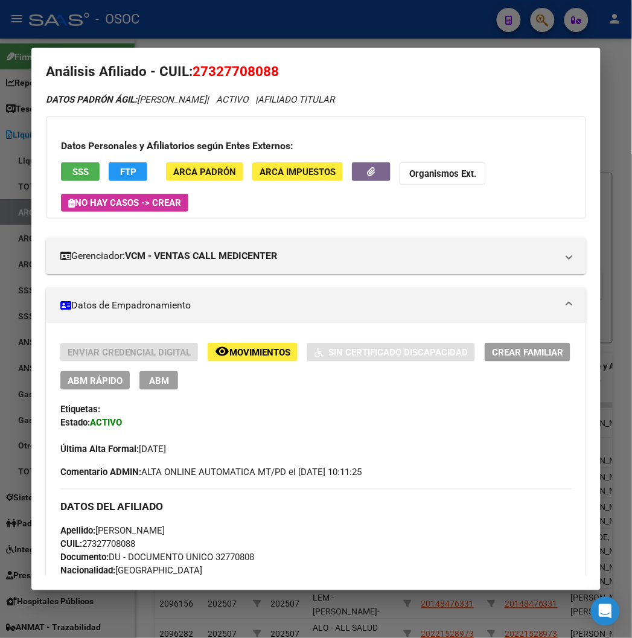
scroll to position [0, 0]
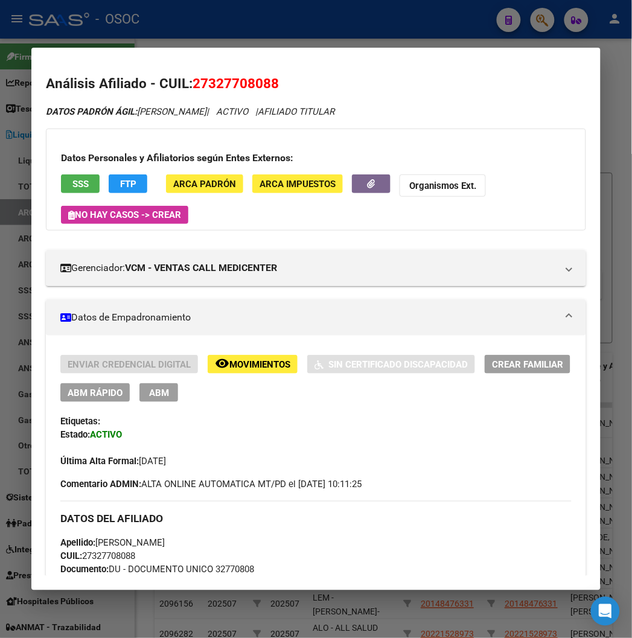
click at [193, 77] on span "27327708088" at bounding box center [235, 83] width 86 height 16
copy span "27327708088"
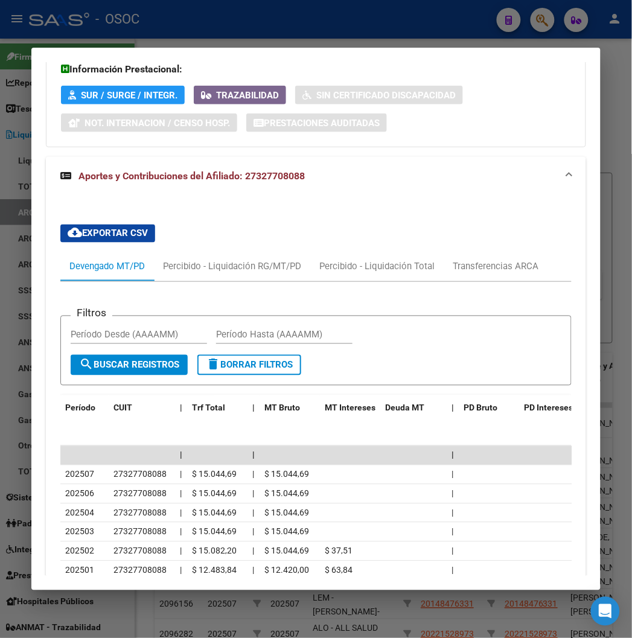
scroll to position [1232, 0]
